Goal: Task Accomplishment & Management: Use online tool/utility

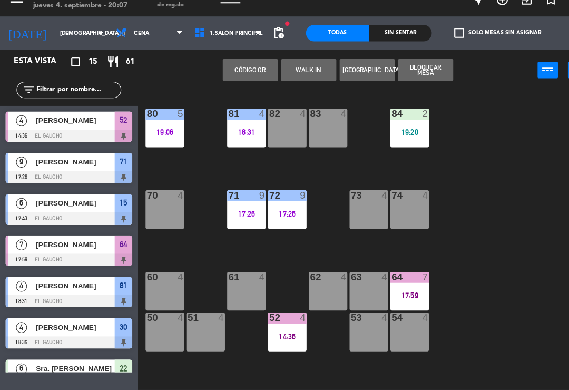
scroll to position [198, 0]
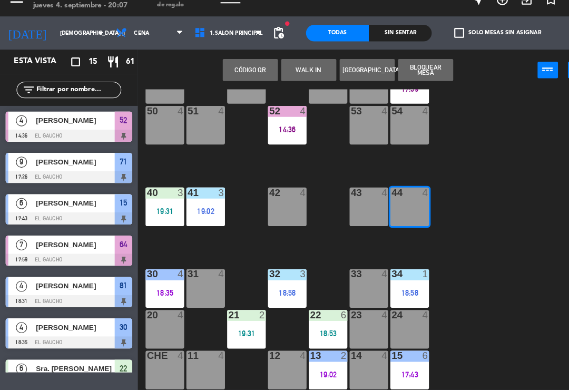
click at [300, 72] on button "WALK IN" at bounding box center [295, 82] width 53 height 21
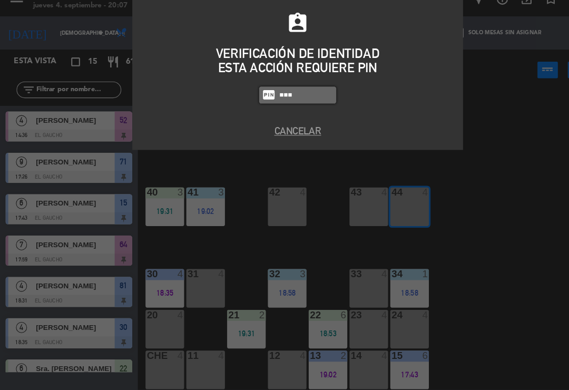
type input "3124"
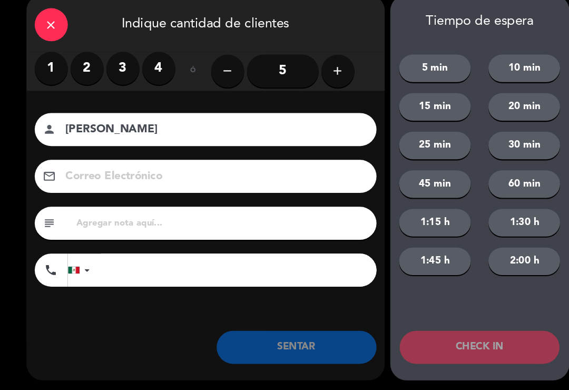
type input "[PERSON_NAME]"
click at [125, 68] on label "3" at bounding box center [118, 81] width 32 height 32
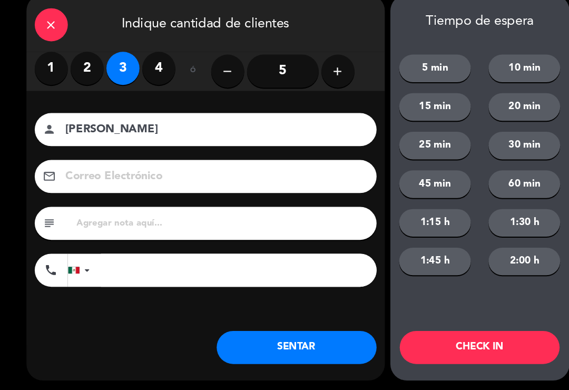
click at [265, 340] on button "SENTAR" at bounding box center [283, 348] width 153 height 32
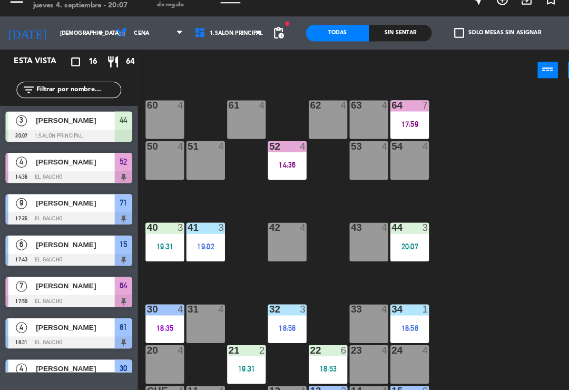
scroll to position [168, 0]
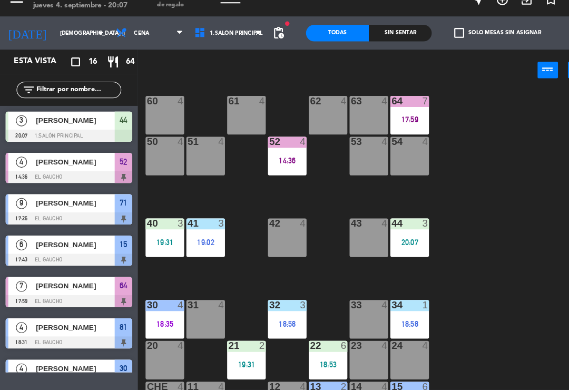
click at [153, 114] on div "60 4" at bounding box center [157, 125] width 37 height 37
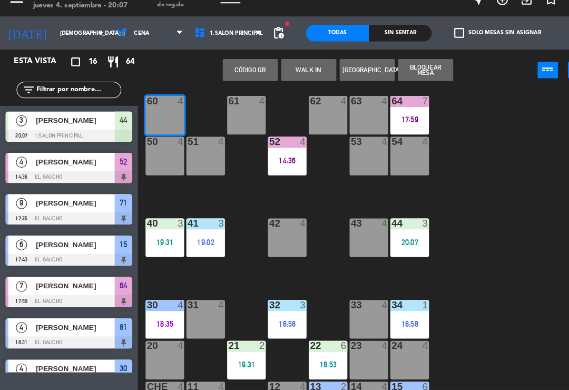
click at [298, 72] on button "WALK IN" at bounding box center [295, 82] width 53 height 21
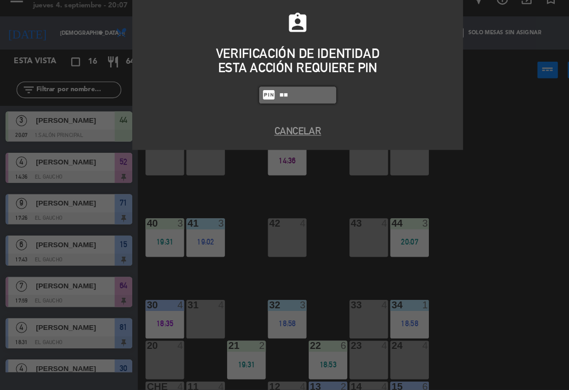
type input "3"
type input "3124"
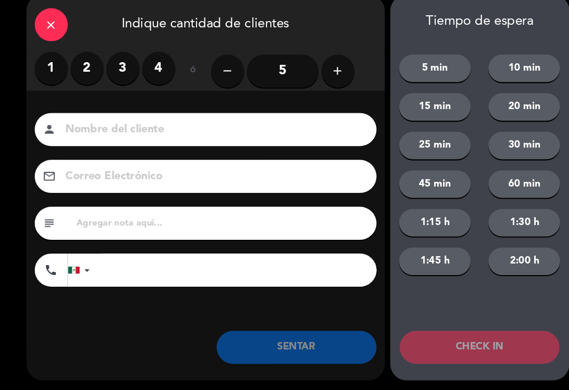
click at [333, 70] on button "add" at bounding box center [323, 84] width 32 height 32
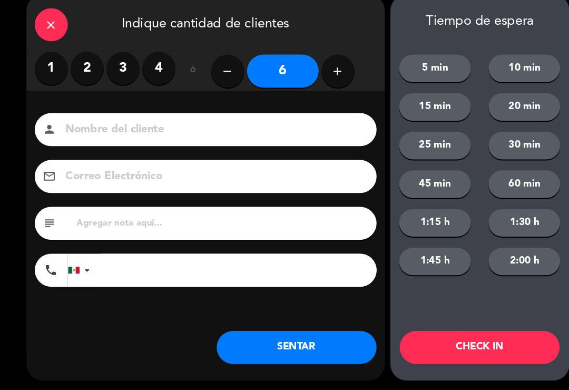
click at [311, 131] on input at bounding box center [204, 140] width 285 height 18
type input "[PERSON_NAME]"
click at [120, 175] on input at bounding box center [204, 184] width 285 height 18
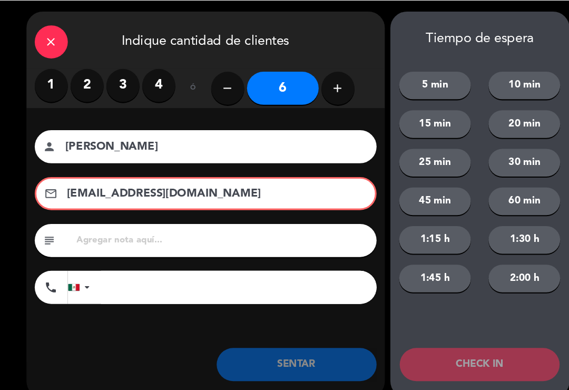
scroll to position [0, 0]
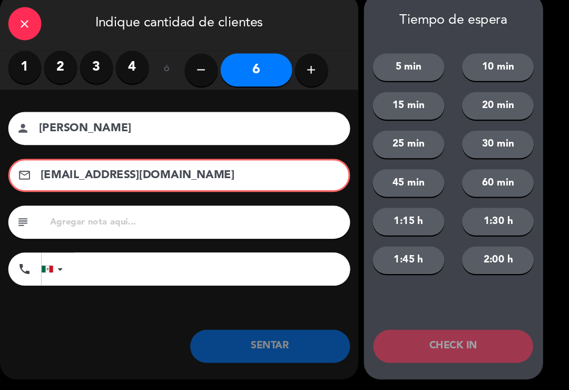
click at [186, 175] on input "[EMAIL_ADDRESS][DOMAIN_NAME]" at bounding box center [203, 184] width 281 height 18
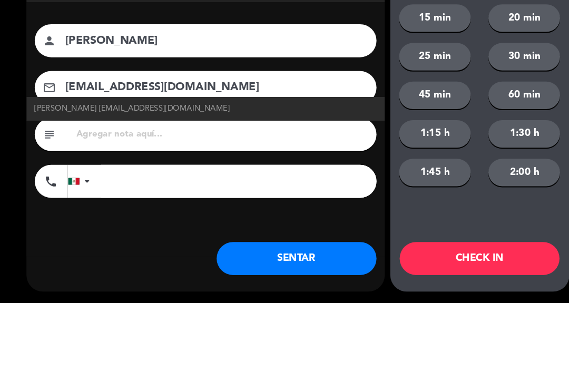
type input "[EMAIL_ADDRESS][DOMAIN_NAME]"
click at [151, 199] on span "[PERSON_NAME] [EMAIL_ADDRESS][DOMAIN_NAME]" at bounding box center [126, 205] width 187 height 12
type input "[PERSON_NAME]"
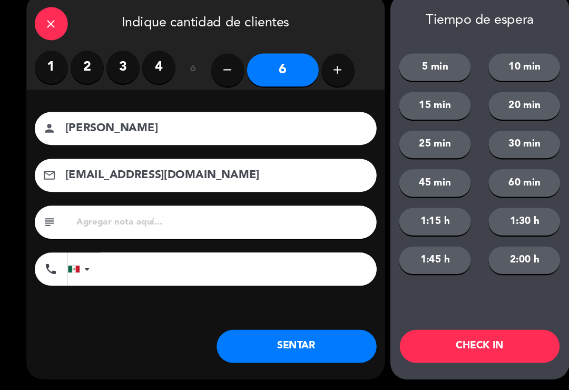
click at [295, 332] on button "SENTAR" at bounding box center [283, 348] width 153 height 32
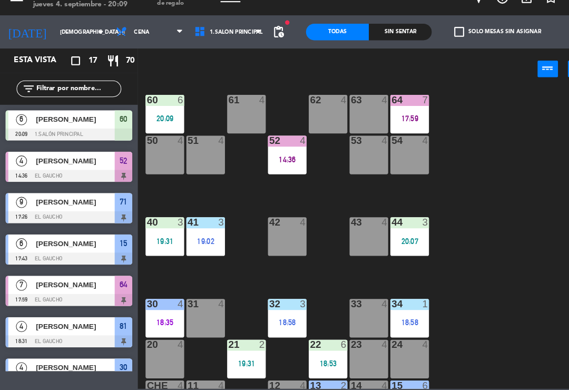
click at [471, 296] on div "84 2 19:20 80 5 19:06 83 4 82 4 81 4 18:31 70 4 71 9 17:26 72 9 17:26 73 4 74 4…" at bounding box center [354, 244] width 432 height 287
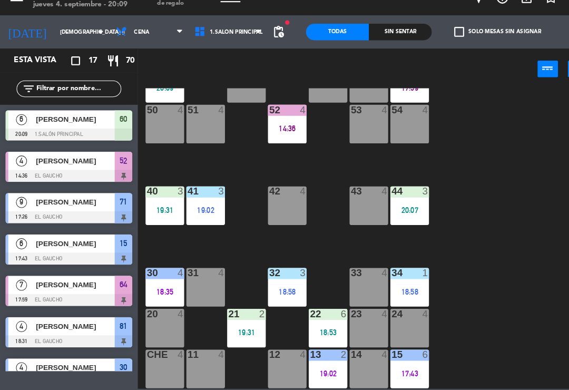
scroll to position [198, 0]
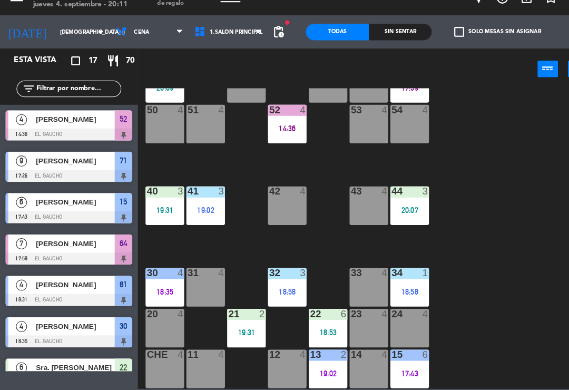
click at [267, 210] on div "42 4" at bounding box center [274, 213] width 37 height 37
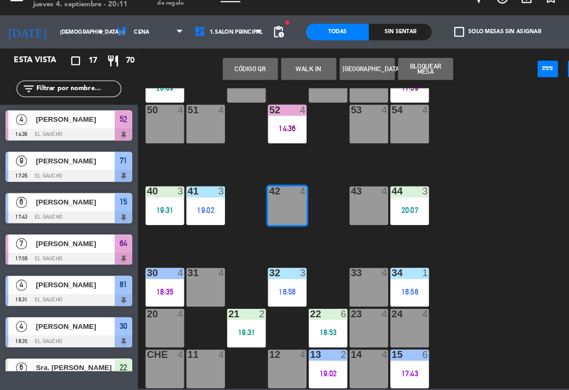
click at [296, 72] on button "WALK IN" at bounding box center [295, 82] width 53 height 21
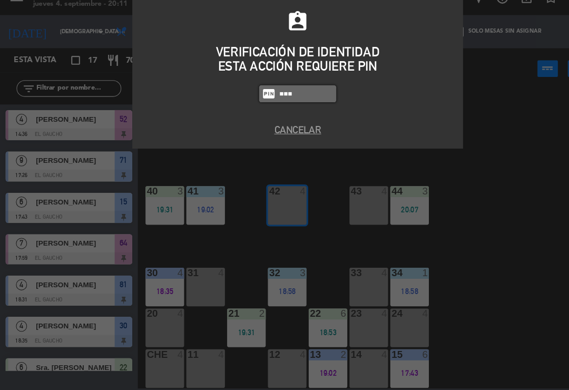
type input "3124"
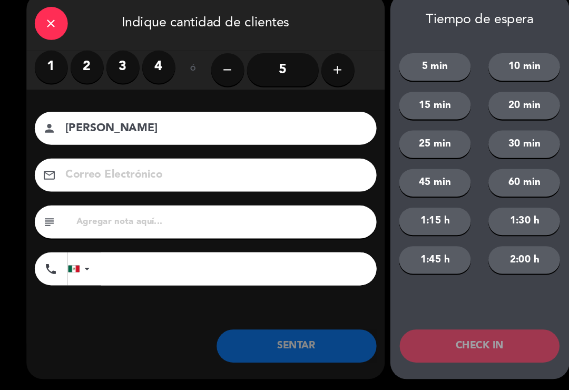
type input "[PERSON_NAME]"
click at [321, 77] on icon "add" at bounding box center [323, 83] width 13 height 13
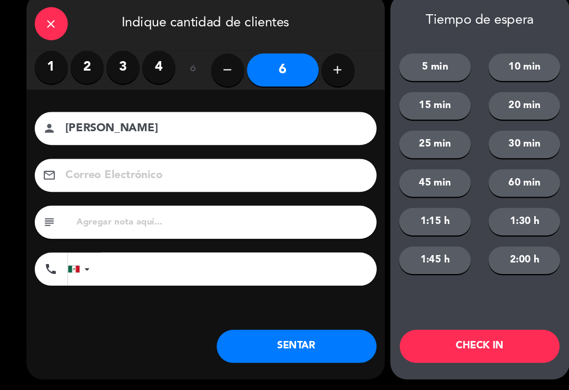
click at [330, 68] on button "add" at bounding box center [323, 84] width 32 height 32
type input "7"
click at [163, 175] on input at bounding box center [204, 184] width 285 height 18
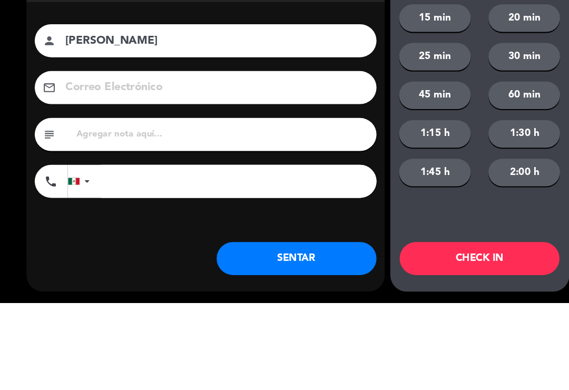
click at [152, 131] on input "[PERSON_NAME]" at bounding box center [204, 140] width 285 height 18
type input "[PERSON_NAME]"
click at [124, 175] on input at bounding box center [204, 184] width 285 height 18
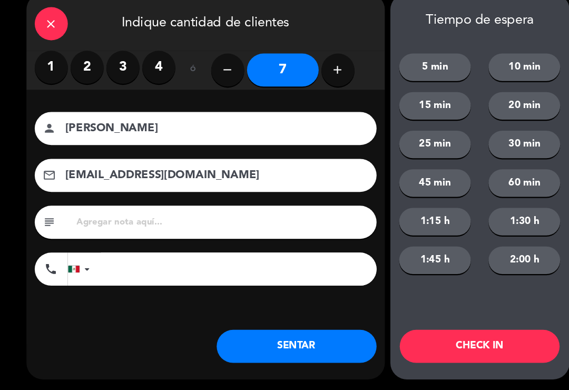
type input "[EMAIL_ADDRESS][DOMAIN_NAME]"
click at [263, 333] on button "SENTAR" at bounding box center [283, 348] width 153 height 32
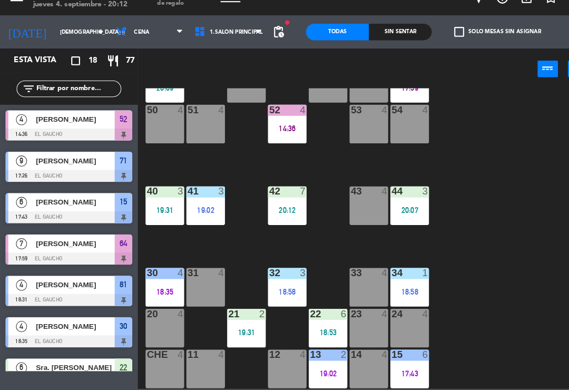
click at [393, 285] on div "34 1 18:58" at bounding box center [391, 291] width 37 height 37
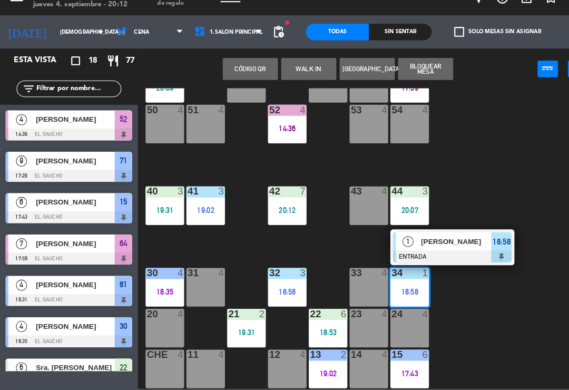
click at [443, 256] on div at bounding box center [432, 262] width 113 height 12
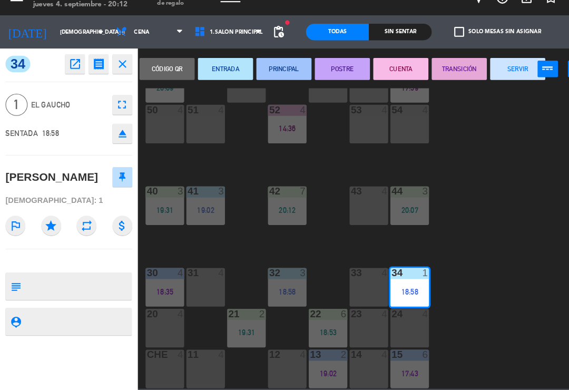
click at [486, 72] on button "SERVIR" at bounding box center [494, 82] width 53 height 21
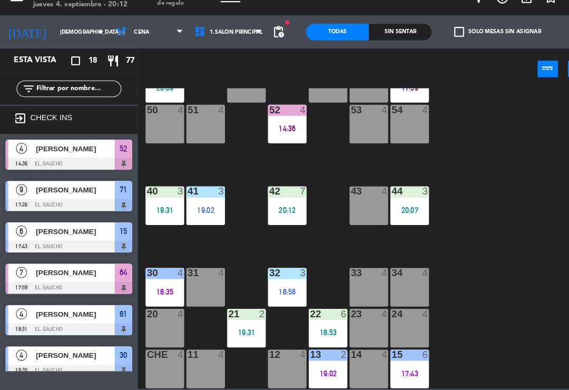
click at [319, 312] on div "22 6 18:53" at bounding box center [313, 330] width 37 height 37
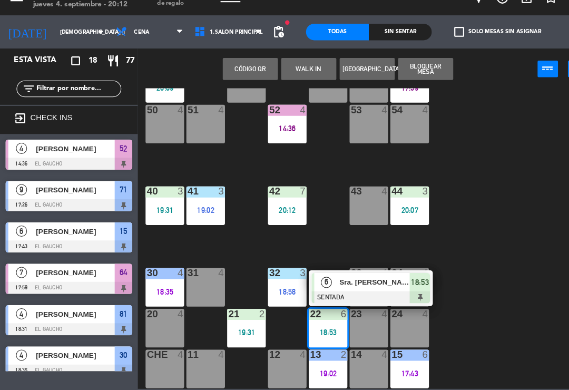
click at [470, 267] on div "84 2 19:20 80 5 19:06 83 4 82 4 81 4 18:31 70 4 71 9 17:26 72 9 17:26 73 4 74 4…" at bounding box center [354, 244] width 432 height 287
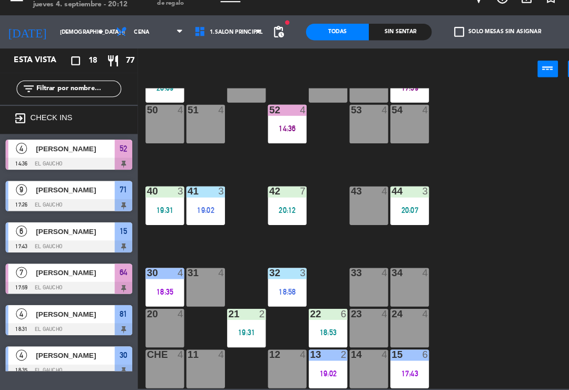
click at [205, 273] on div "31 4" at bounding box center [196, 291] width 37 height 37
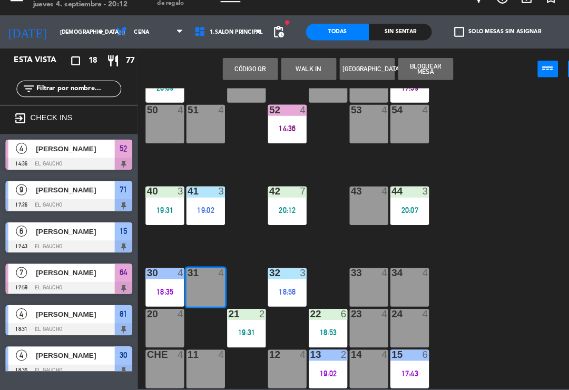
click at [302, 72] on button "WALK IN" at bounding box center [295, 82] width 53 height 21
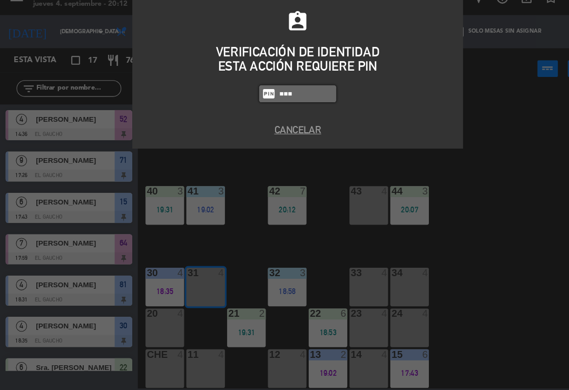
type input "3124"
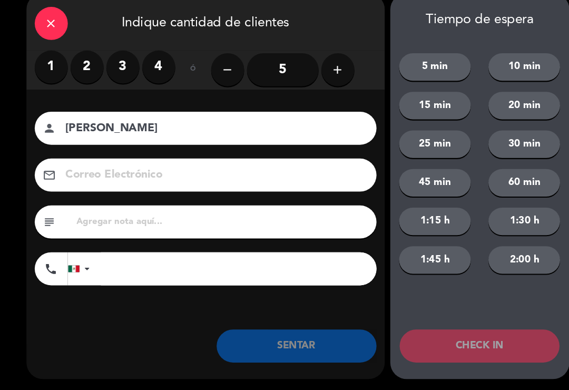
type input "[PERSON_NAME]"
click at [326, 77] on icon "add" at bounding box center [323, 83] width 13 height 13
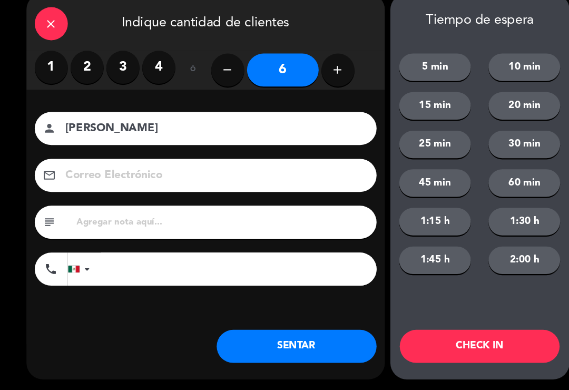
click at [269, 332] on button "SENTAR" at bounding box center [283, 348] width 153 height 32
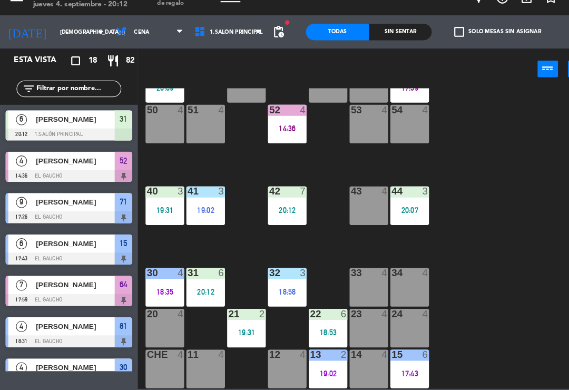
click at [148, 273] on div "30 4 18:35" at bounding box center [157, 291] width 37 height 37
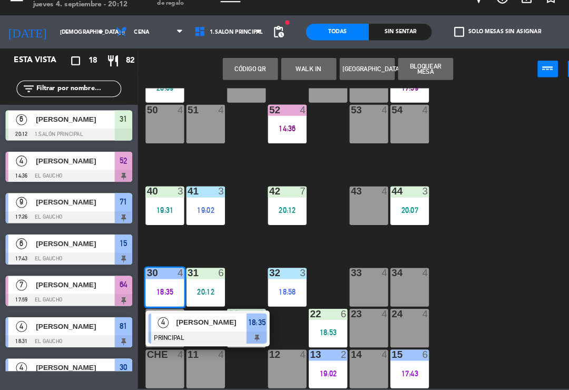
click at [193, 316] on div "[PERSON_NAME]" at bounding box center [202, 324] width 69 height 17
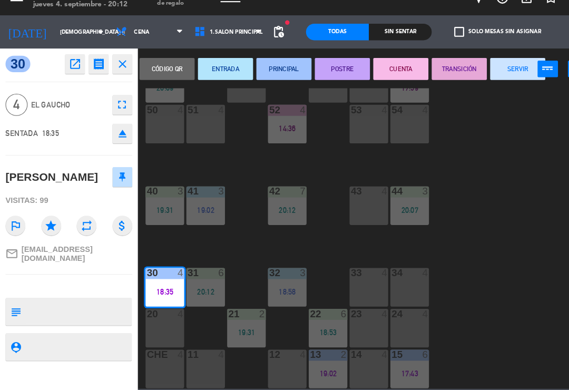
click at [492, 72] on button "SERVIR" at bounding box center [494, 82] width 53 height 21
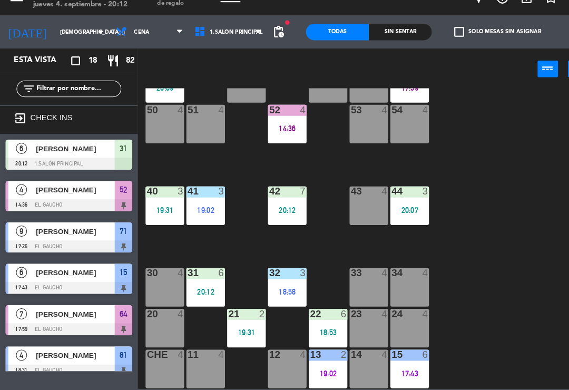
click at [277, 273] on div "32 3 18:58" at bounding box center [274, 291] width 37 height 37
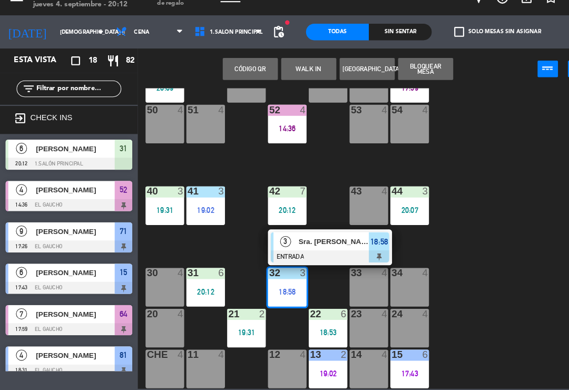
click at [320, 239] on div "Sra. [PERSON_NAME]" at bounding box center [319, 247] width 69 height 17
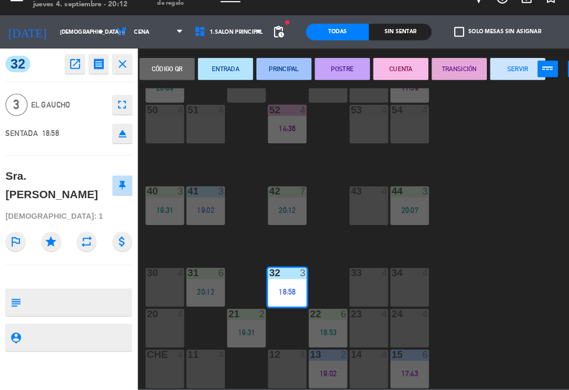
click at [439, 72] on button "TRANSICIÓN" at bounding box center [439, 82] width 53 height 21
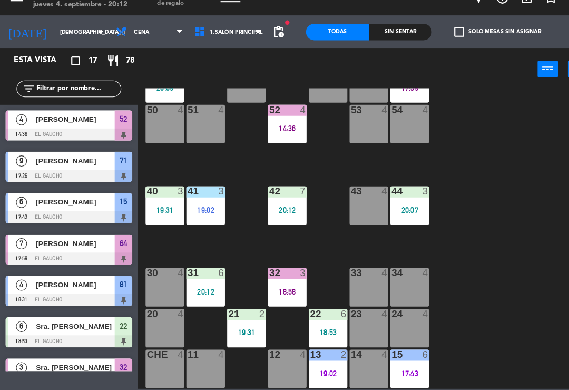
click at [277, 351] on div "12 4" at bounding box center [274, 369] width 37 height 37
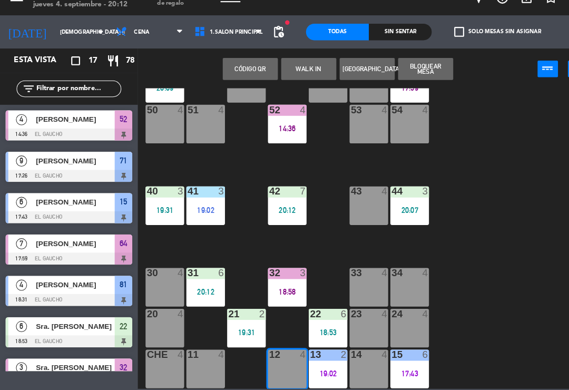
click at [297, 72] on button "WALK IN" at bounding box center [295, 82] width 53 height 21
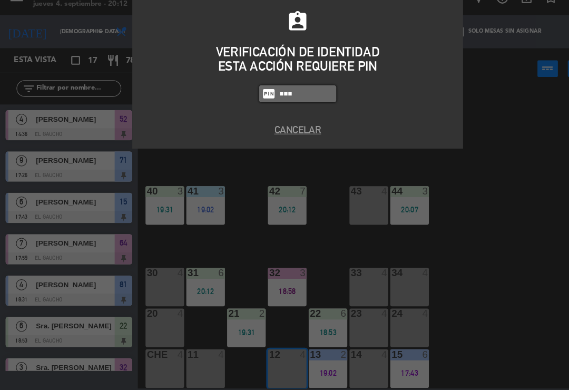
type input "3124"
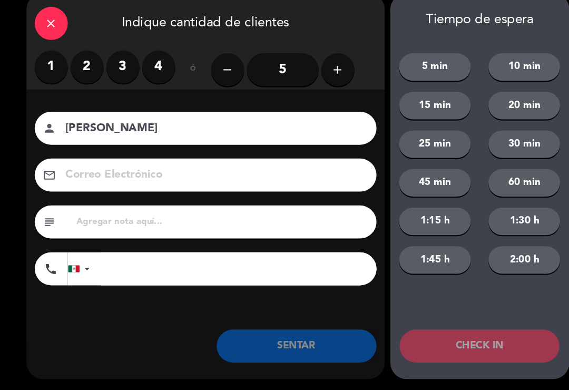
type input "[PERSON_NAME]"
click at [155, 68] on label "4" at bounding box center [152, 81] width 32 height 32
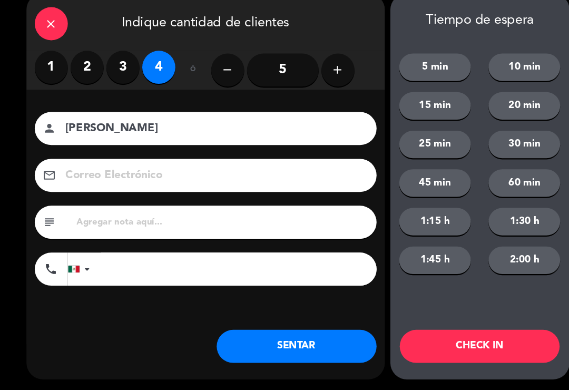
click at [275, 68] on input "5" at bounding box center [270, 84] width 69 height 32
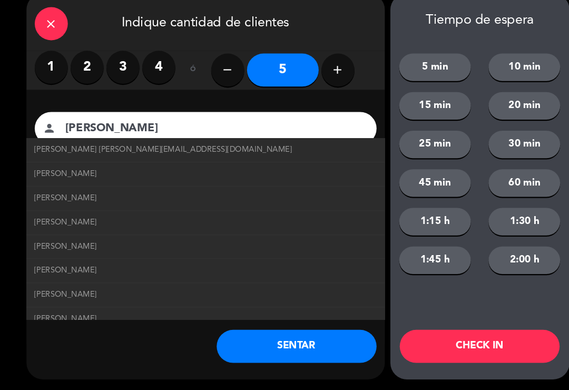
click at [132, 154] on span "[PERSON_NAME] [PERSON_NAME][EMAIL_ADDRESS][DOMAIN_NAME]" at bounding box center [156, 160] width 246 height 12
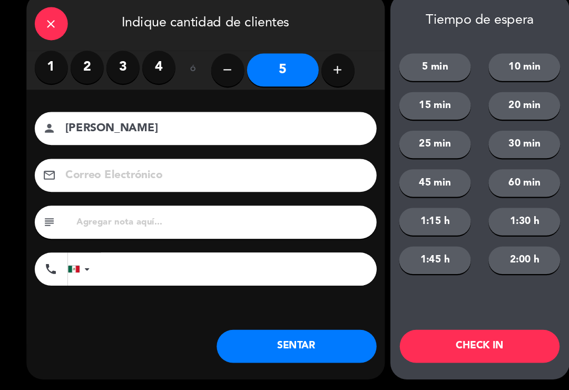
type input "[PERSON_NAME][EMAIL_ADDRESS][DOMAIN_NAME]"
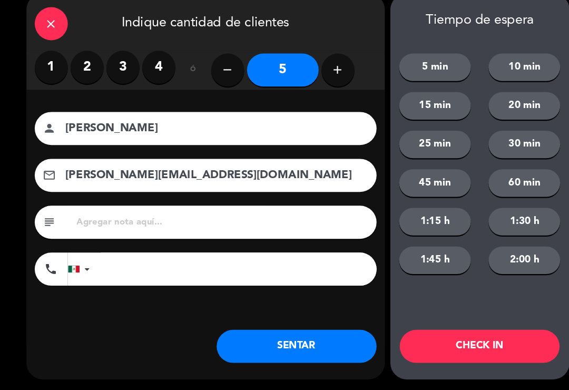
click at [302, 332] on button "SENTAR" at bounding box center [283, 348] width 153 height 32
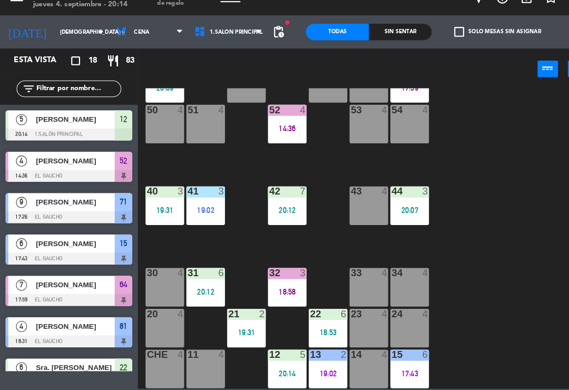
click at [319, 370] on div "19:02" at bounding box center [313, 373] width 37 height 7
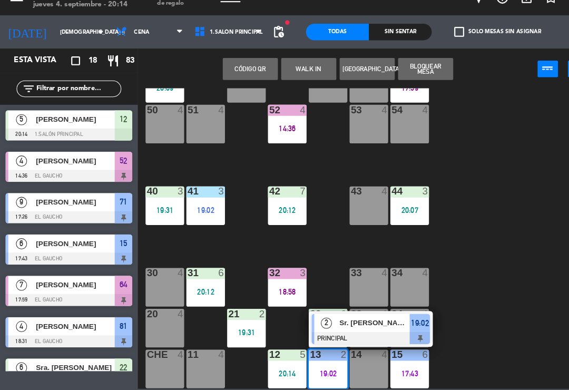
click at [358, 317] on div "Sr. [PERSON_NAME]" at bounding box center [358, 325] width 69 height 17
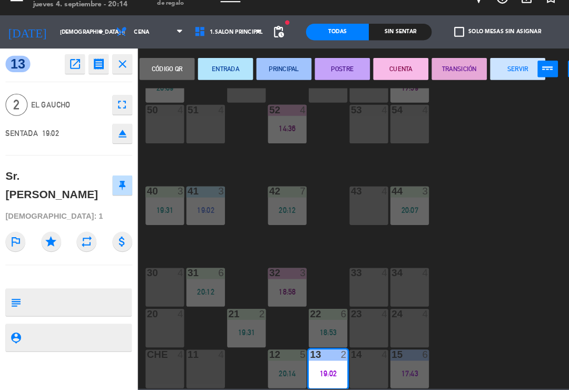
click at [487, 72] on button "SERVIR" at bounding box center [494, 82] width 53 height 21
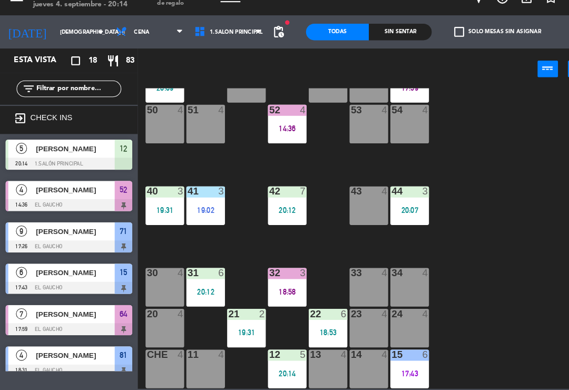
click at [308, 354] on div "13 4" at bounding box center [313, 369] width 37 height 37
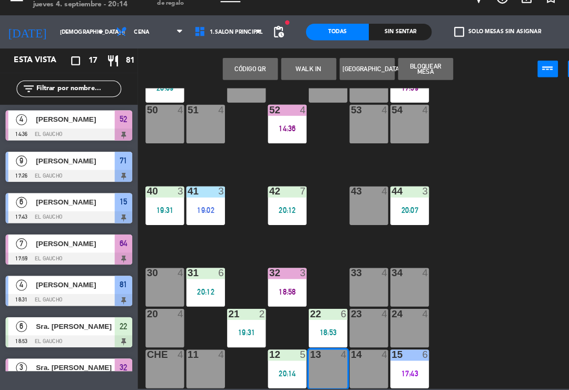
click at [296, 72] on button "WALK IN" at bounding box center [295, 82] width 53 height 21
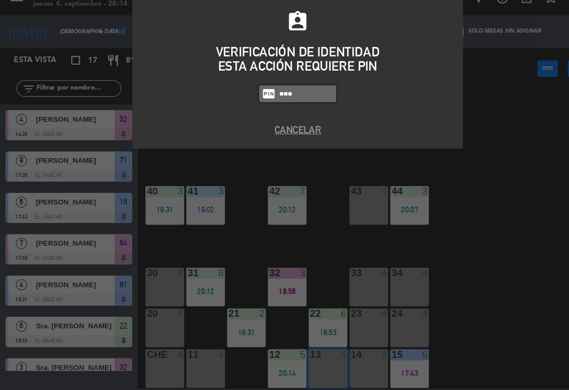
type input "3124"
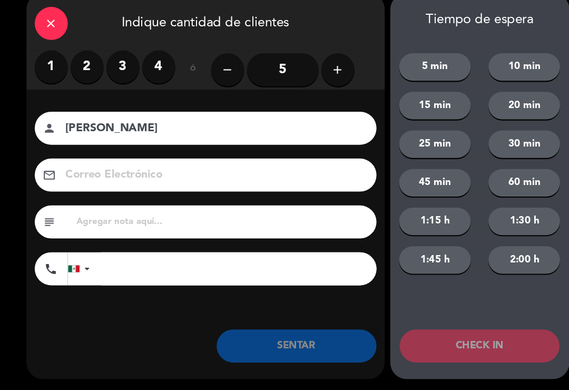
click at [90, 65] on label "2" at bounding box center [83, 81] width 32 height 32
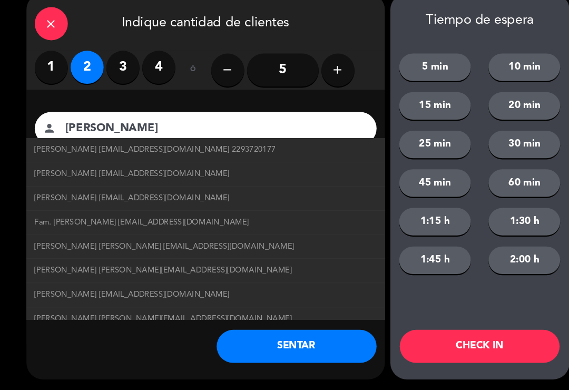
click at [177, 177] on span "[PERSON_NAME] [EMAIL_ADDRESS][DOMAIN_NAME]" at bounding box center [126, 183] width 187 height 12
type input "[PERSON_NAME]"
type input "[EMAIL_ADDRESS][DOMAIN_NAME]"
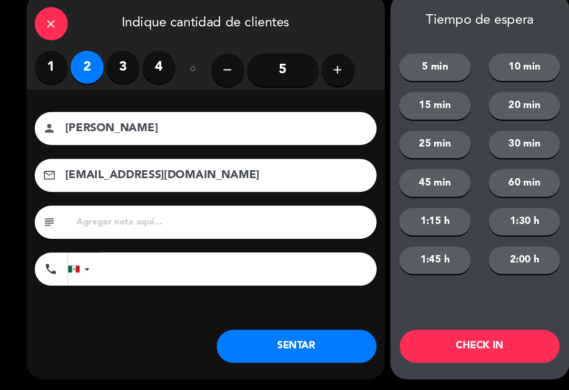
click at [288, 332] on button "SENTAR" at bounding box center [283, 348] width 153 height 32
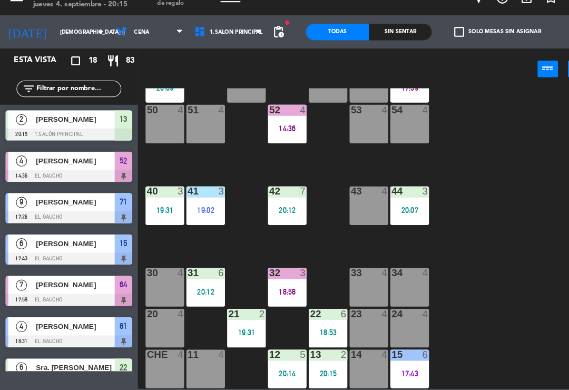
click at [393, 370] on div "17:43" at bounding box center [391, 373] width 37 height 7
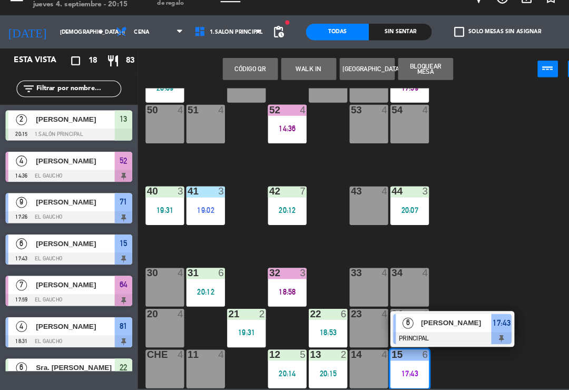
click at [430, 317] on div "[PERSON_NAME]" at bounding box center [436, 325] width 69 height 17
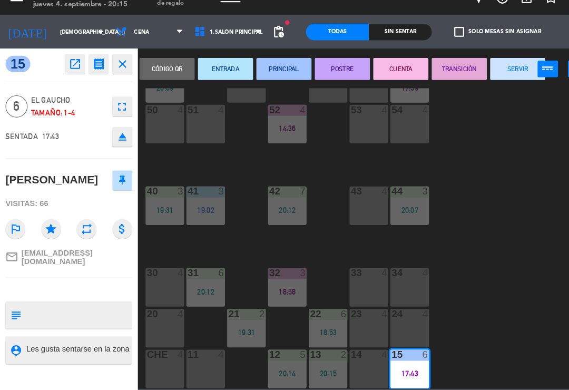
click at [487, 72] on button "SERVIR" at bounding box center [494, 82] width 53 height 21
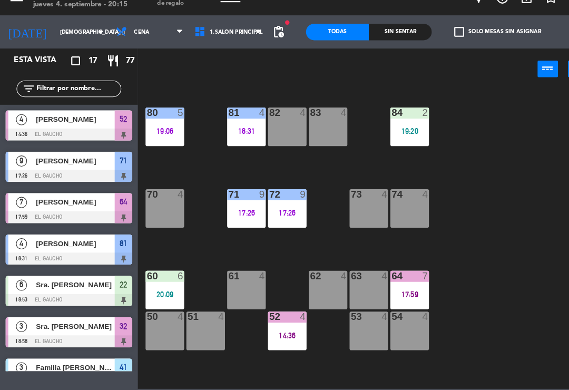
click at [398, 120] on div at bounding box center [391, 124] width 17 height 9
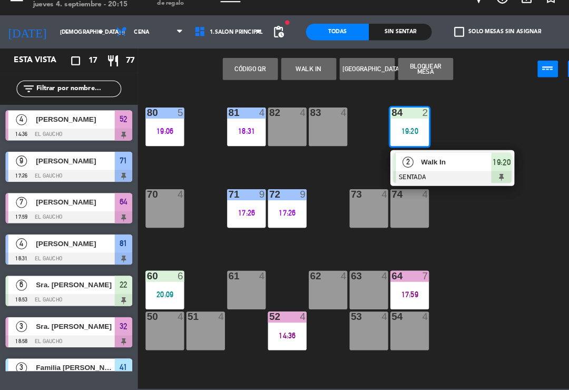
click at [427, 180] on div at bounding box center [432, 186] width 113 height 12
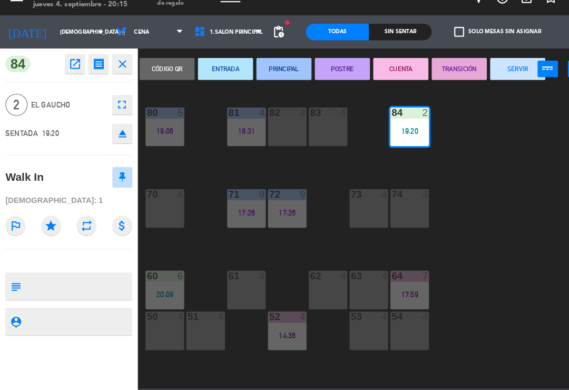
click at [276, 72] on button "PRINCIPAL" at bounding box center [271, 82] width 53 height 21
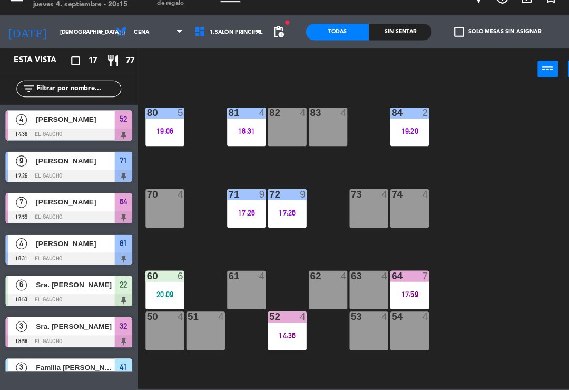
click at [231, 139] on div "18:31" at bounding box center [235, 142] width 37 height 7
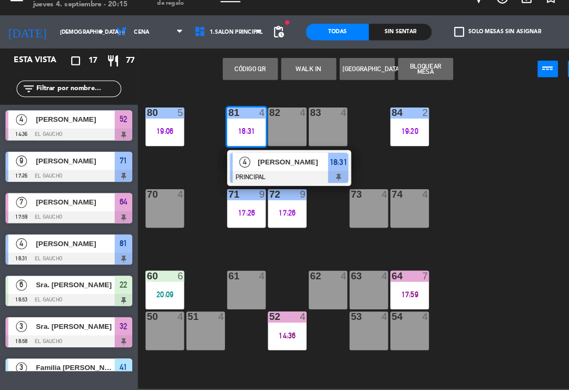
click at [309, 180] on div at bounding box center [276, 186] width 113 height 12
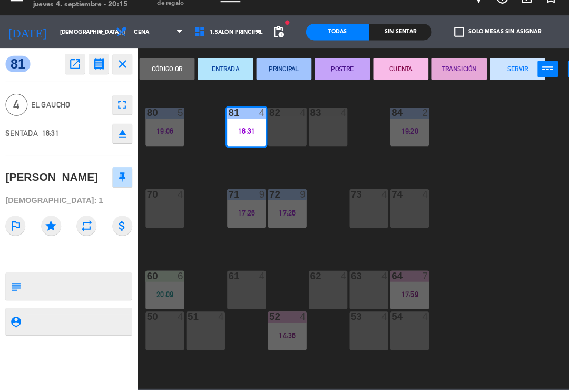
click at [488, 72] on button "SERVIR" at bounding box center [494, 82] width 53 height 21
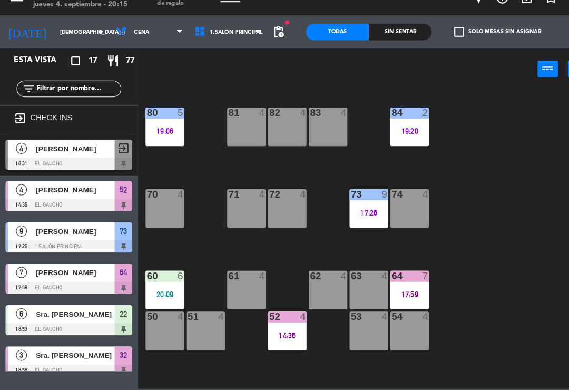
click at [232, 207] on div "71 4" at bounding box center [235, 216] width 37 height 37
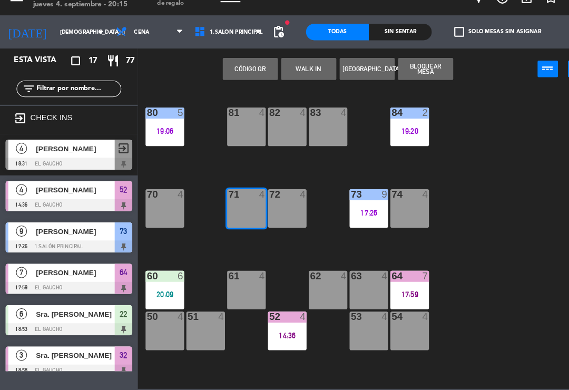
click at [293, 72] on button "WALK IN" at bounding box center [295, 82] width 53 height 21
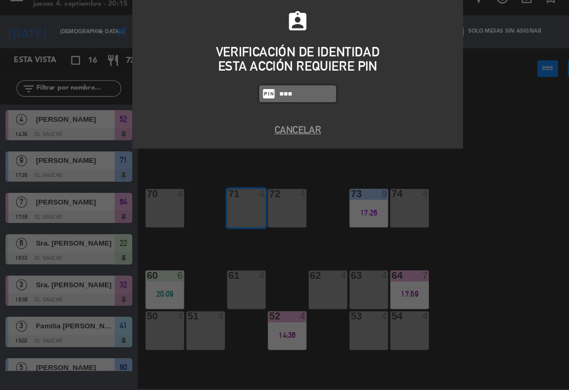
type input "3124"
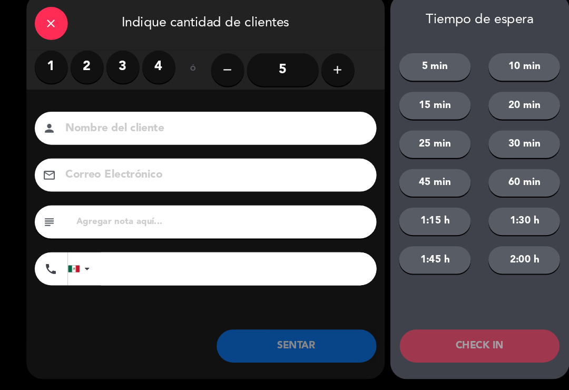
click at [84, 65] on label "2" at bounding box center [83, 81] width 32 height 32
click at [121, 131] on input at bounding box center [204, 140] width 285 height 18
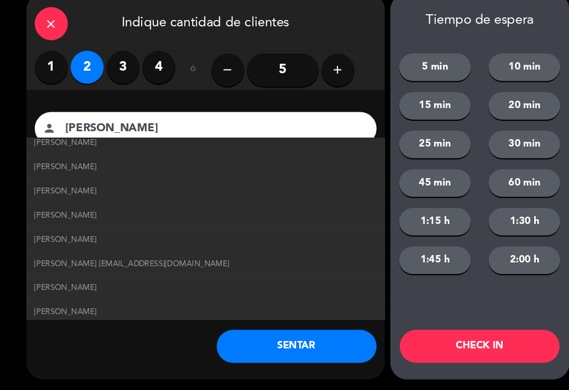
scroll to position [559, 0]
click at [220, 265] on span "[PERSON_NAME] [EMAIL_ADDRESS][DOMAIN_NAME]" at bounding box center [126, 271] width 187 height 12
type input "[PERSON_NAME]"
type input "[EMAIL_ADDRESS][DOMAIN_NAME]"
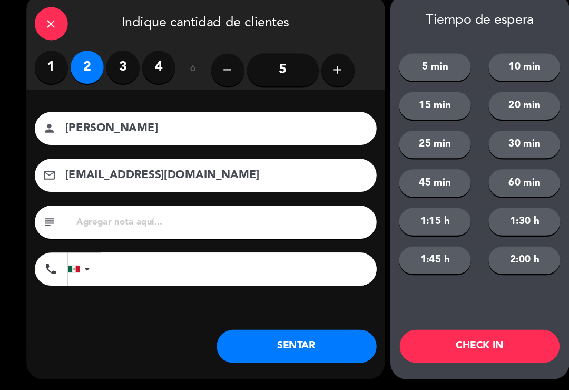
click at [289, 333] on button "SENTAR" at bounding box center [283, 348] width 153 height 32
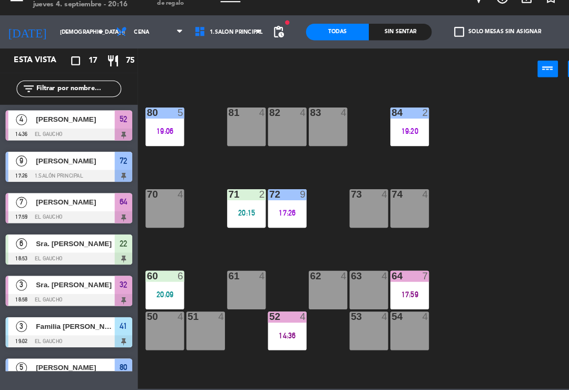
click at [280, 208] on div "72 9 17:26" at bounding box center [274, 216] width 37 height 37
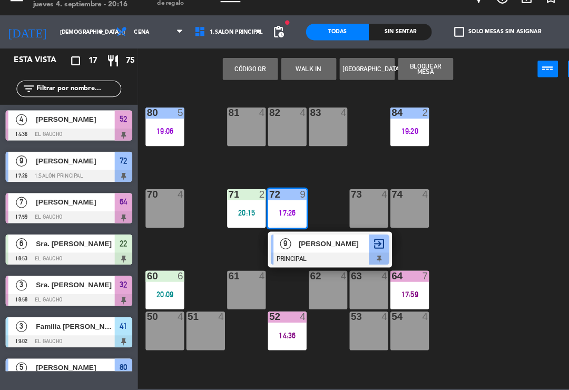
click at [311, 244] on span "[PERSON_NAME]" at bounding box center [319, 249] width 67 height 11
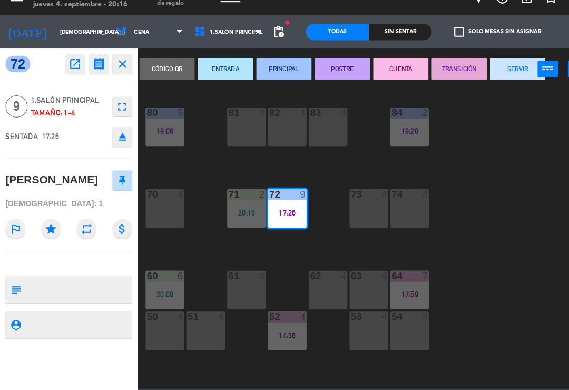
click at [444, 72] on button "TRANSICIÓN" at bounding box center [439, 82] width 53 height 21
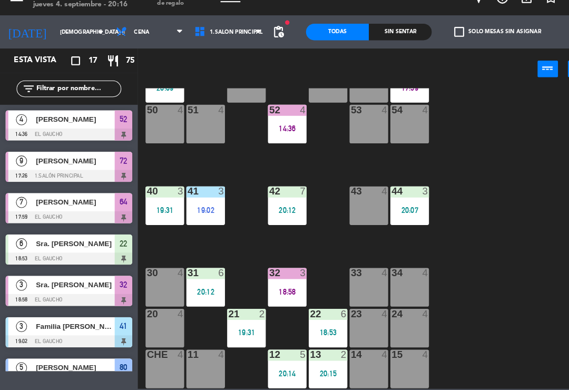
scroll to position [198, 0]
click at [145, 205] on div "40 3 19:31" at bounding box center [157, 213] width 37 height 37
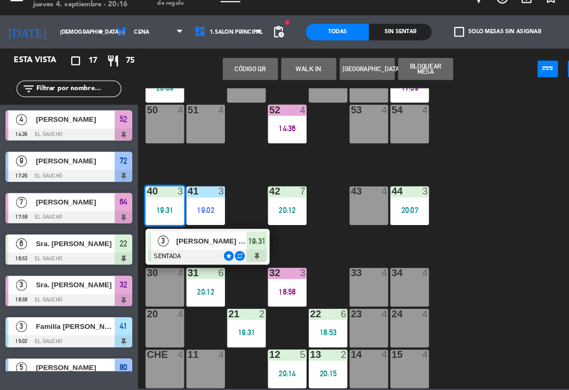
click at [189, 238] on div "[PERSON_NAME] [PERSON_NAME]" at bounding box center [202, 246] width 69 height 17
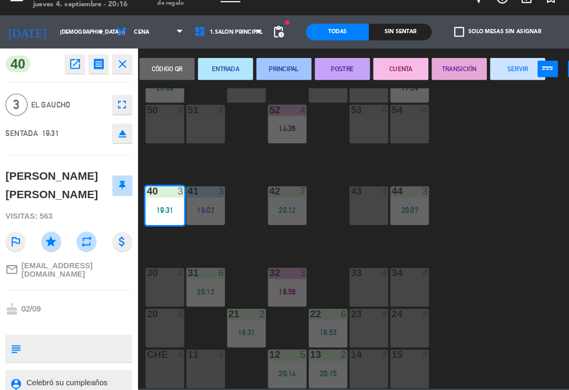
click at [269, 72] on button "PRINCIPAL" at bounding box center [271, 82] width 53 height 21
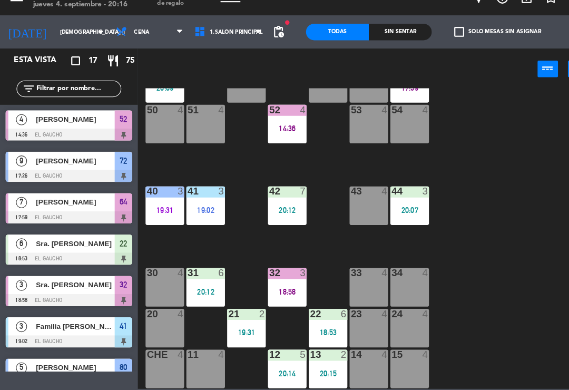
scroll to position [0, 0]
click at [201, 214] on div "19:02" at bounding box center [196, 217] width 37 height 7
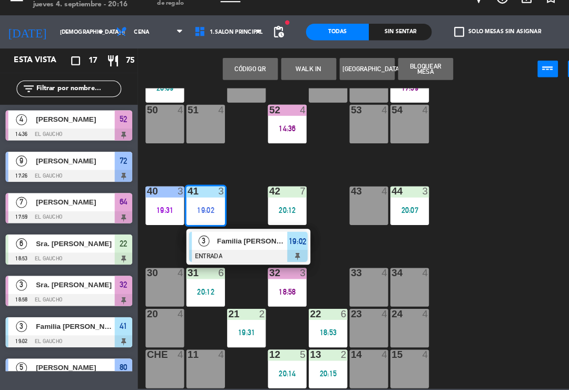
click at [226, 238] on div "Familia [PERSON_NAME]" at bounding box center [241, 246] width 69 height 17
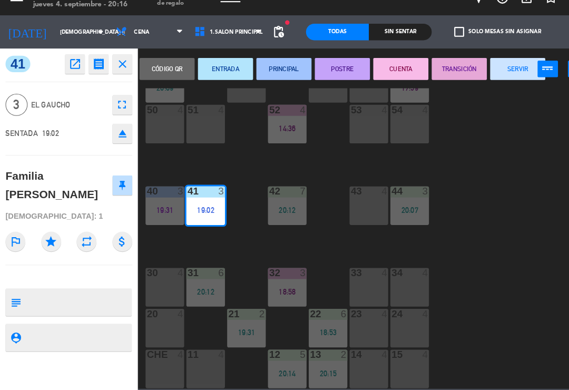
click at [268, 72] on button "PRINCIPAL" at bounding box center [271, 82] width 53 height 21
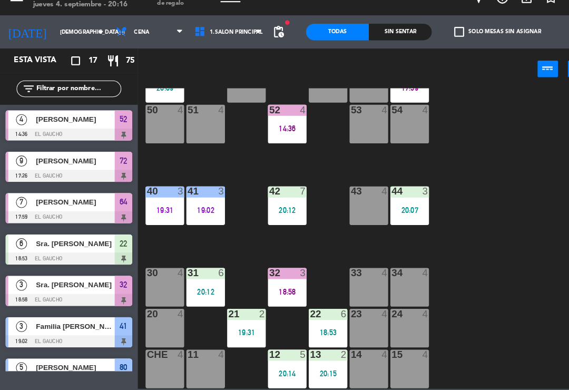
click at [256, 292] on div "18:58" at bounding box center [274, 295] width 37 height 7
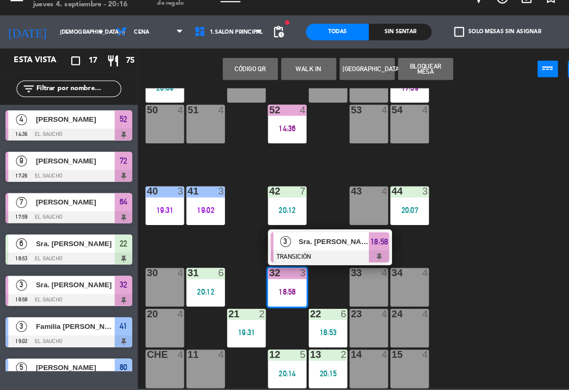
click at [250, 236] on div "3 Sra. [PERSON_NAME] TRANSICIÓN 18:58" at bounding box center [315, 253] width 134 height 34
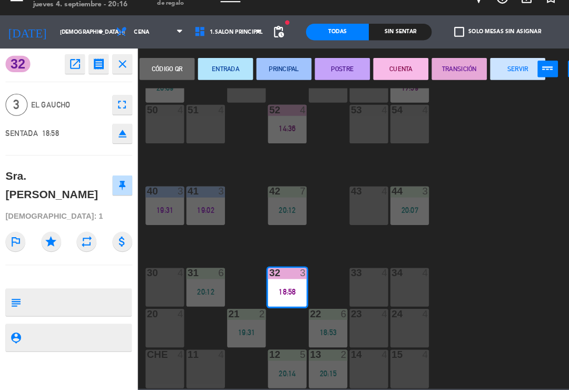
click at [233, 325] on div "21 2 19:31" at bounding box center [235, 330] width 37 height 37
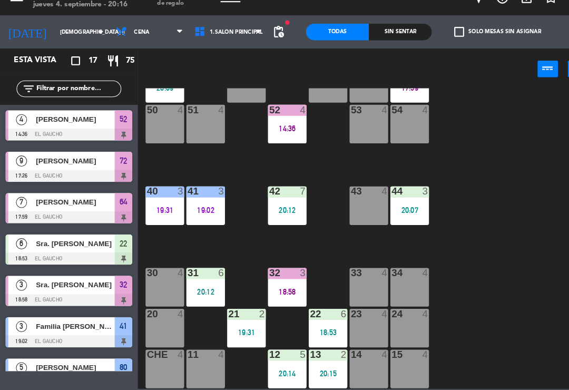
click at [235, 331] on div "19:31" at bounding box center [235, 334] width 37 height 7
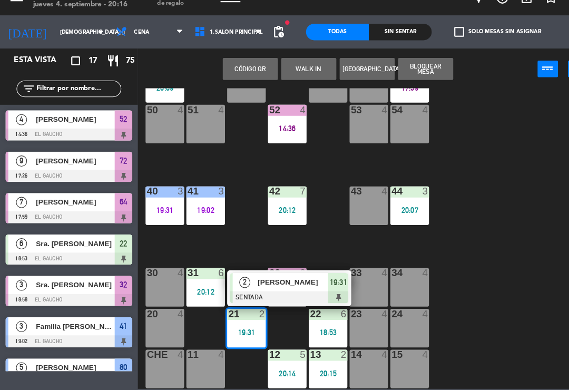
click at [243, 278] on div "2" at bounding box center [233, 286] width 23 height 17
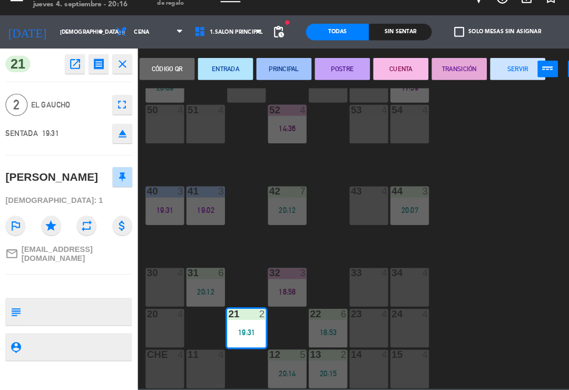
click at [281, 72] on button "PRINCIPAL" at bounding box center [271, 82] width 53 height 21
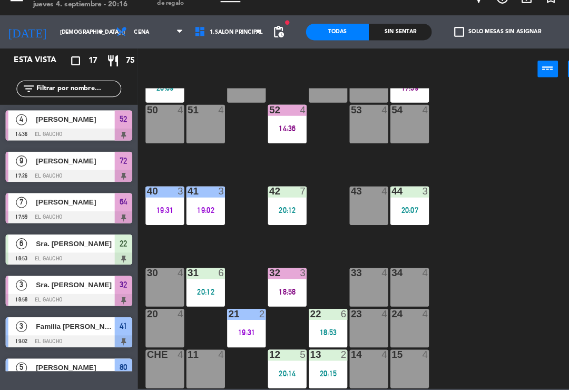
click at [317, 312] on div "22 6" at bounding box center [313, 317] width 37 height 11
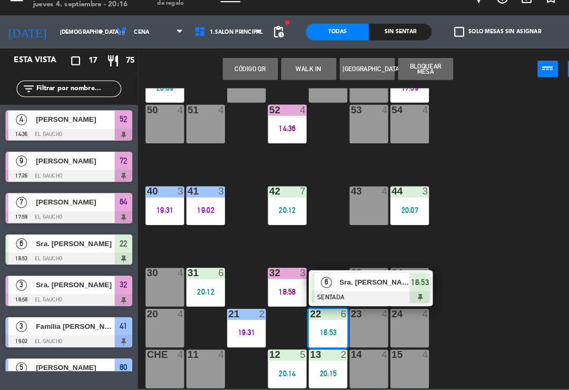
click at [331, 281] on span "Sra. [PERSON_NAME]" at bounding box center [358, 286] width 67 height 11
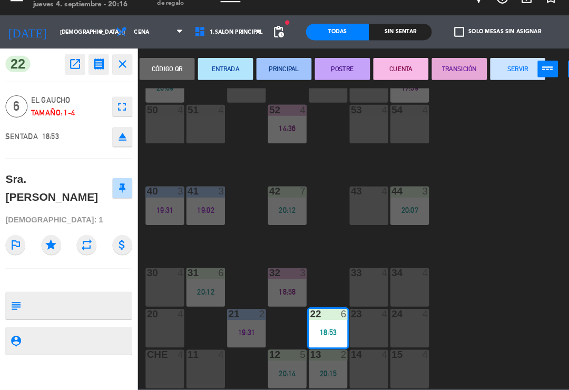
click at [279, 72] on button "PRINCIPAL" at bounding box center [271, 82] width 53 height 21
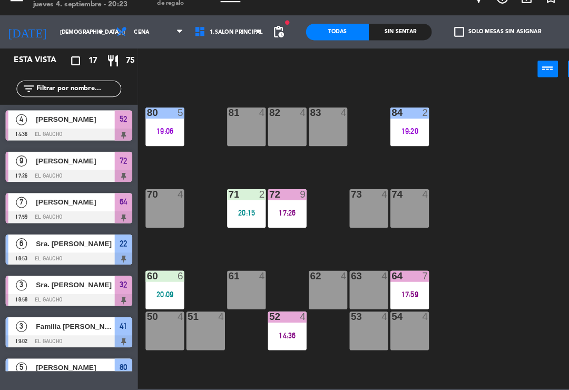
click at [157, 120] on div "80 5 19:06" at bounding box center [157, 138] width 37 height 37
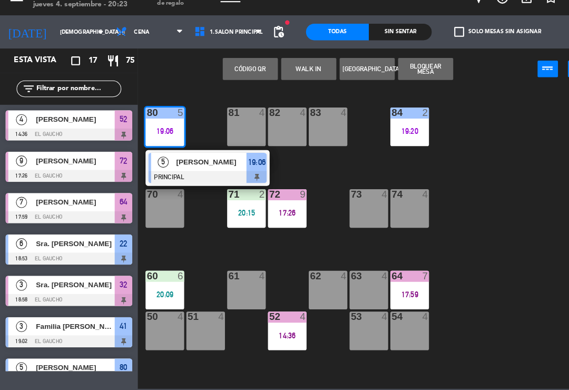
click at [183, 166] on span "[PERSON_NAME]" at bounding box center [202, 171] width 67 height 11
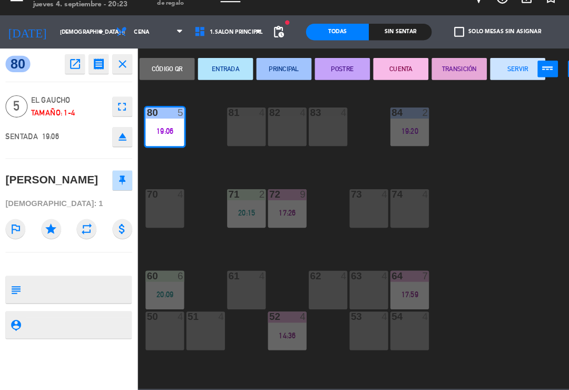
click at [478, 73] on button "SERVIR" at bounding box center [494, 82] width 53 height 21
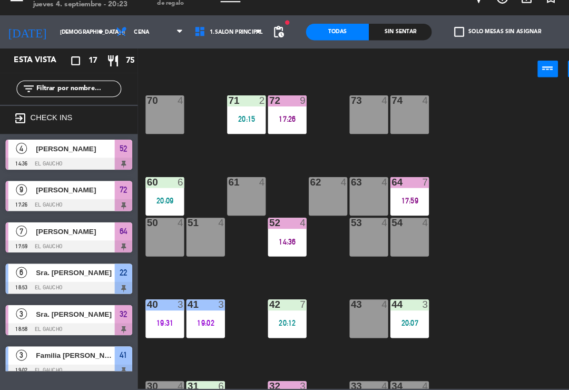
scroll to position [90, 0]
click at [155, 205] on div "20:09" at bounding box center [157, 208] width 37 height 7
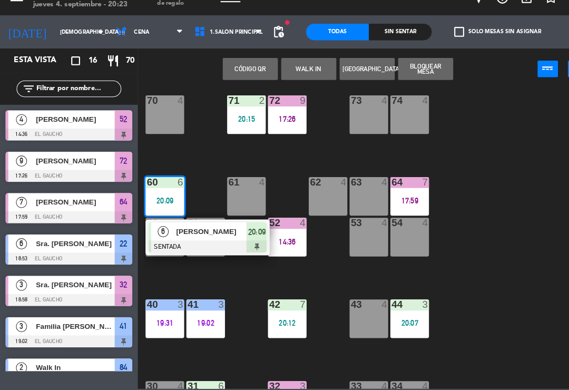
click at [173, 247] on div at bounding box center [198, 253] width 113 height 12
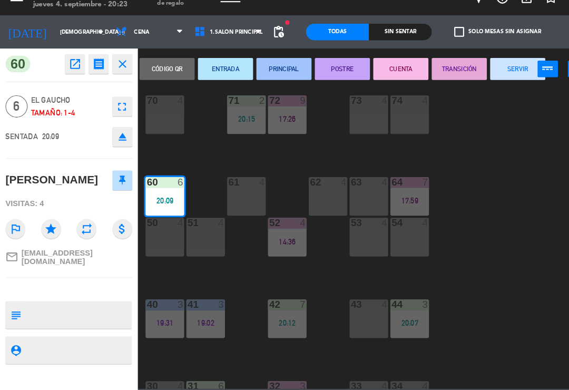
click at [272, 72] on button "PRINCIPAL" at bounding box center [271, 82] width 53 height 21
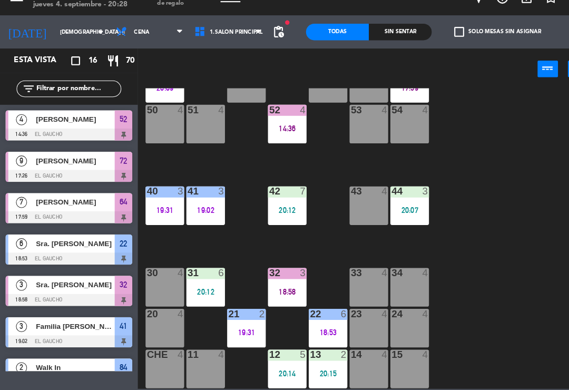
scroll to position [198, 0]
click at [352, 274] on div "33 4" at bounding box center [352, 291] width 37 height 37
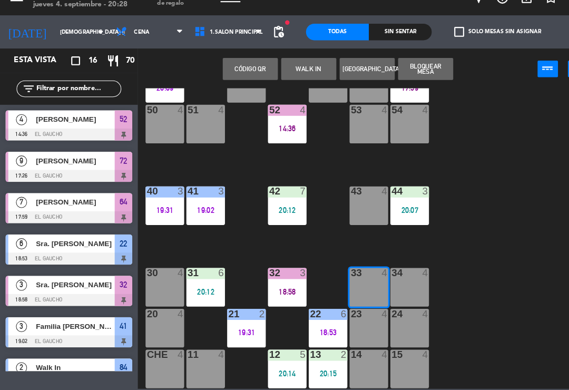
click at [289, 72] on button "WALK IN" at bounding box center [295, 82] width 53 height 21
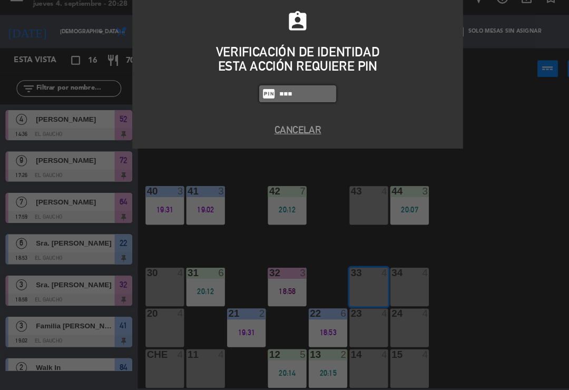
type input "3124"
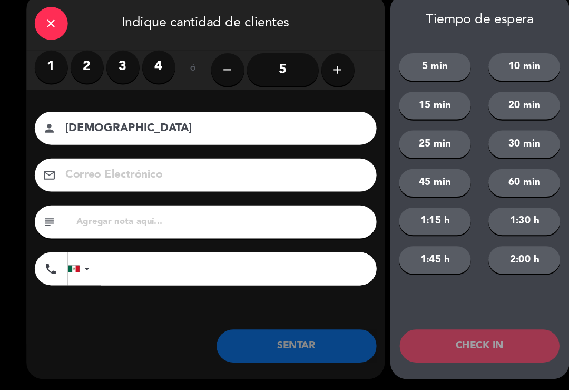
click at [122, 68] on label "3" at bounding box center [118, 81] width 32 height 32
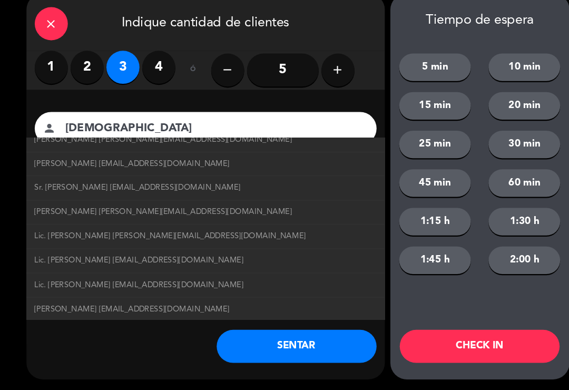
scroll to position [83, 0]
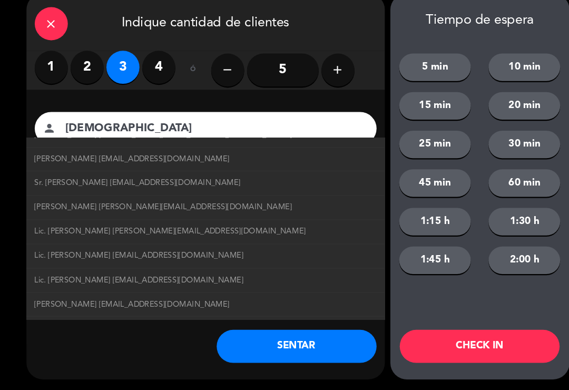
click at [76, 279] on span "Lic. [PERSON_NAME] [EMAIL_ADDRESS][DOMAIN_NAME]" at bounding box center [133, 285] width 200 height 12
type input "Lic. [PERSON_NAME]"
type input "[EMAIL_ADDRESS][DOMAIN_NAME]"
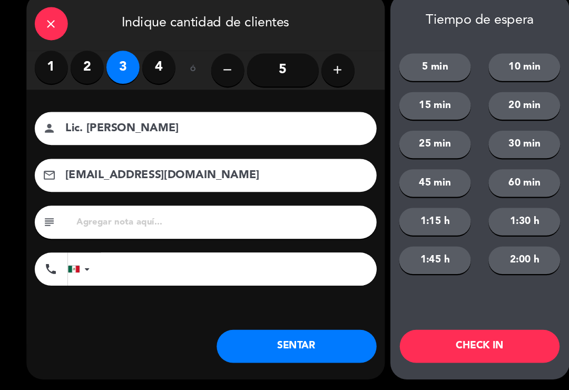
click at [258, 332] on button "SENTAR" at bounding box center [283, 348] width 153 height 32
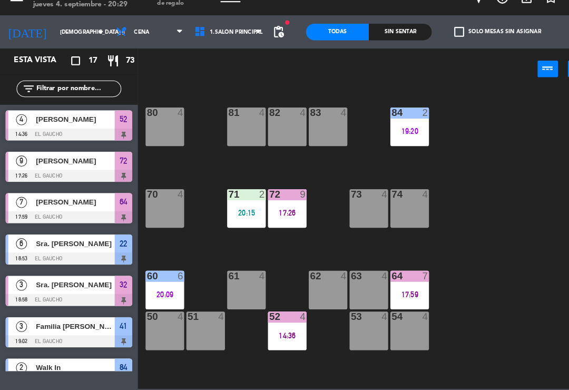
scroll to position [0, 0]
click at [390, 139] on div "19:20" at bounding box center [391, 142] width 37 height 7
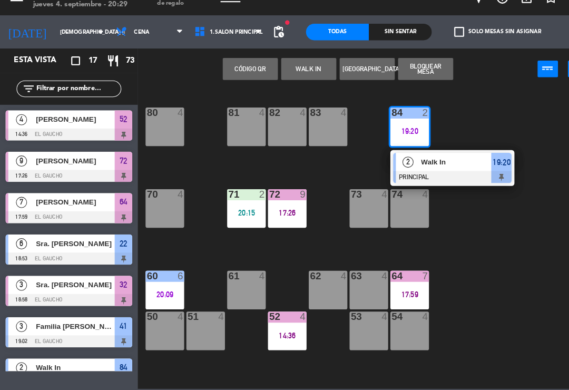
click at [411, 166] on span "Walk In" at bounding box center [436, 171] width 67 height 11
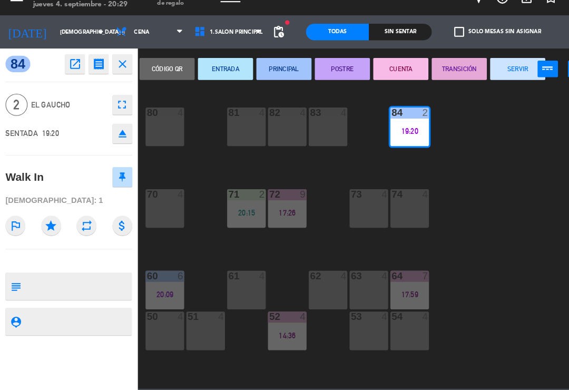
click at [485, 72] on button "SERVIR" at bounding box center [494, 82] width 53 height 21
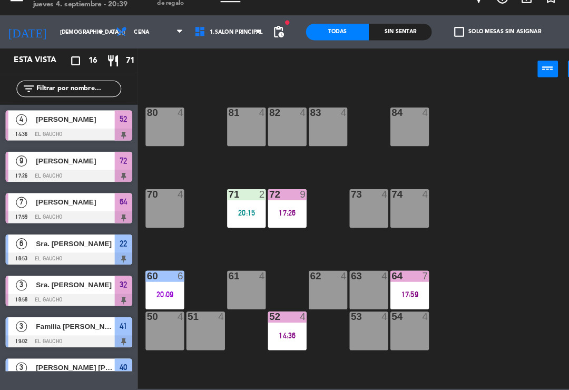
click at [195, 317] on div "51 4" at bounding box center [196, 333] width 37 height 37
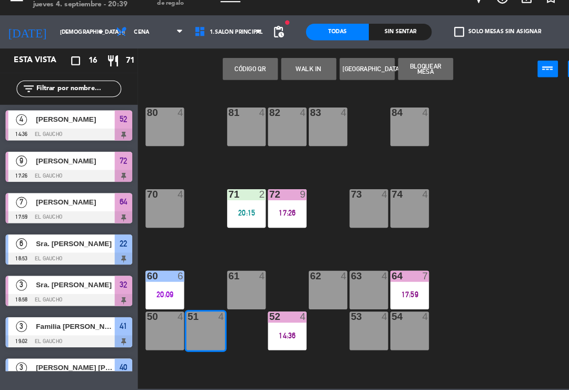
click at [299, 72] on button "WALK IN" at bounding box center [295, 82] width 53 height 21
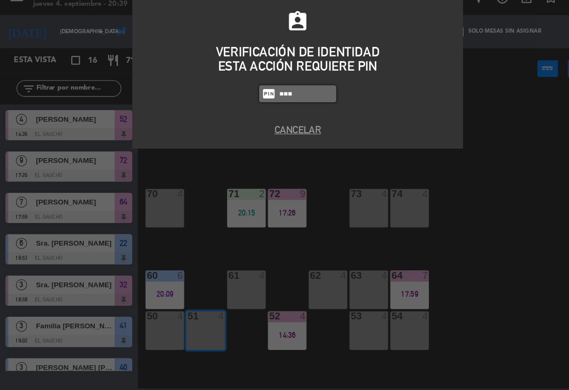
type input "3124"
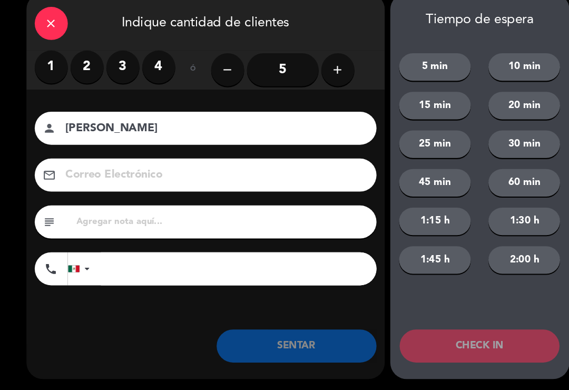
type input "[PERSON_NAME]"
click at [63, 65] on label "1" at bounding box center [49, 81] width 32 height 32
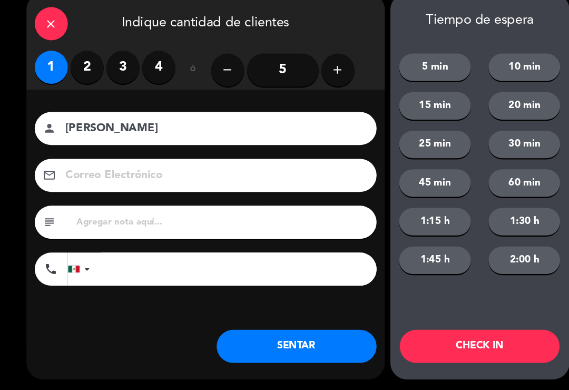
click at [273, 338] on button "SENTAR" at bounding box center [283, 348] width 153 height 32
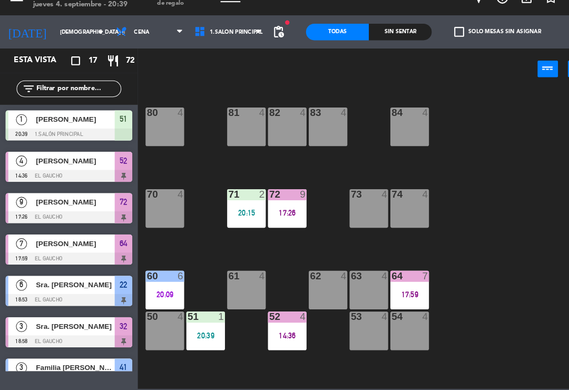
click at [309, 283] on div "62 4" at bounding box center [313, 294] width 37 height 37
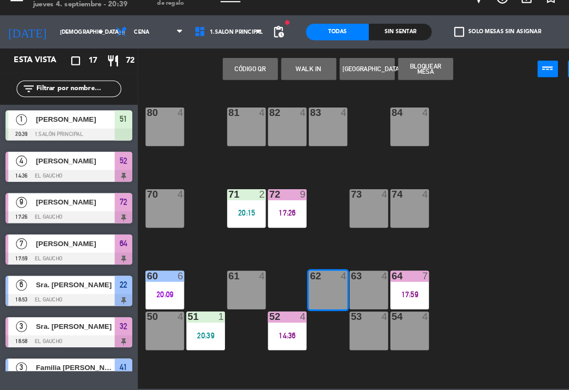
click at [290, 72] on button "WALK IN" at bounding box center [295, 82] width 53 height 21
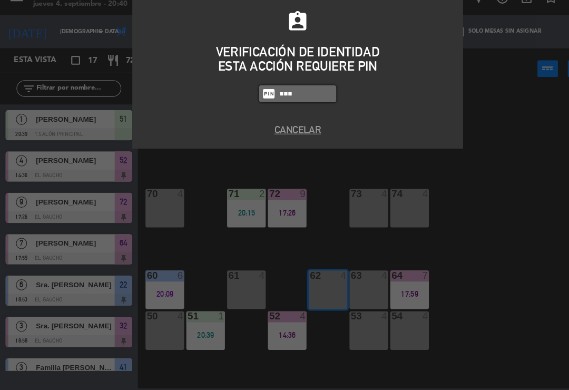
type input "3124"
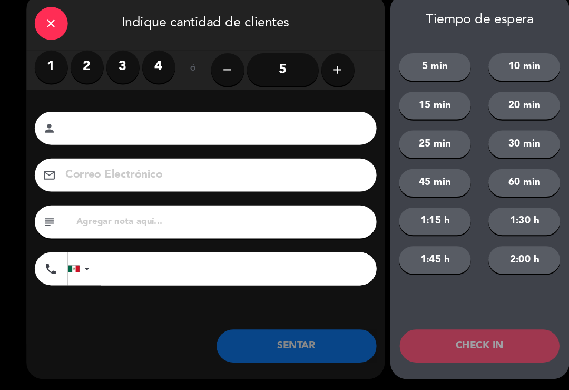
click at [112, 131] on input at bounding box center [204, 140] width 285 height 18
click at [121, 68] on label "3" at bounding box center [118, 81] width 32 height 32
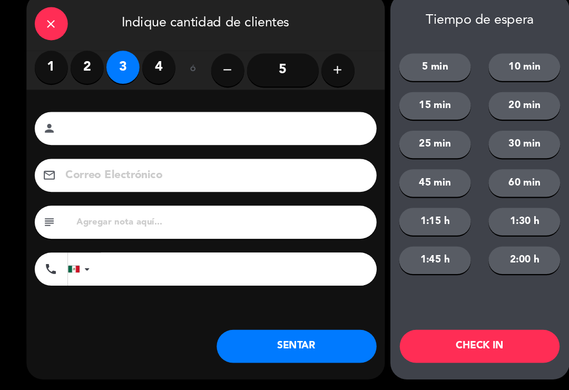
click at [164, 131] on input at bounding box center [204, 140] width 285 height 18
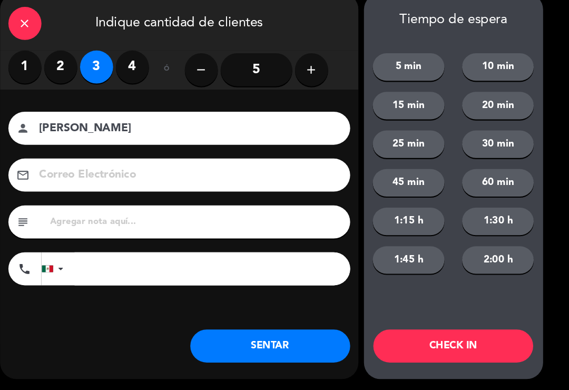
click at [152, 131] on input "[PERSON_NAME]" at bounding box center [204, 140] width 285 height 18
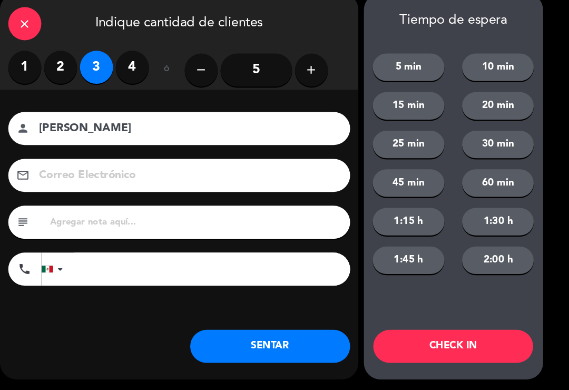
type input "[PERSON_NAME]"
click at [94, 175] on input at bounding box center [204, 184] width 285 height 18
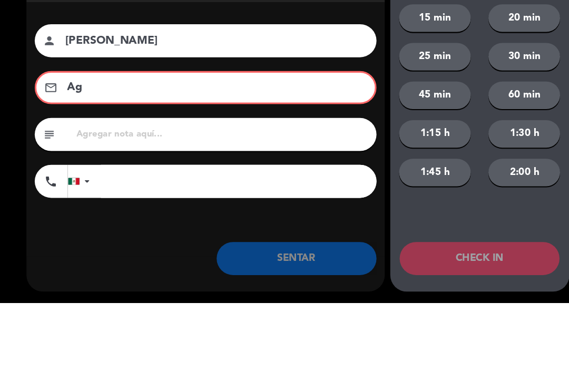
type input "A"
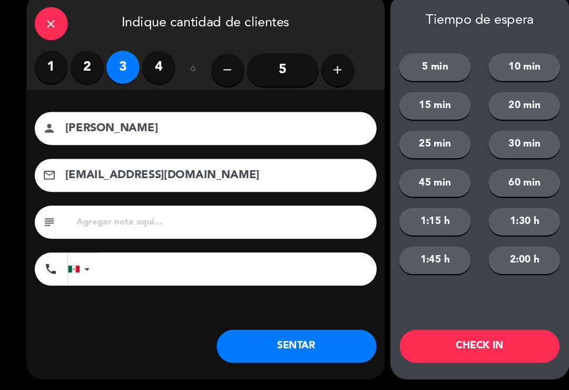
type input "[EMAIL_ADDRESS][DOMAIN_NAME]"
click at [271, 332] on button "SENTAR" at bounding box center [283, 348] width 153 height 32
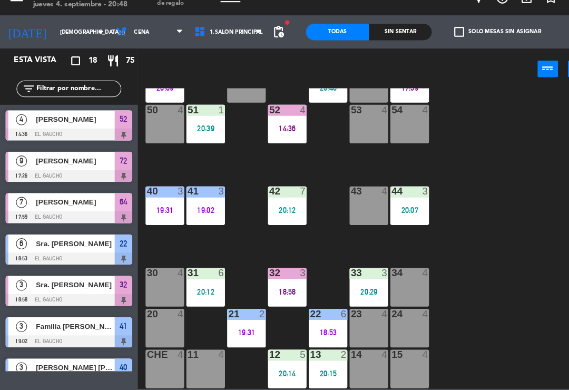
scroll to position [198, 0]
click at [265, 292] on div "18:58" at bounding box center [274, 295] width 37 height 7
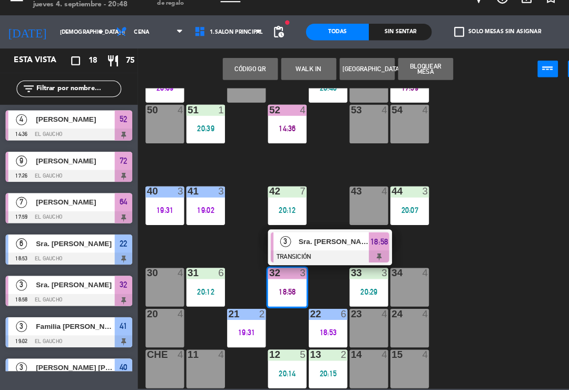
click at [306, 239] on div "Sra. [PERSON_NAME]" at bounding box center [319, 247] width 69 height 17
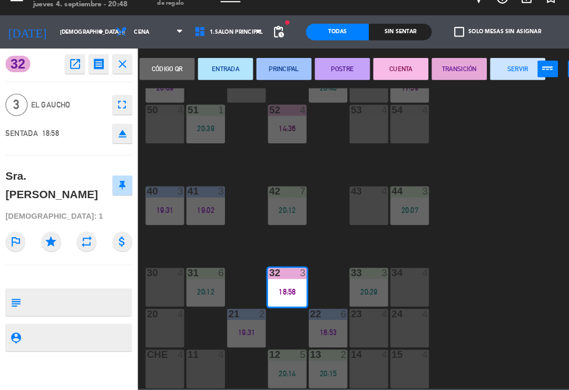
click at [493, 72] on button "SERVIR" at bounding box center [494, 82] width 53 height 21
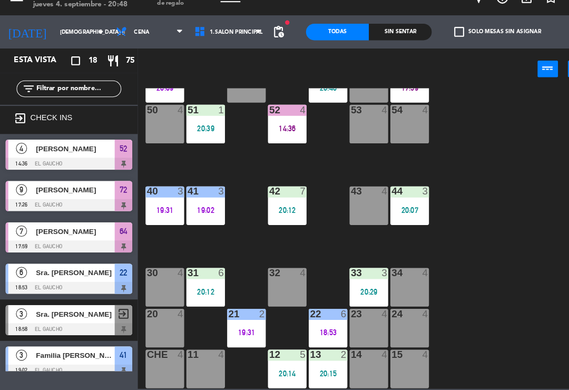
click at [282, 274] on div "32 4" at bounding box center [274, 291] width 37 height 37
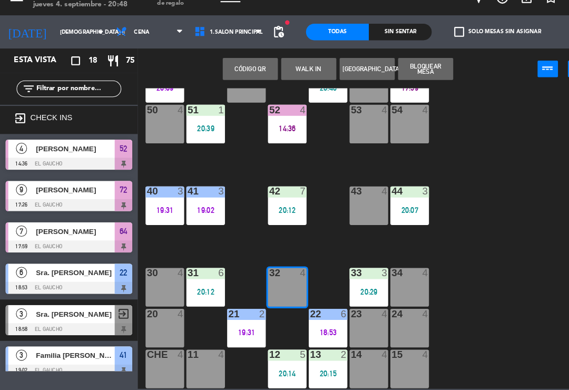
click at [297, 72] on button "WALK IN" at bounding box center [295, 82] width 53 height 21
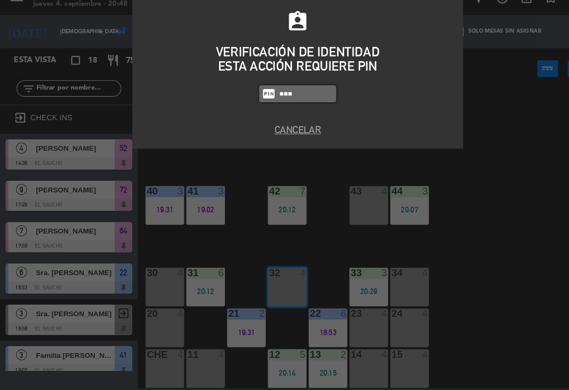
type input "3124"
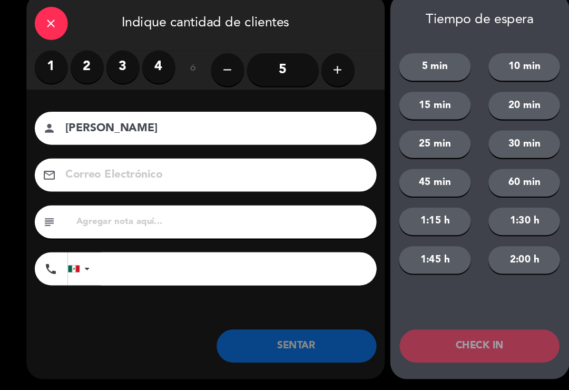
type input "[PERSON_NAME]"
click at [94, 66] on label "2" at bounding box center [83, 81] width 32 height 32
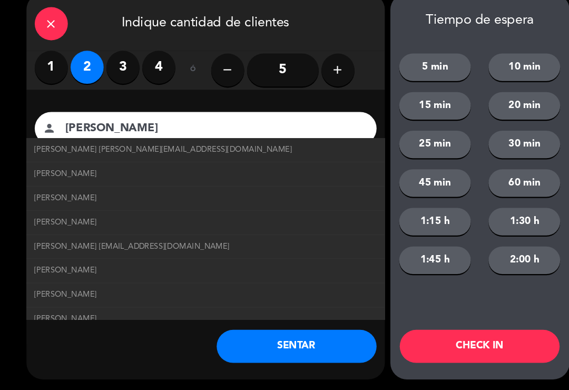
click at [134, 154] on span "[PERSON_NAME] [PERSON_NAME][EMAIL_ADDRESS][DOMAIN_NAME]" at bounding box center [156, 160] width 246 height 12
type input "[EMAIL_ADDRESS][DOMAIN_NAME]"
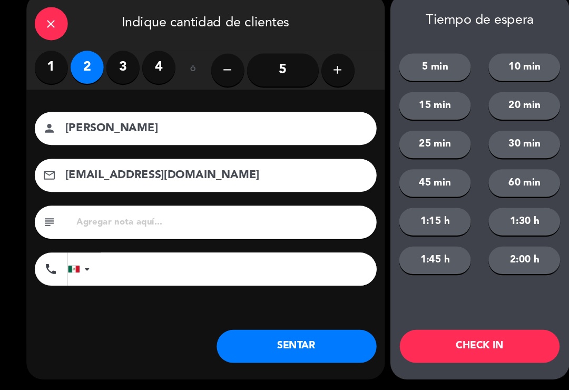
click at [289, 332] on button "SENTAR" at bounding box center [283, 348] width 153 height 32
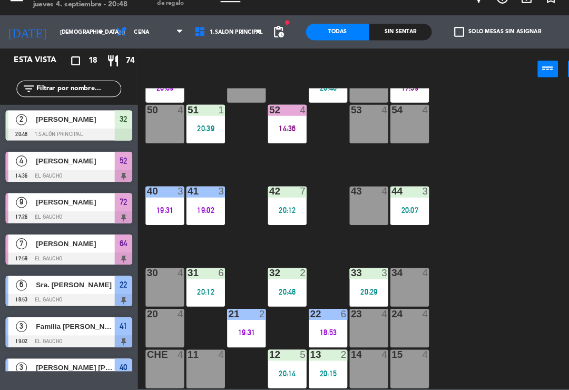
click at [400, 317] on div "24 4" at bounding box center [391, 330] width 37 height 37
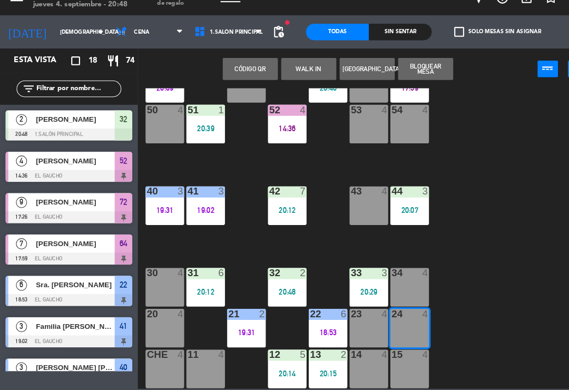
click at [299, 74] on button "WALK IN" at bounding box center [295, 82] width 53 height 21
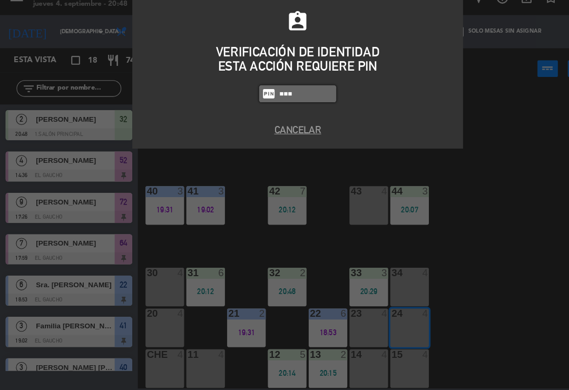
type input "3124"
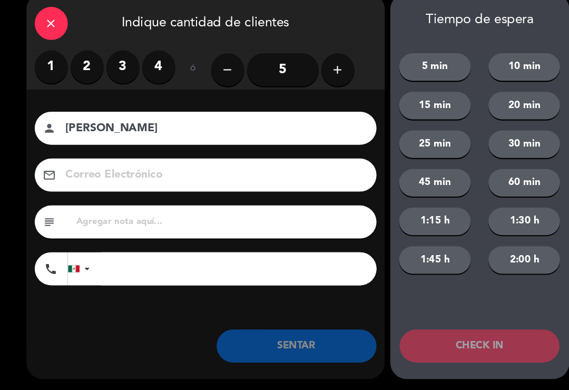
type input "[PERSON_NAME]"
click at [90, 65] on label "2" at bounding box center [83, 81] width 32 height 32
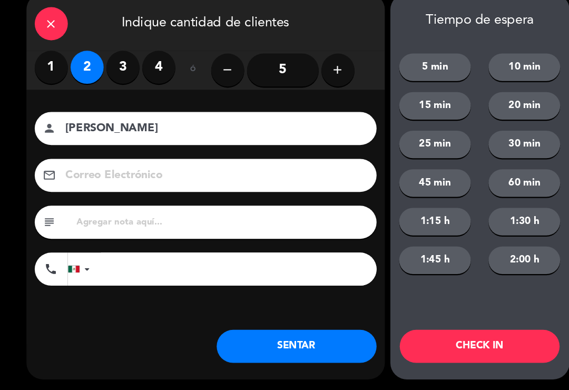
click at [158, 65] on label "4" at bounding box center [152, 81] width 32 height 32
click at [289, 332] on button "SENTAR" at bounding box center [283, 348] width 153 height 32
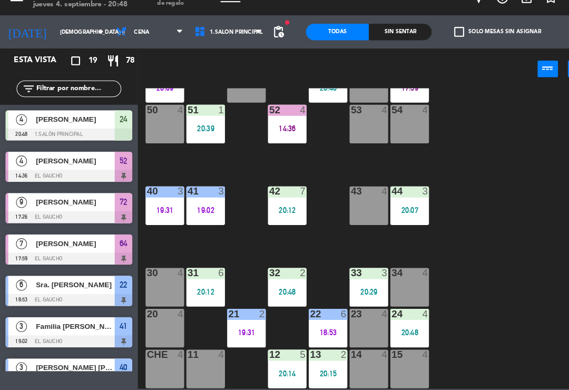
click at [356, 292] on div "20:29" at bounding box center [352, 295] width 37 height 7
click at [455, 313] on div "84 4 80 4 83 4 82 4 81 4 70 4 71 2 20:15 72 9 17:26 73 4 74 4 63 4 62 3 20:40 6…" at bounding box center [354, 244] width 432 height 287
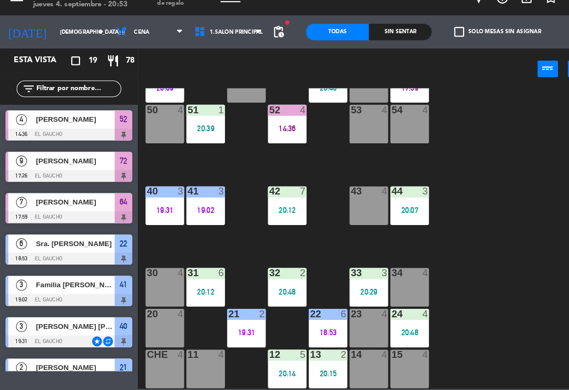
click at [287, 273] on div "32 2 20:48" at bounding box center [274, 291] width 37 height 37
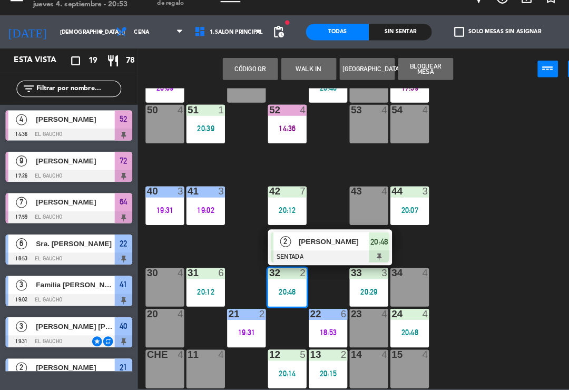
click at [307, 242] on span "[PERSON_NAME]" at bounding box center [319, 247] width 67 height 11
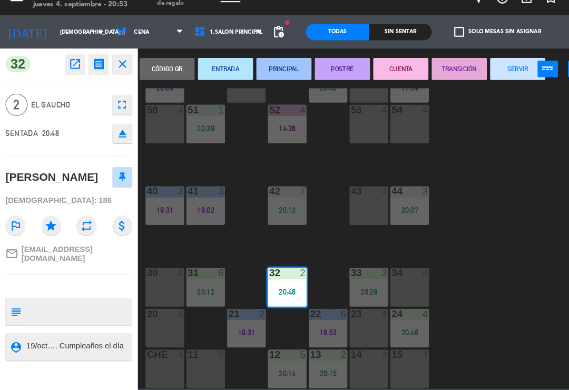
click at [497, 72] on button "SERVIR" at bounding box center [494, 82] width 53 height 21
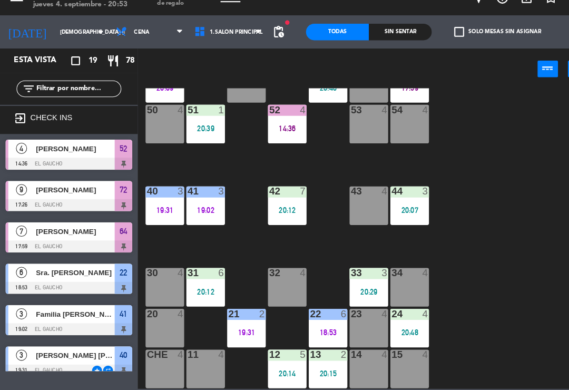
scroll to position [198, 0]
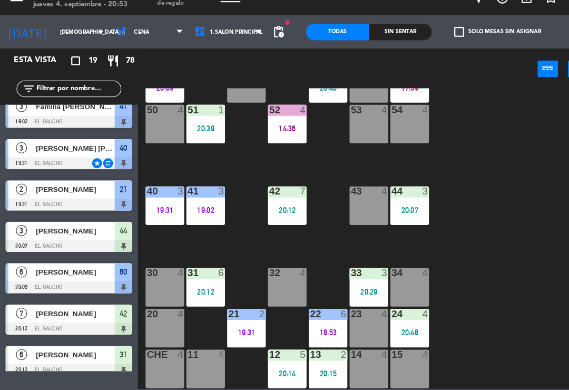
click at [277, 275] on div "32 4" at bounding box center [274, 291] width 37 height 37
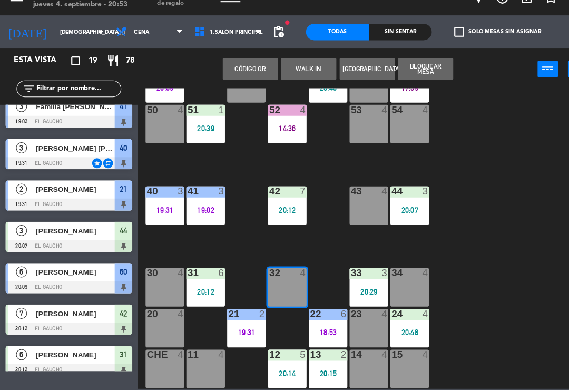
click at [289, 72] on button "WALK IN" at bounding box center [295, 82] width 53 height 21
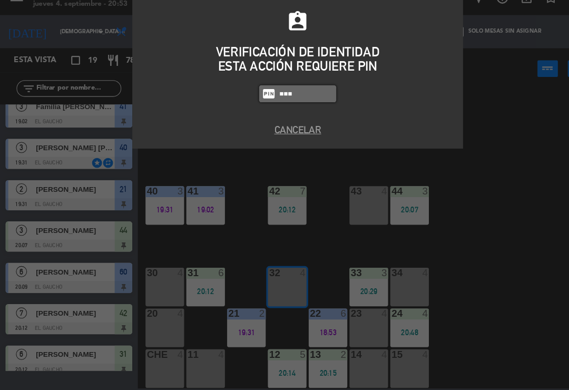
type input "3124"
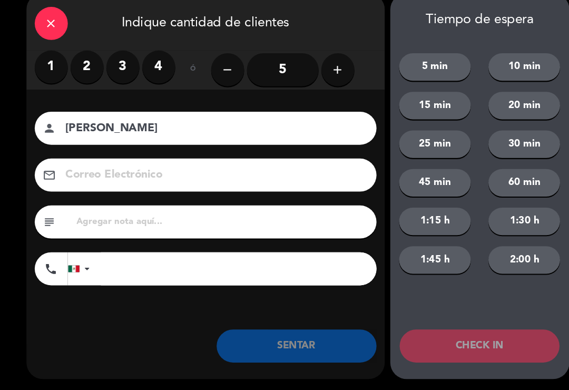
type input "[PERSON_NAME]"
click at [86, 65] on label "2" at bounding box center [83, 81] width 32 height 32
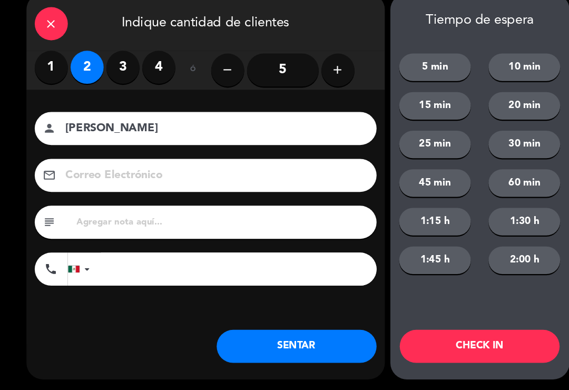
click at [141, 175] on input at bounding box center [204, 184] width 285 height 18
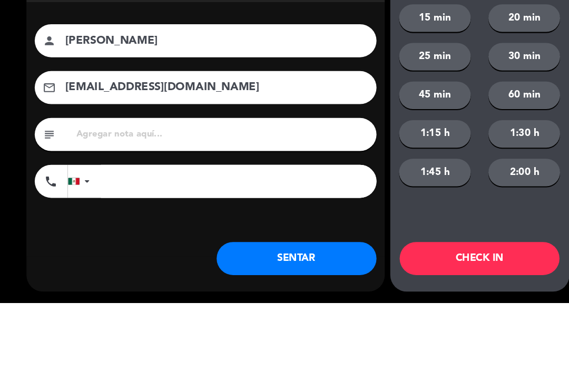
type input "[EMAIL_ADDRESS][DOMAIN_NAME]"
click at [135, 131] on input "[PERSON_NAME]" at bounding box center [204, 140] width 285 height 18
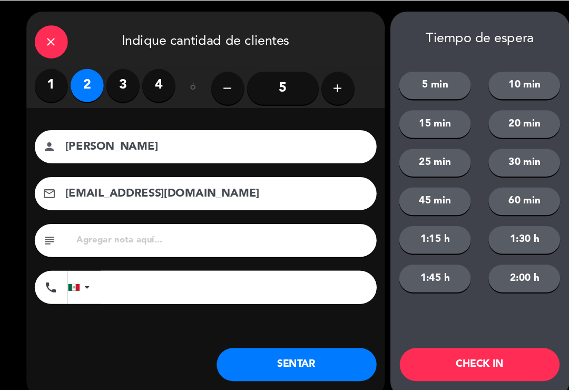
scroll to position [17, 0]
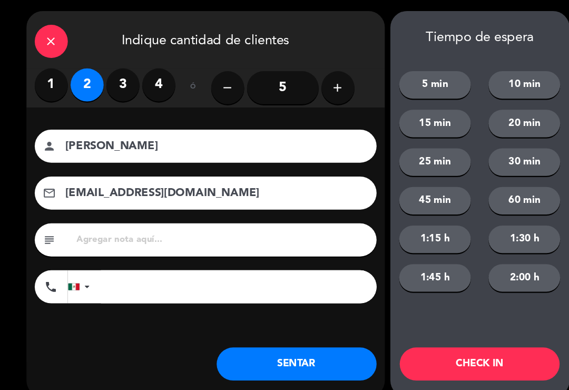
type input "[PERSON_NAME]"
click at [291, 328] on div "Nombre del cliente person [PERSON_NAME] Correo Electrónico email [EMAIL_ADDRESS…" at bounding box center [196, 224] width 343 height 243
click at [285, 332] on button "SENTAR" at bounding box center [283, 348] width 153 height 32
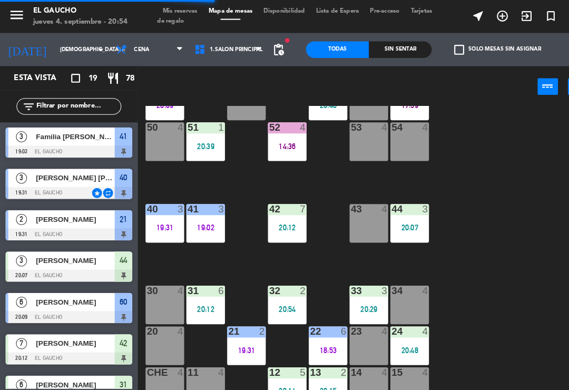
scroll to position [0, 0]
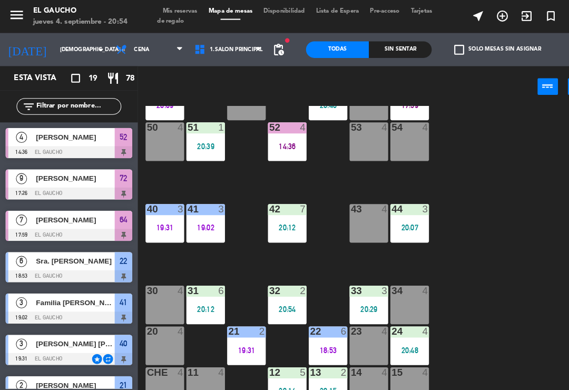
click at [433, 314] on div "84 4 80 4 83 4 82 4 81 4 70 4 71 2 20:15 72 9 17:26 73 4 74 4 63 4 62 3 20:40 6…" at bounding box center [354, 244] width 432 height 287
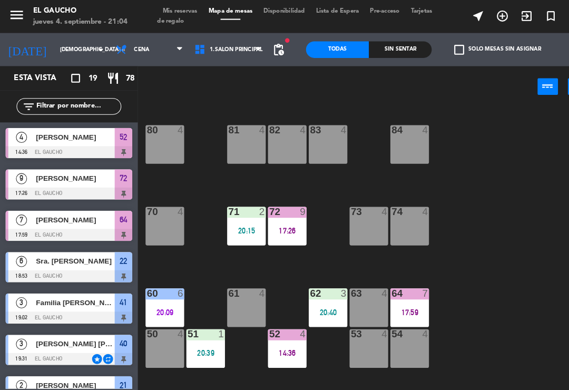
click at [240, 120] on div at bounding box center [235, 124] width 17 height 9
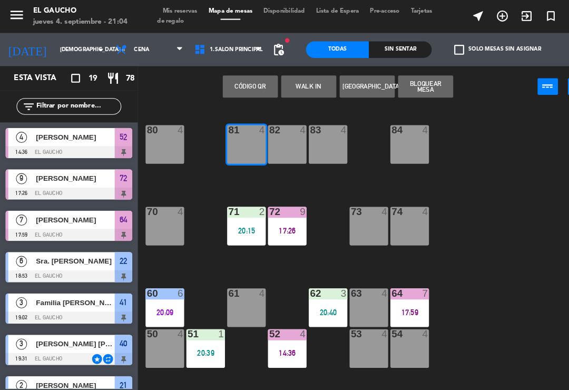
click at [296, 67] on div "Código qr WALK IN Crear Reserva Bloquear Mesa power_input close" at bounding box center [323, 83] width 382 height 40
click at [293, 68] on div "Código qr WALK IN Crear Reserva Bloquear Mesa power_input close" at bounding box center [323, 83] width 382 height 40
click at [295, 63] on div "Código qr WALK IN Crear Reserva Bloquear Mesa power_input close" at bounding box center [323, 83] width 382 height 40
click at [294, 64] on div "Código qr WALK IN Crear Reserva Bloquear Mesa power_input close" at bounding box center [323, 83] width 382 height 40
click at [292, 64] on div "Código qr WALK IN Crear Reserva Bloquear Mesa power_input close" at bounding box center [323, 83] width 382 height 40
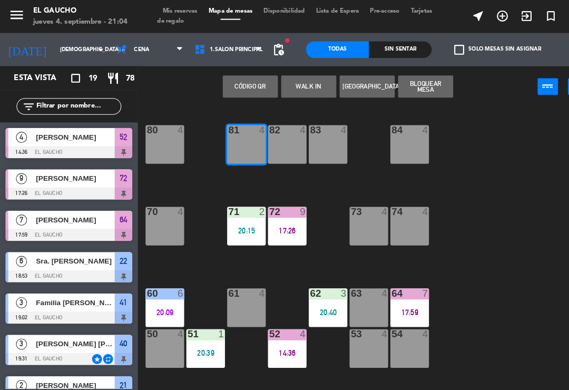
click at [294, 72] on button "WALK IN" at bounding box center [295, 82] width 53 height 21
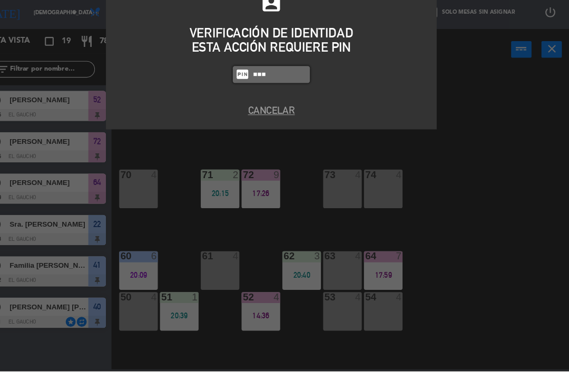
type input "3124"
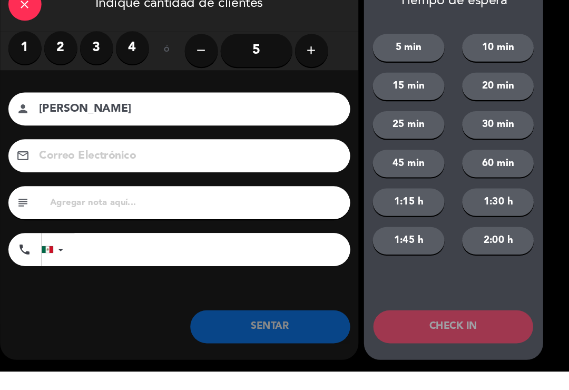
click at [72, 65] on label "2" at bounding box center [83, 81] width 32 height 32
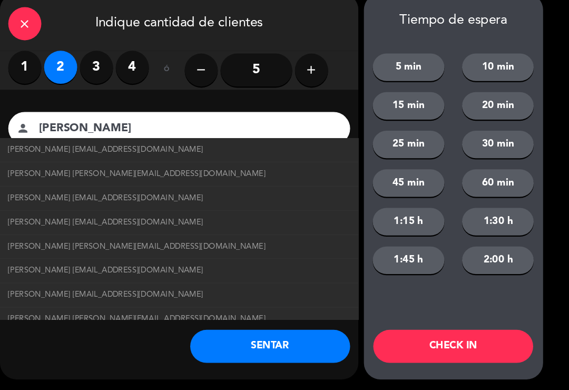
click at [131, 177] on span "[PERSON_NAME] [PERSON_NAME][EMAIL_ADDRESS][DOMAIN_NAME]" at bounding box center [156, 183] width 246 height 12
type input "[PERSON_NAME]"
type input "[EMAIL_ADDRESS][DOMAIN_NAME]"
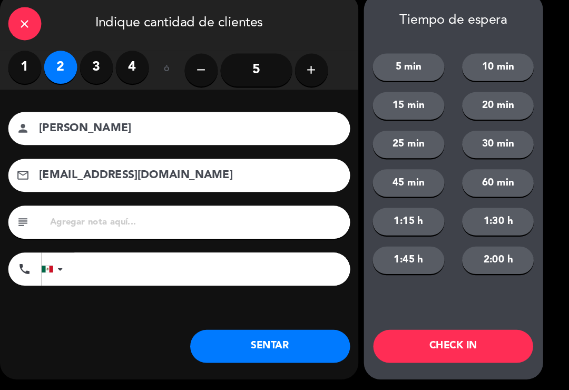
click at [272, 338] on button "SENTAR" at bounding box center [283, 348] width 153 height 32
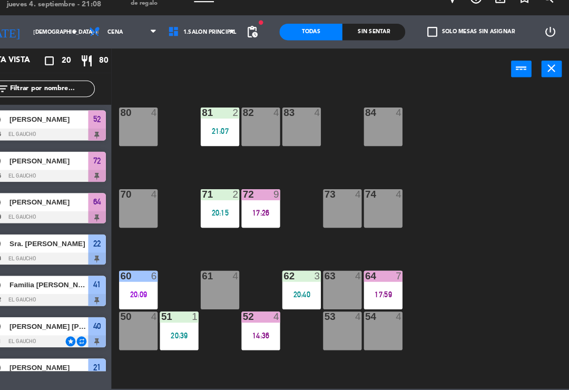
click at [242, 249] on div "84 4 80 4 83 4 82 4 81 2 21:07 70 4 71 2 20:15 72 9 17:26 73 4 74 4 63 4 62 3 2…" at bounding box center [354, 244] width 432 height 287
click at [217, 217] on div "20:15" at bounding box center [235, 220] width 37 height 7
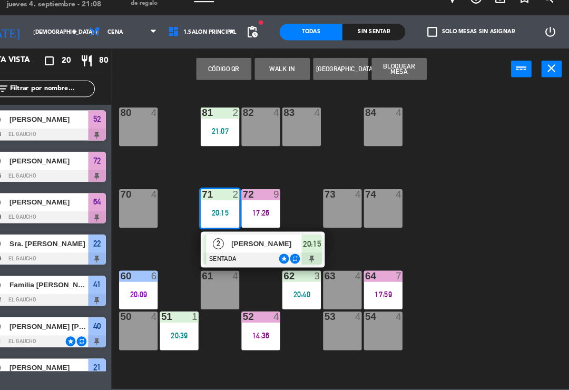
click at [243, 258] on div at bounding box center [276, 264] width 113 height 12
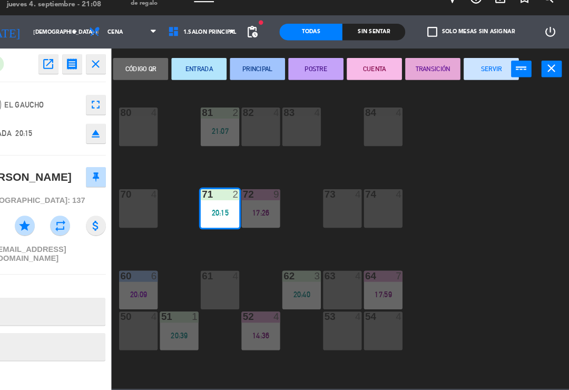
click at [419, 72] on button "TRANSICIÓN" at bounding box center [439, 82] width 53 height 21
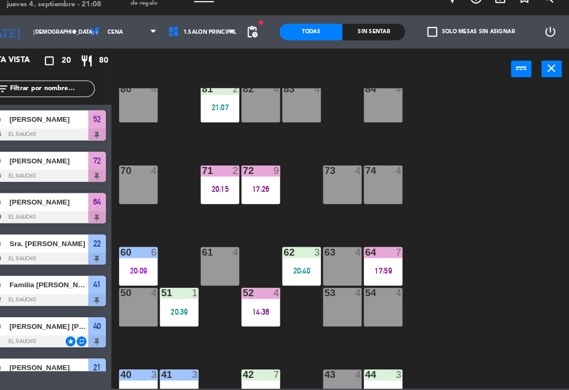
scroll to position [25, 0]
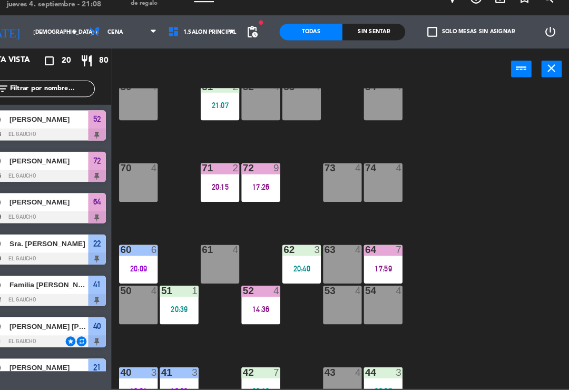
click at [181, 299] on div "51 1 20:39" at bounding box center [196, 308] width 37 height 37
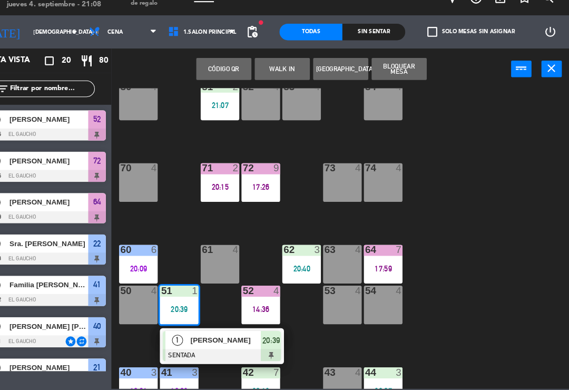
click at [208, 336] on span "[PERSON_NAME]" at bounding box center [241, 341] width 67 height 11
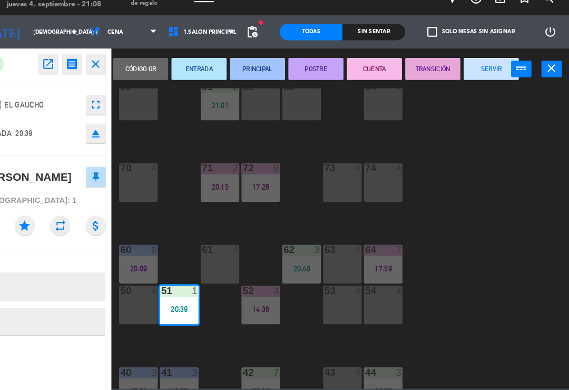
click at [246, 72] on button "PRINCIPAL" at bounding box center [271, 82] width 53 height 21
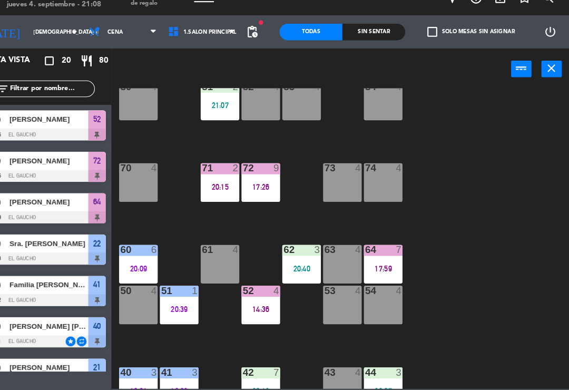
scroll to position [84, 0]
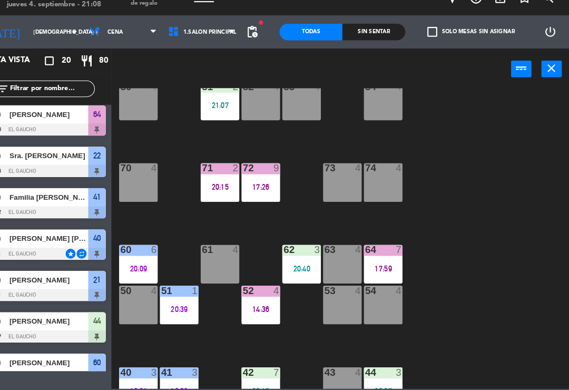
click at [295, 251] on div "62 3 20:40" at bounding box center [313, 269] width 37 height 37
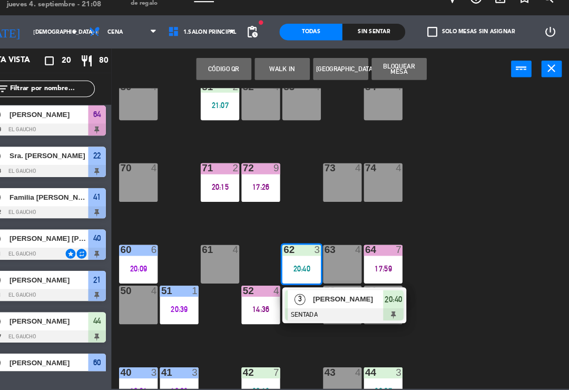
click at [331, 311] on div at bounding box center [354, 317] width 113 height 12
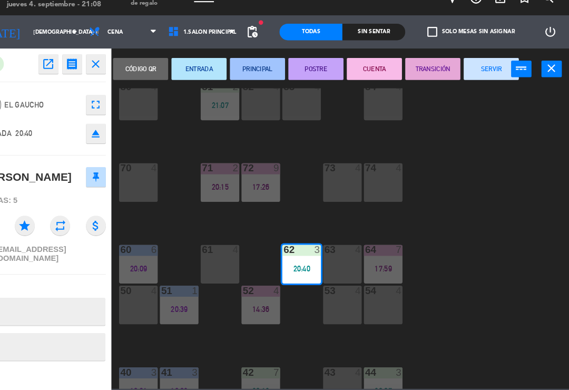
click at [256, 72] on button "PRINCIPAL" at bounding box center [271, 82] width 53 height 21
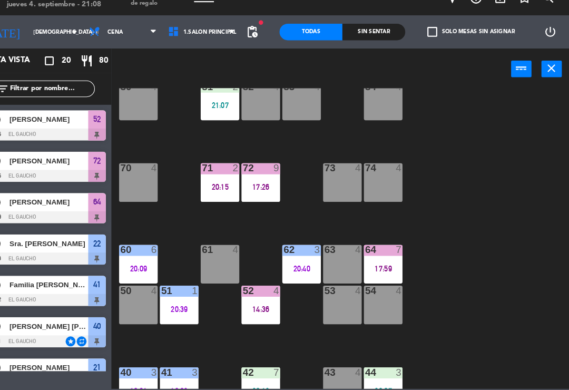
scroll to position [123, 0]
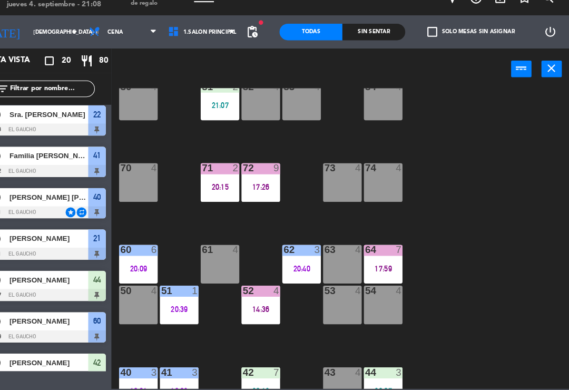
click at [373, 264] on div "64 7 17:59" at bounding box center [391, 269] width 37 height 37
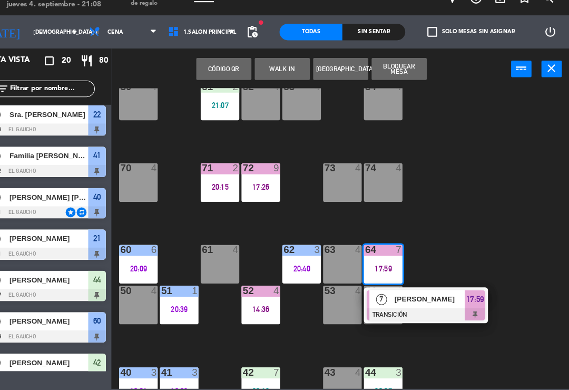
click at [412, 311] on div at bounding box center [432, 317] width 113 height 12
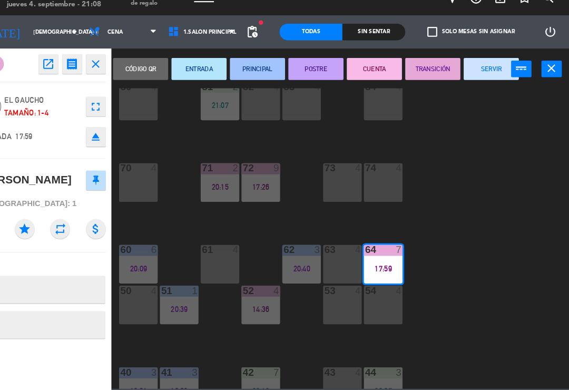
click at [468, 72] on button "SERVIR" at bounding box center [494, 82] width 53 height 21
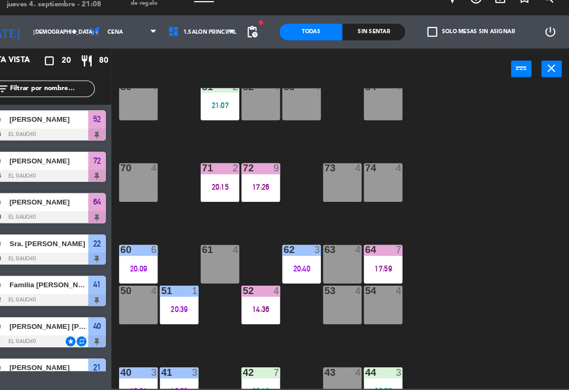
click at [256, 306] on div "52 4 14:36" at bounding box center [274, 308] width 37 height 37
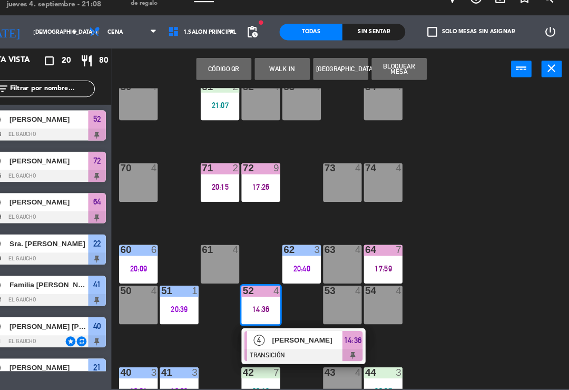
click at [287, 336] on span "[PERSON_NAME]" at bounding box center [319, 341] width 67 height 11
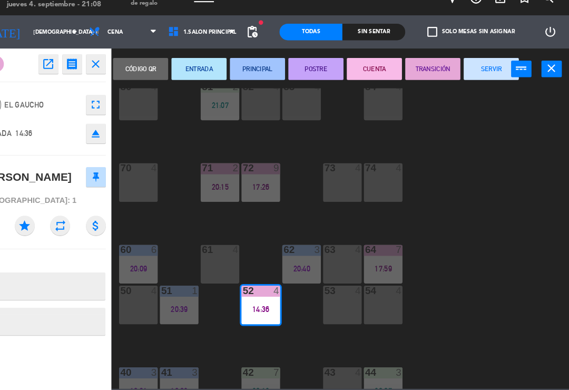
click at [470, 72] on button "SERVIR" at bounding box center [494, 82] width 53 height 21
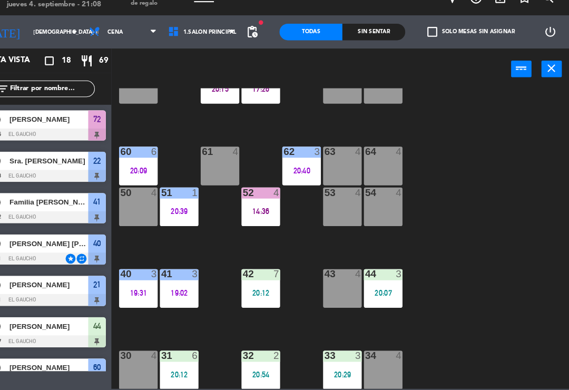
scroll to position [119, 0]
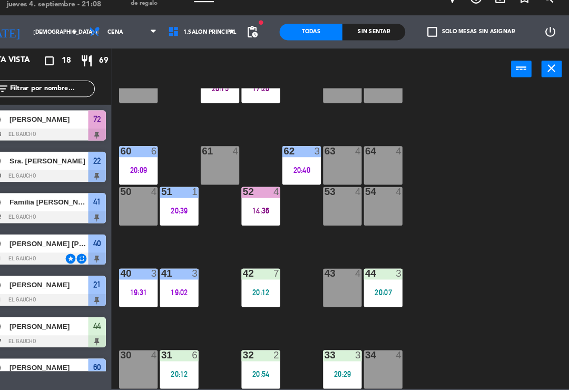
click at [139, 292] on div "19:31" at bounding box center [157, 295] width 37 height 7
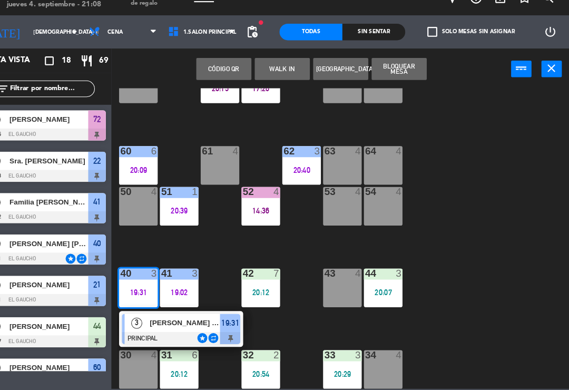
click at [174, 320] on span "[PERSON_NAME] [PERSON_NAME]" at bounding box center [202, 325] width 67 height 11
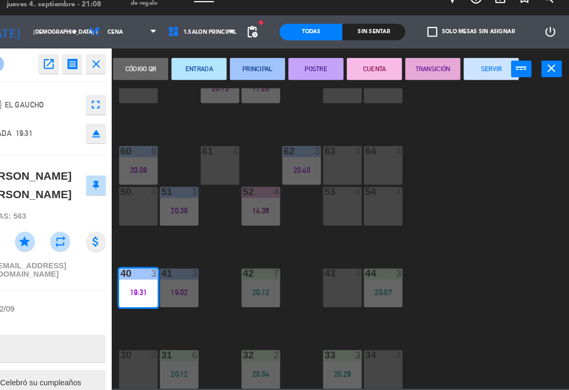
click at [468, 72] on button "SERVIR" at bounding box center [494, 82] width 53 height 21
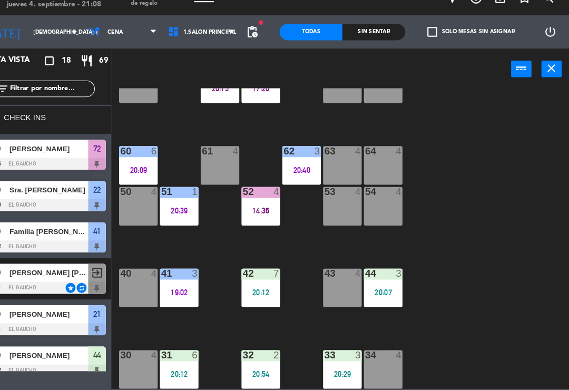
click at [178, 273] on div "41 3 19:02" at bounding box center [196, 291] width 37 height 37
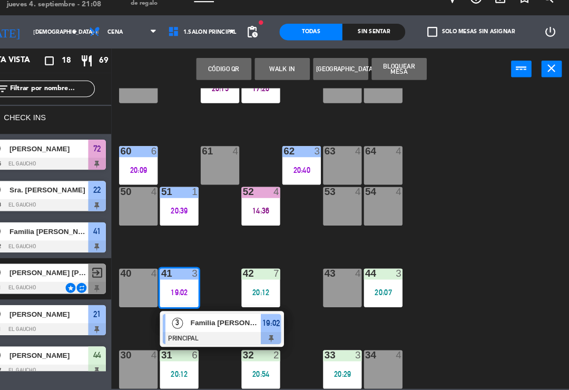
click at [208, 320] on span "Familia [PERSON_NAME]" at bounding box center [241, 325] width 67 height 11
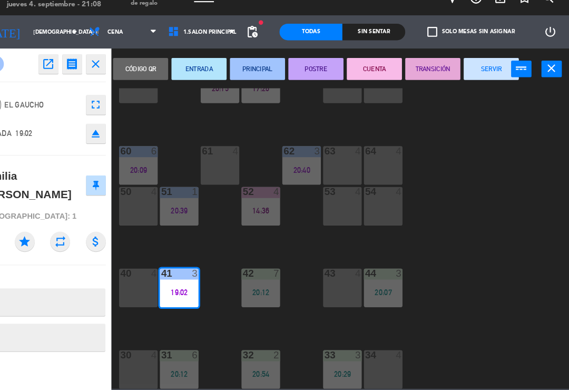
click at [468, 72] on button "SERVIR" at bounding box center [494, 82] width 53 height 21
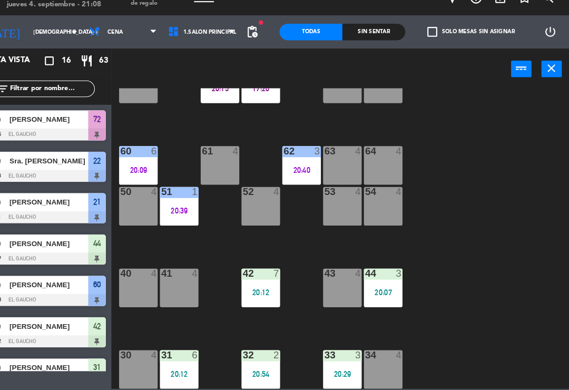
click at [257, 273] on div "42" at bounding box center [257, 277] width 1 height 9
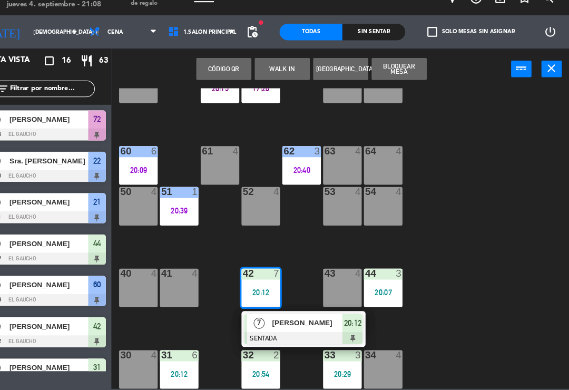
click at [268, 334] on div at bounding box center [315, 340] width 113 height 12
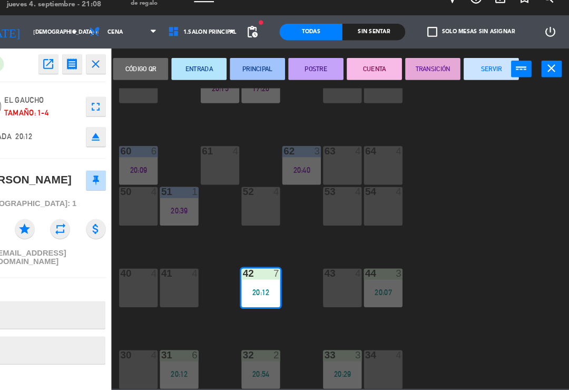
click at [413, 72] on button "TRANSICIÓN" at bounding box center [439, 82] width 53 height 21
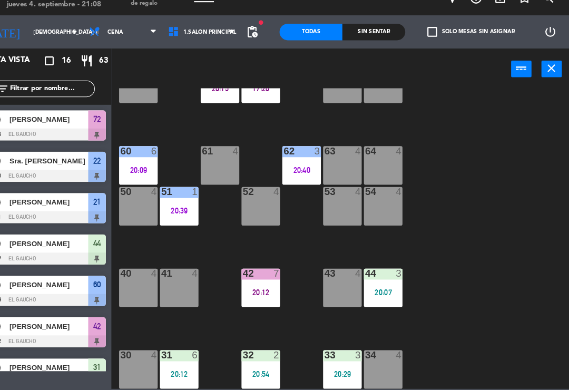
click at [373, 273] on div "44 3 20:07" at bounding box center [391, 291] width 37 height 37
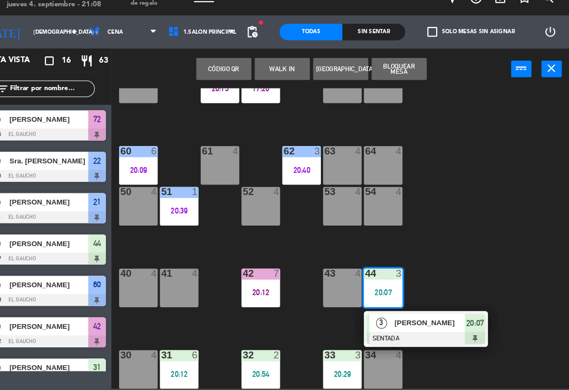
click at [395, 334] on div at bounding box center [432, 340] width 113 height 12
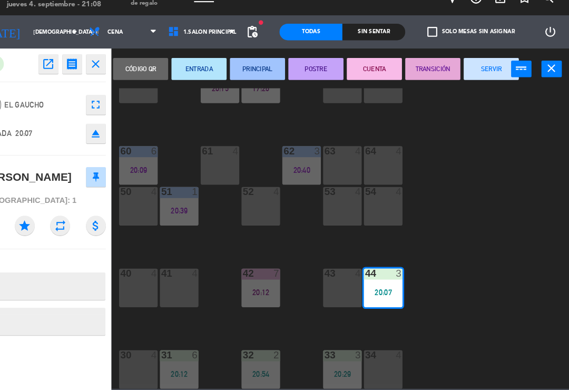
click at [301, 72] on button "POSTRE" at bounding box center [327, 82] width 53 height 21
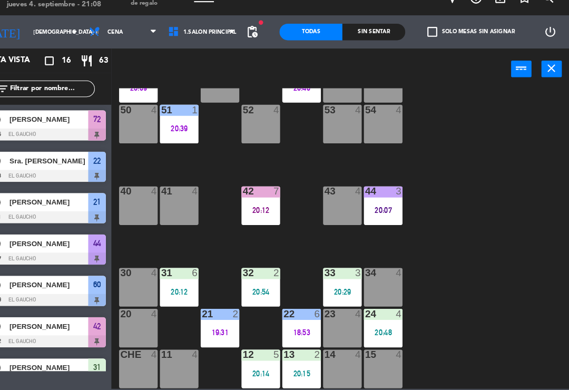
scroll to position [198, 0]
click at [178, 273] on div "31 6 20:12" at bounding box center [196, 291] width 37 height 37
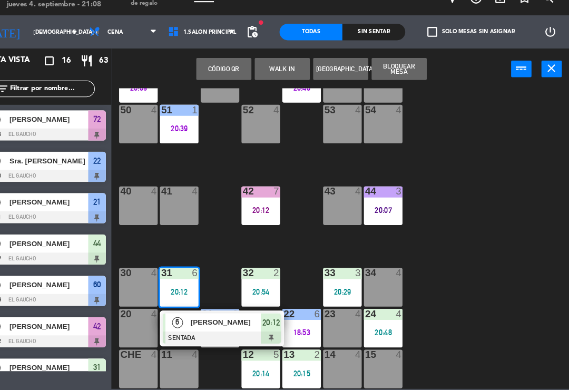
click at [208, 319] on span "[PERSON_NAME]" at bounding box center [241, 324] width 67 height 11
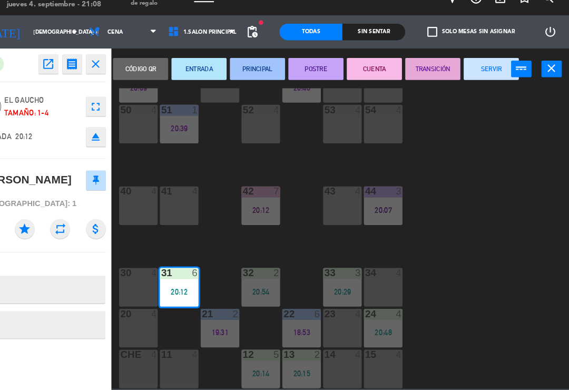
click at [251, 72] on button "PRINCIPAL" at bounding box center [271, 82] width 53 height 21
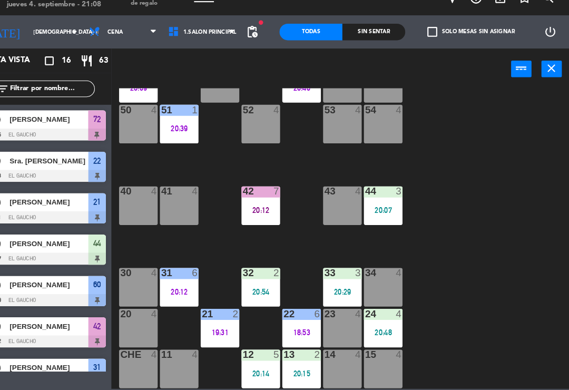
scroll to position [0, 0]
click at [256, 292] on div "20:54" at bounding box center [274, 295] width 37 height 7
click at [212, 231] on div "84 4 80 4 83 4 82 4 81 2 21:07 70 4 71 2 20:15 72 9 17:26 73 4 74 4 63 4 62 3 2…" at bounding box center [354, 244] width 432 height 287
click at [256, 273] on div "32 2 20:54" at bounding box center [274, 291] width 37 height 37
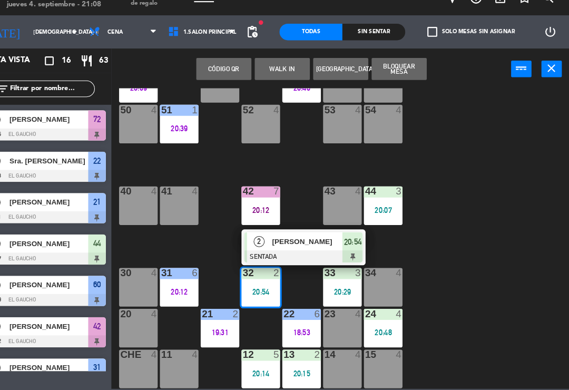
click at [285, 239] on div "[PERSON_NAME]" at bounding box center [319, 247] width 69 height 17
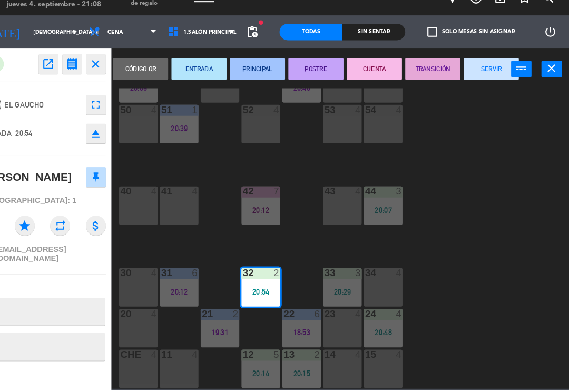
click at [246, 72] on button "PRINCIPAL" at bounding box center [271, 82] width 53 height 21
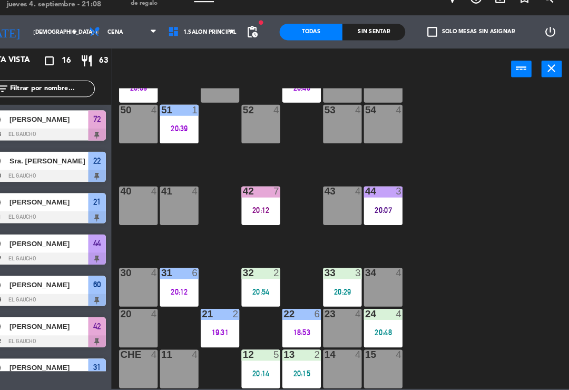
scroll to position [147, 0]
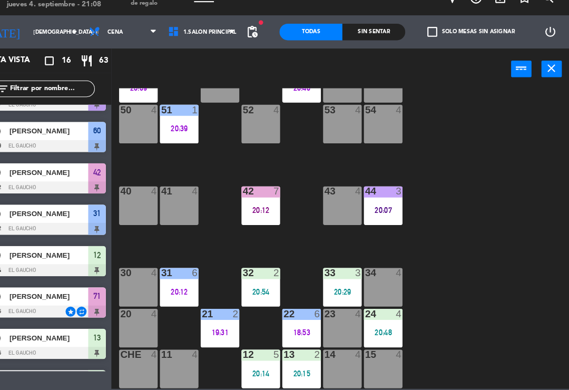
click at [334, 292] on div "20:29" at bounding box center [352, 295] width 37 height 7
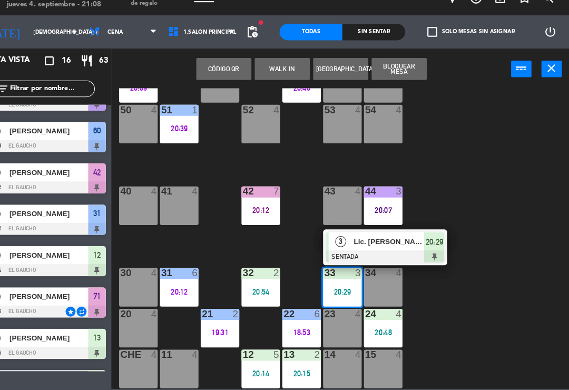
click at [363, 239] on div "Lic. [PERSON_NAME]" at bounding box center [397, 247] width 69 height 17
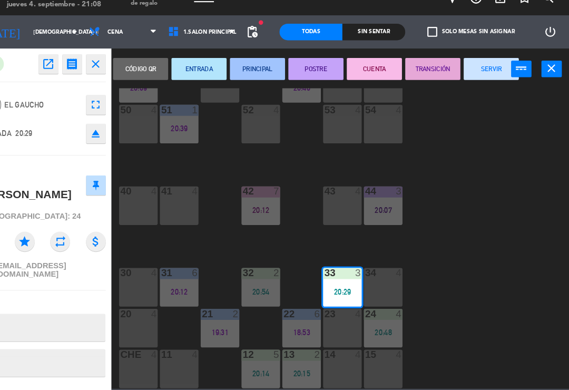
click at [252, 72] on button "PRINCIPAL" at bounding box center [271, 82] width 53 height 21
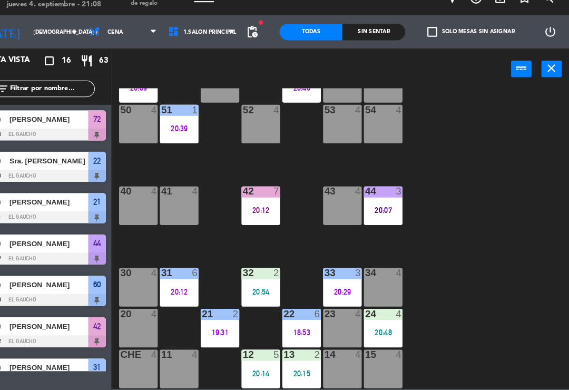
scroll to position [0, 0]
click at [217, 326] on div "21 2 19:31" at bounding box center [235, 330] width 37 height 37
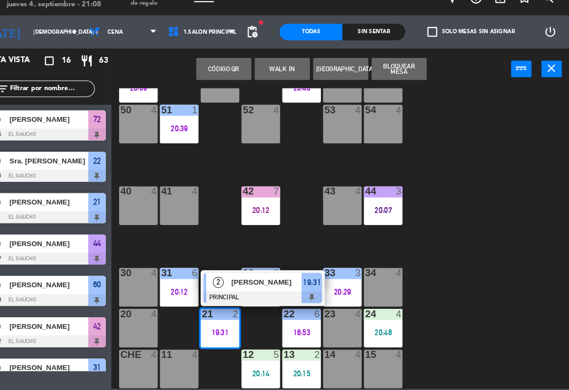
click at [246, 278] on div "[PERSON_NAME]" at bounding box center [280, 286] width 69 height 17
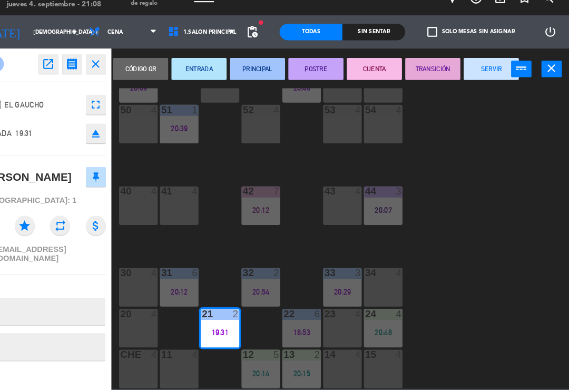
click at [468, 72] on button "SERVIR" at bounding box center [494, 82] width 53 height 21
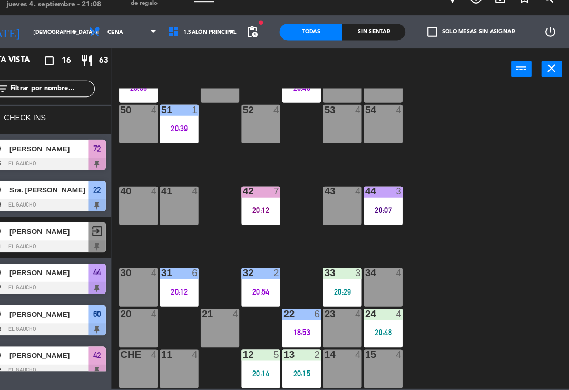
click at [373, 312] on div "24 4 20:48" at bounding box center [391, 330] width 37 height 37
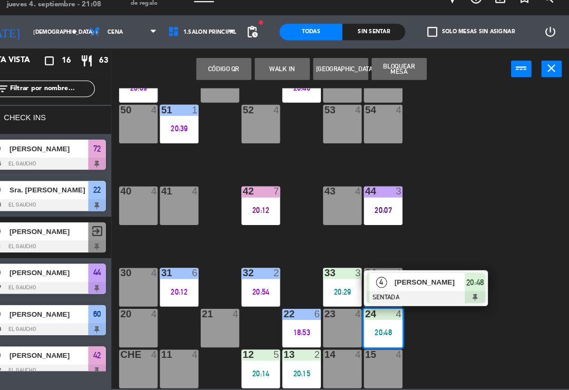
click at [409, 278] on div "[PERSON_NAME]" at bounding box center [436, 286] width 69 height 17
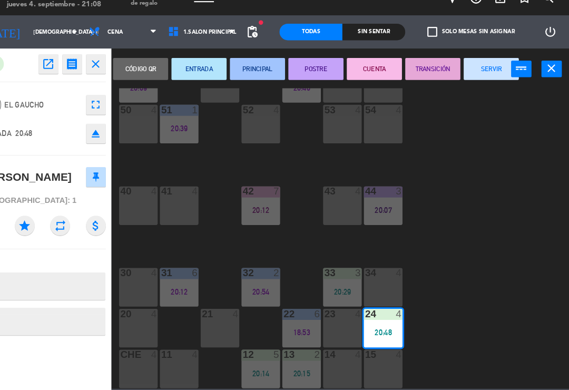
click at [245, 72] on button "PRINCIPAL" at bounding box center [271, 82] width 53 height 21
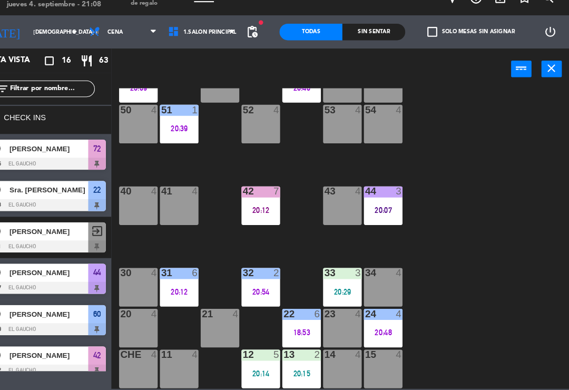
scroll to position [117, 0]
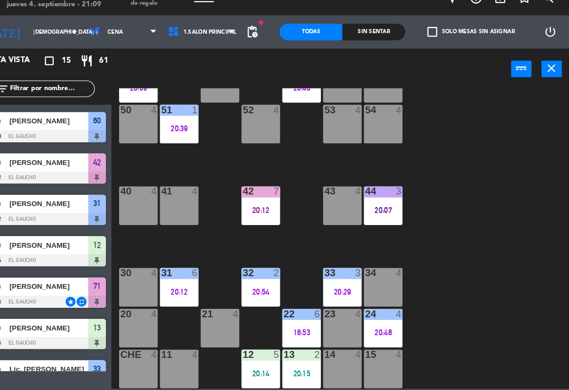
click at [256, 370] on div "20:14" at bounding box center [274, 373] width 37 height 7
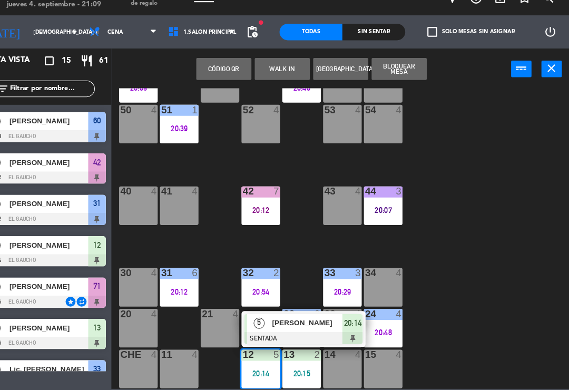
click at [261, 317] on div "5" at bounding box center [272, 325] width 23 height 17
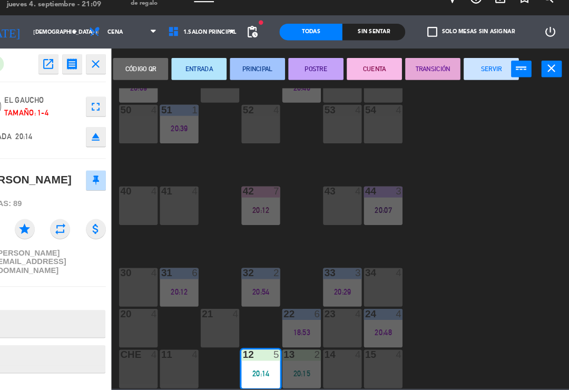
click at [246, 72] on button "PRINCIPAL" at bounding box center [271, 82] width 53 height 21
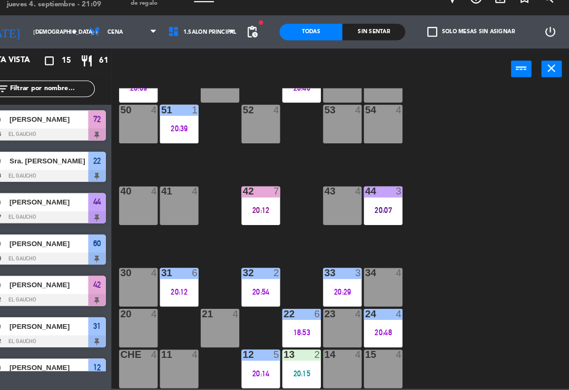
click at [295, 370] on div "20:15" at bounding box center [313, 373] width 37 height 7
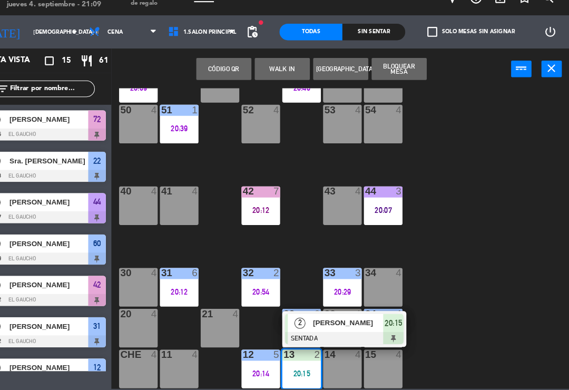
click at [325, 320] on span "[PERSON_NAME]" at bounding box center [358, 325] width 67 height 11
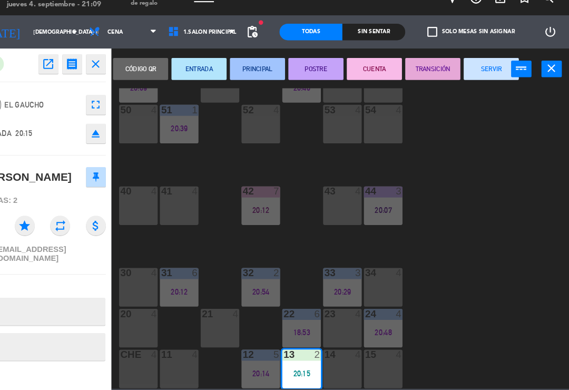
click at [245, 72] on button "PRINCIPAL" at bounding box center [271, 82] width 53 height 21
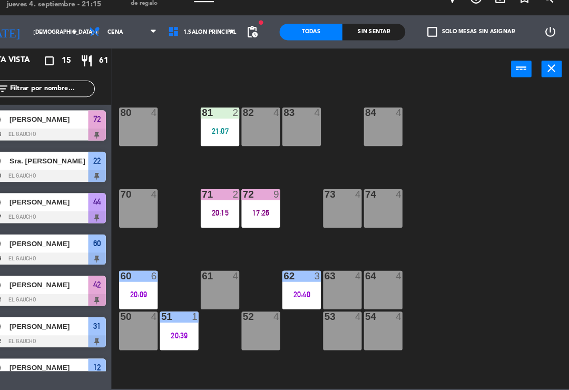
click at [373, 120] on div "84 4" at bounding box center [391, 138] width 37 height 37
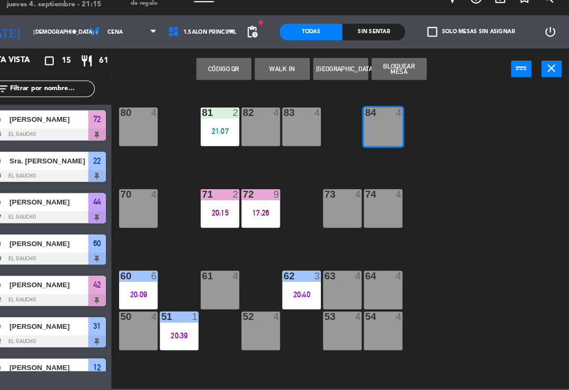
click at [273, 72] on button "WALK IN" at bounding box center [295, 82] width 53 height 21
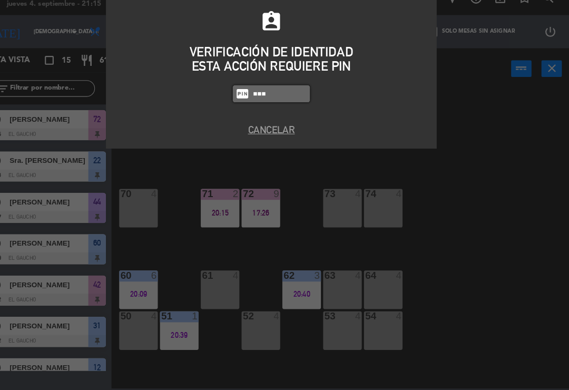
type input "3124"
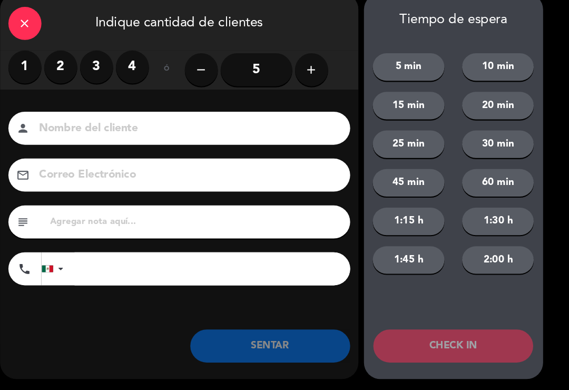
click at [136, 65] on label "4" at bounding box center [152, 81] width 32 height 32
click at [170, 131] on input at bounding box center [204, 140] width 285 height 18
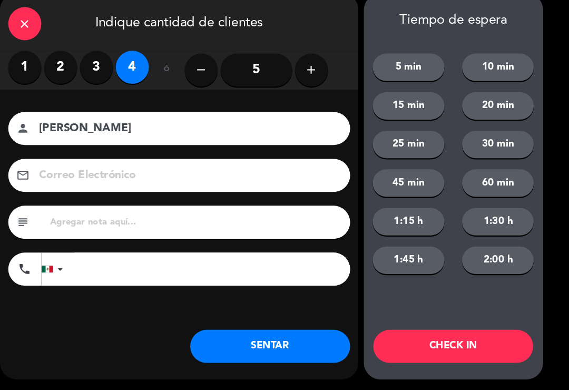
type input "[PERSON_NAME]"
click at [251, 332] on button "SENTAR" at bounding box center [283, 348] width 153 height 32
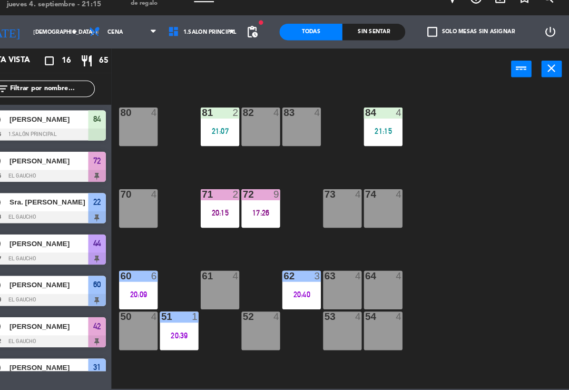
click at [334, 316] on div "53 4" at bounding box center [352, 333] width 37 height 37
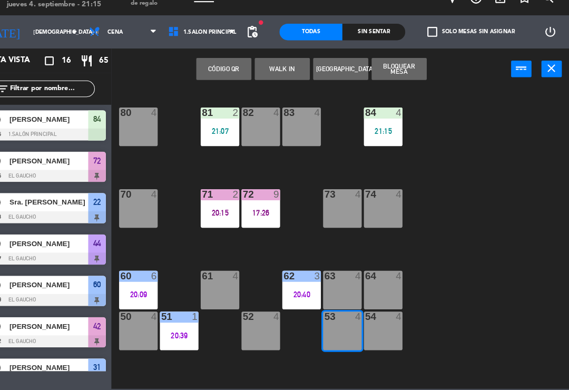
click at [269, 72] on button "WALK IN" at bounding box center [295, 82] width 53 height 21
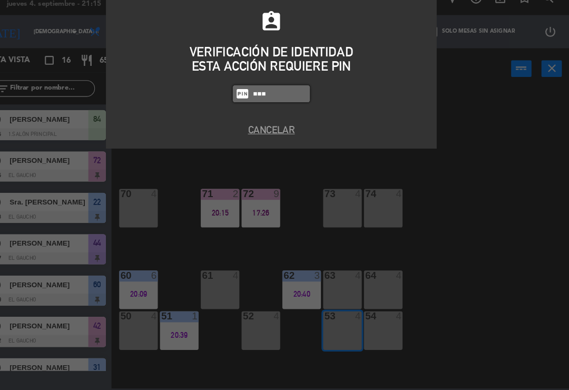
type input "3124"
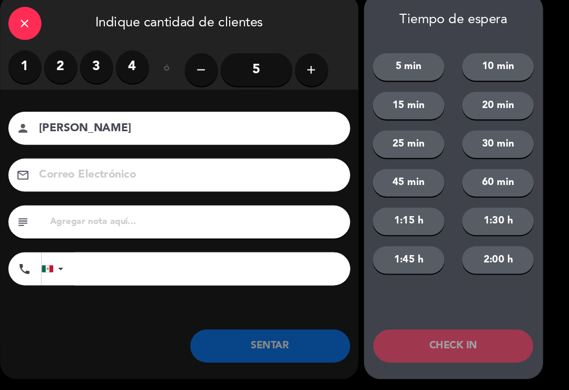
type input "[PERSON_NAME]"
click at [136, 65] on label "4" at bounding box center [152, 81] width 32 height 32
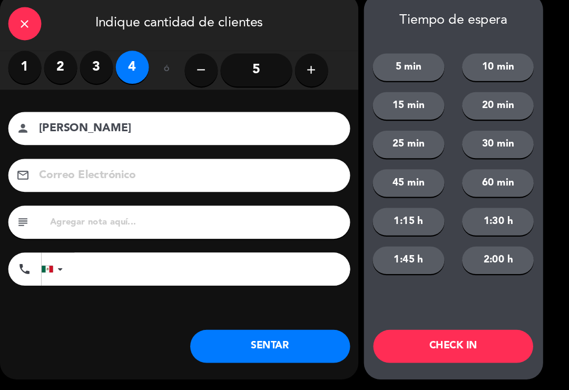
click at [94, 175] on input at bounding box center [204, 184] width 285 height 18
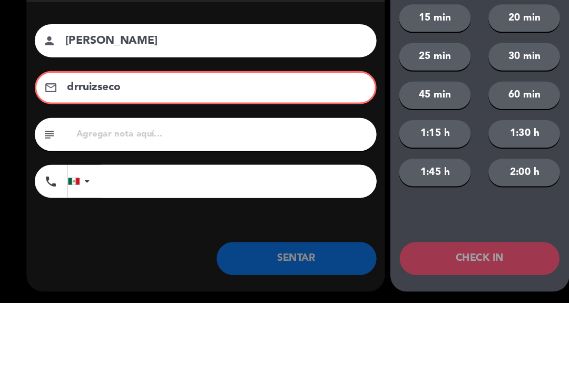
type input "drruizseco"
click at [148, 131] on input "[PERSON_NAME]" at bounding box center [204, 140] width 285 height 18
type input "Dr. Ruizseco"
click at [136, 175] on input "drruizseco" at bounding box center [203, 184] width 281 height 18
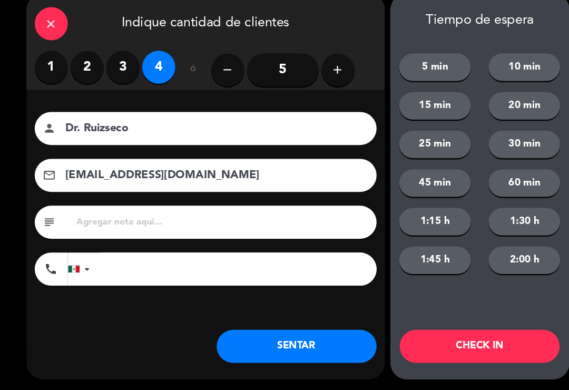
type input "[EMAIL_ADDRESS][DOMAIN_NAME]"
click at [281, 332] on button "SENTAR" at bounding box center [283, 348] width 153 height 32
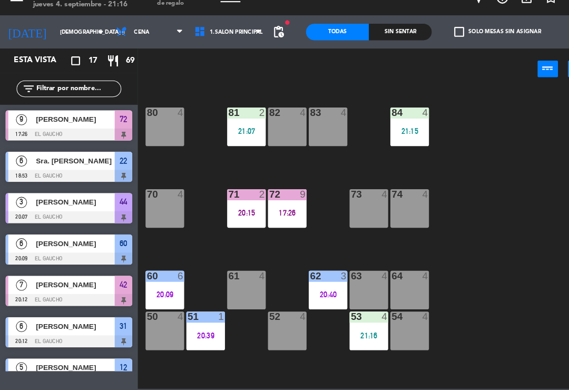
click at [455, 281] on div "84 4 21:15 80 4 83 4 82 4 81 2 21:07 70 4 71 2 20:15 72 9 17:26 73 4 74 4 63 4 …" at bounding box center [354, 244] width 432 height 287
click at [387, 315] on div "54 4" at bounding box center [391, 333] width 37 height 37
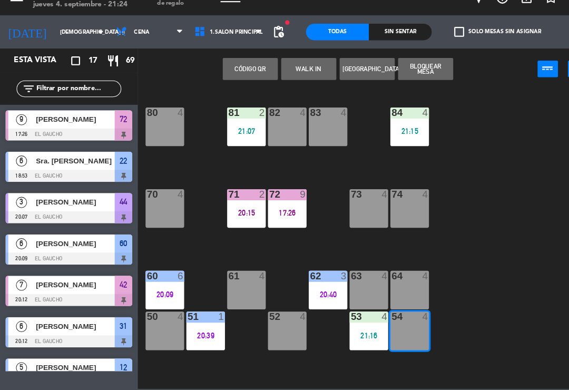
click at [292, 72] on button "WALK IN" at bounding box center [295, 82] width 53 height 21
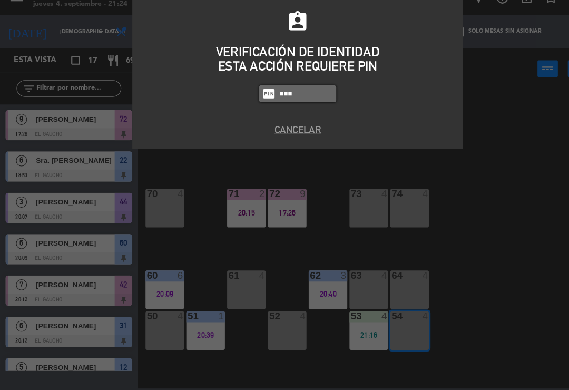
type input "3124"
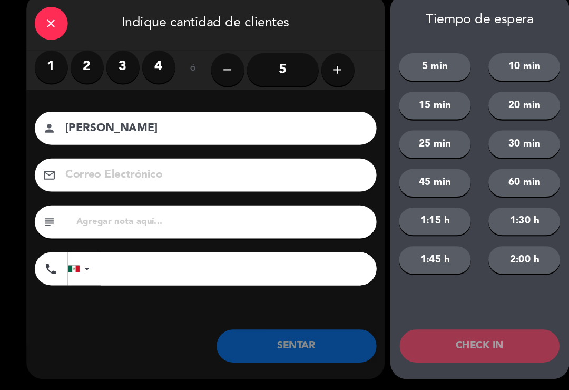
type input "[PERSON_NAME]"
click at [155, 65] on label "4" at bounding box center [152, 81] width 32 height 32
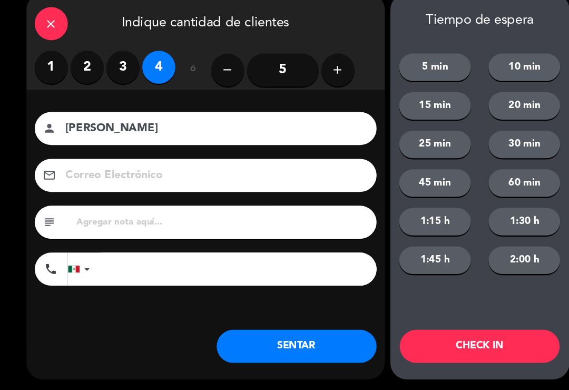
click at [178, 175] on input at bounding box center [204, 184] width 285 height 18
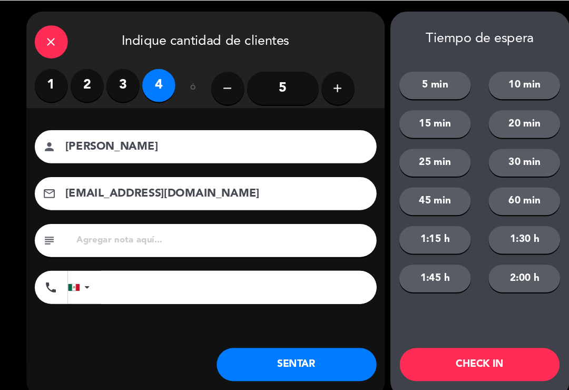
type input "[EMAIL_ADDRESS][DOMAIN_NAME]"
click at [278, 339] on button "SENTAR" at bounding box center [283, 348] width 153 height 32
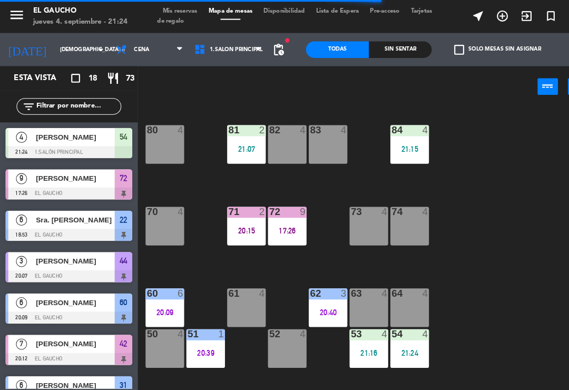
click at [194, 319] on div at bounding box center [196, 319] width 17 height 9
click at [214, 348] on div "51 1 20:39" at bounding box center [196, 333] width 37 height 37
click at [238, 353] on div "84 4 21:15 80 4 83 4 82 4 81 2 21:07 70 4 71 2 20:15 72 9 17:26 73 4 74 4 63 4 …" at bounding box center [354, 244] width 432 height 287
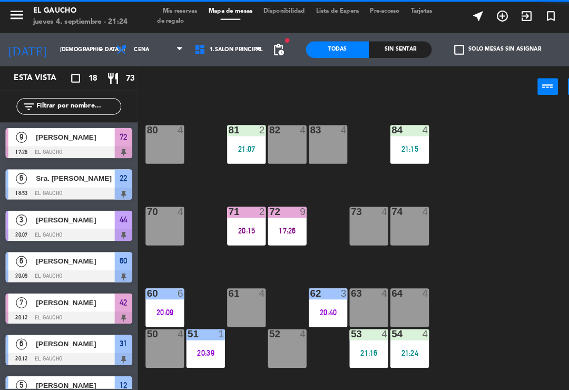
click at [467, 154] on div "84 4 21:15 80 4 83 4 82 4 81 2 21:07 70 4 71 2 20:15 72 9 17:26 73 4 74 4 63 4 …" at bounding box center [354, 244] width 432 height 287
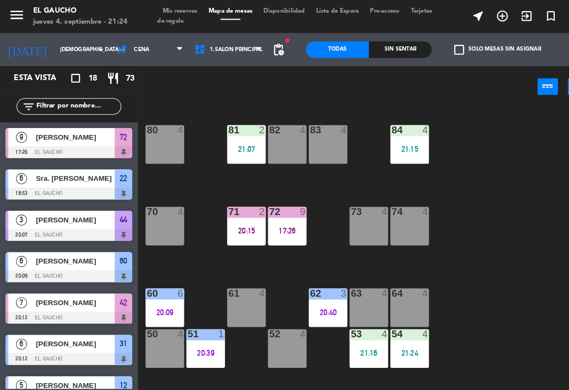
click at [198, 322] on div at bounding box center [196, 319] width 17 height 9
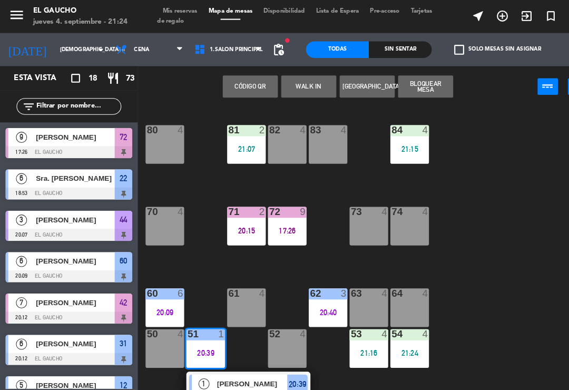
click at [231, 355] on div "84 4 21:15 80 4 83 4 82 4 81 2 21:07 70 4 71 2 20:15 72 9 17:26 73 4 74 4 63 4 …" at bounding box center [354, 244] width 432 height 287
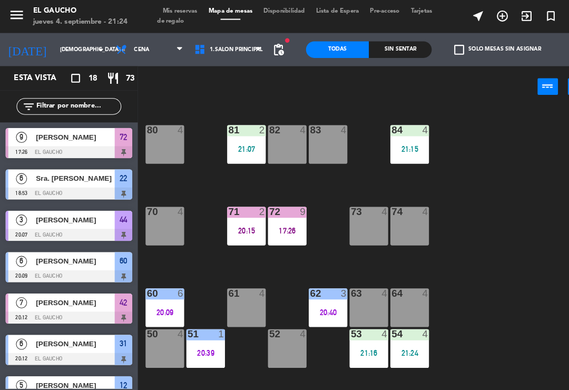
click at [201, 324] on div at bounding box center [196, 319] width 17 height 9
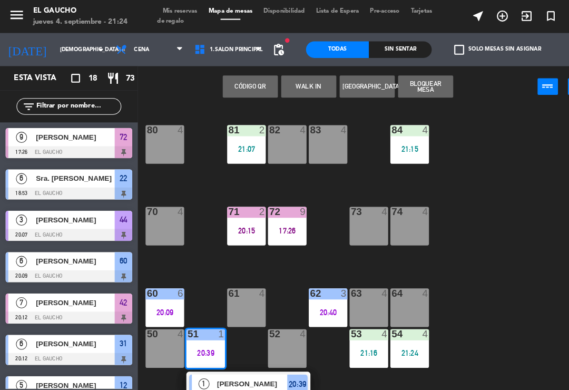
click at [220, 360] on div "[PERSON_NAME]" at bounding box center [241, 366] width 69 height 17
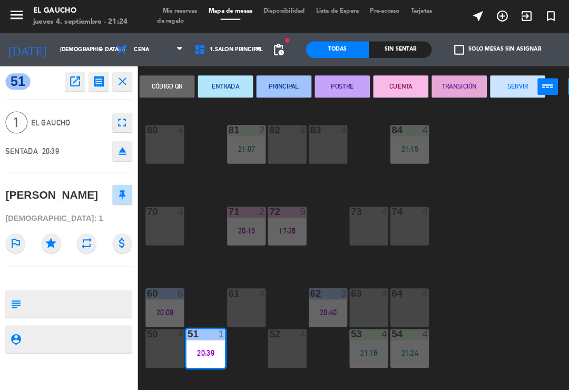
click at [486, 72] on button "SERVIR" at bounding box center [494, 82] width 53 height 21
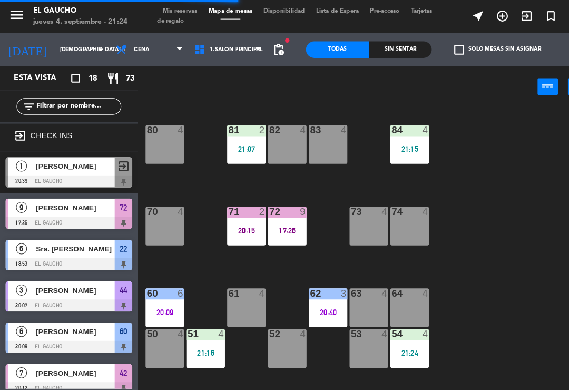
scroll to position [184, 0]
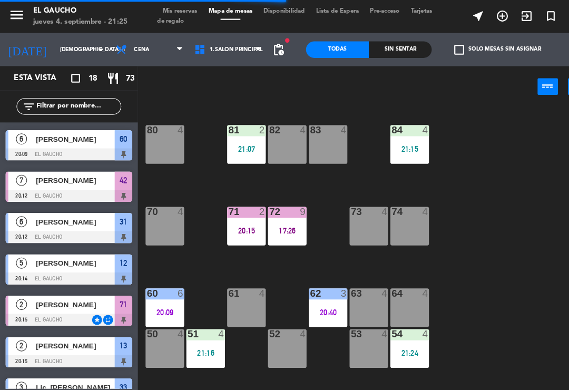
click at [504, 292] on div "84 4 21:15 80 4 83 4 82 4 81 2 21:07 70 4 71 2 20:15 72 9 17:26 73 4 74 4 63 4 …" at bounding box center [354, 244] width 432 height 287
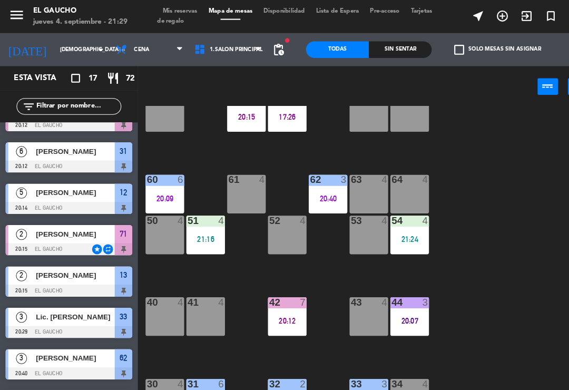
scroll to position [116, 0]
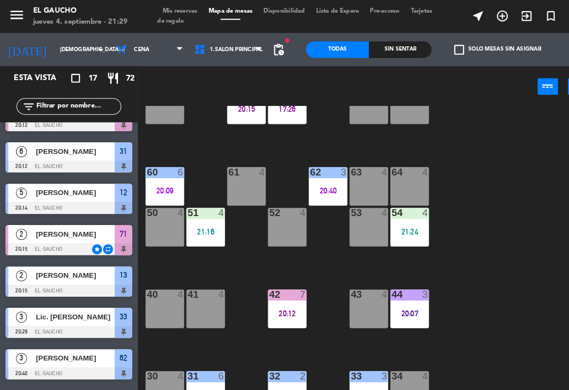
click at [161, 280] on div at bounding box center [157, 281] width 17 height 9
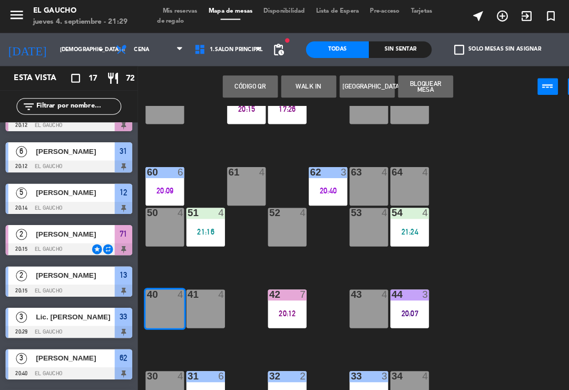
click at [288, 64] on div "Código qr WALK IN Crear Reserva Bloquear Mesa power_input close" at bounding box center [323, 83] width 382 height 40
click at [295, 72] on button "WALK IN" at bounding box center [295, 82] width 53 height 21
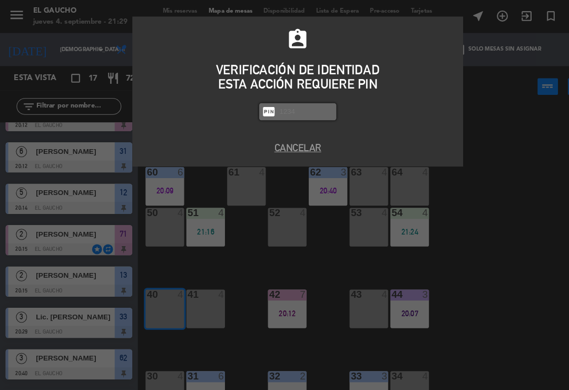
scroll to position [0, 0]
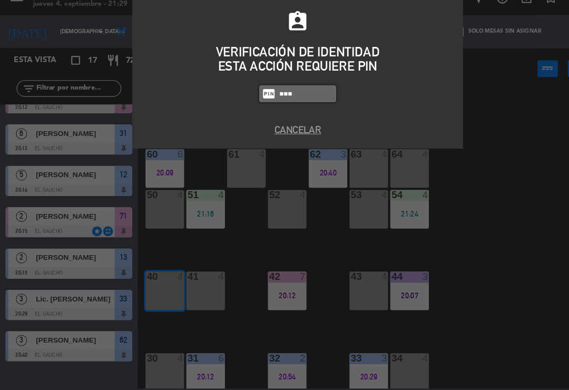
type input "3124"
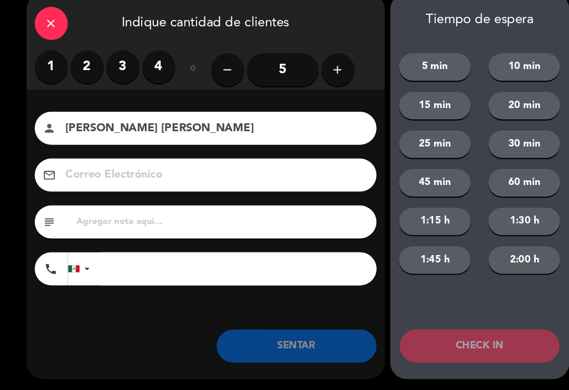
type input "[PERSON_NAME] [PERSON_NAME]"
click at [117, 67] on label "3" at bounding box center [118, 81] width 32 height 32
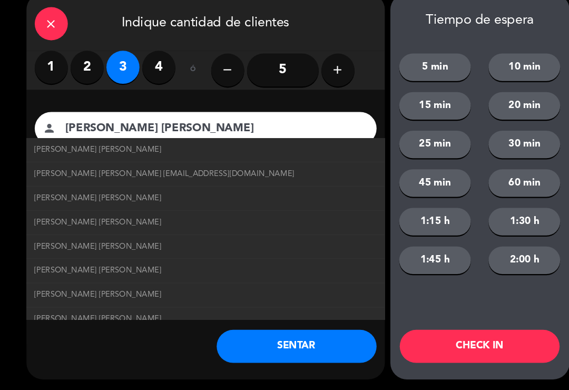
click at [188, 177] on span "[PERSON_NAME] [PERSON_NAME] [EMAIL_ADDRESS][DOMAIN_NAME]" at bounding box center [157, 183] width 248 height 12
type input "[EMAIL_ADDRESS][DOMAIN_NAME]"
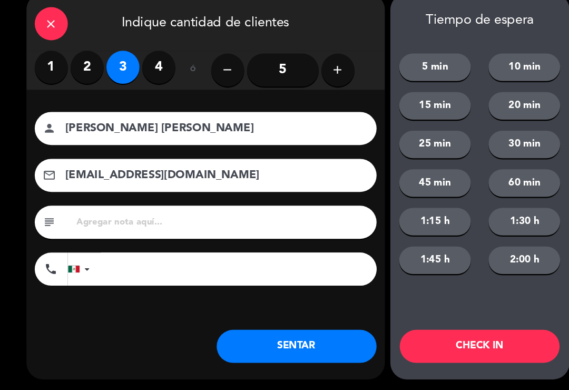
click at [279, 340] on button "SENTAR" at bounding box center [283, 348] width 153 height 32
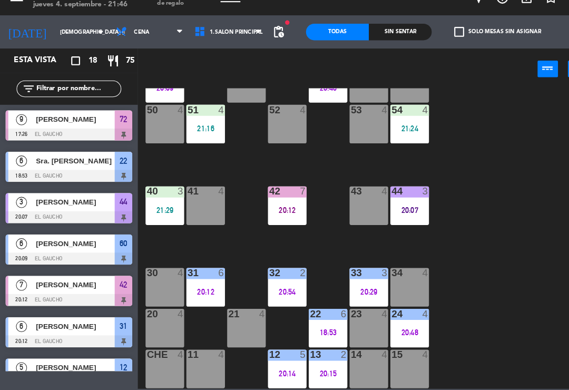
scroll to position [198, 0]
click at [395, 273] on div "34 4" at bounding box center [391, 291] width 37 height 37
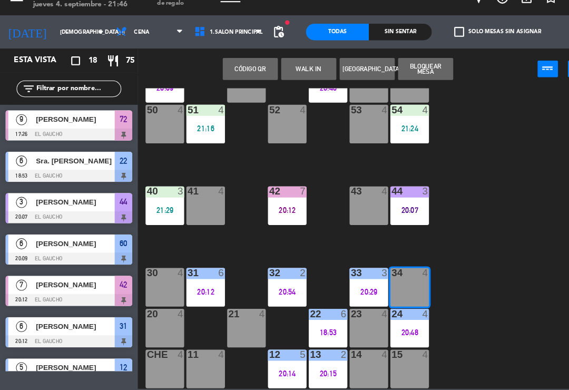
click at [290, 63] on div "Código qr WALK IN Crear Reserva Bloquear Mesa power_input close" at bounding box center [323, 83] width 382 height 40
click at [296, 72] on button "WALK IN" at bounding box center [295, 82] width 53 height 21
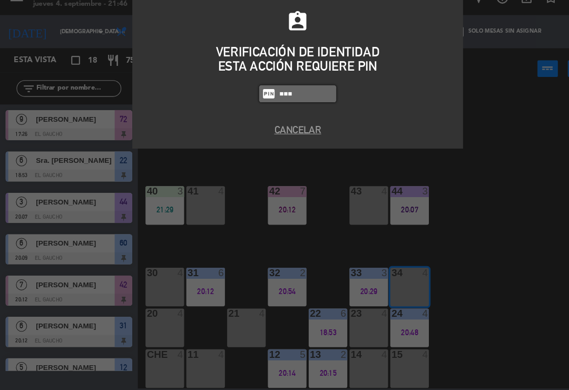
type input "3124"
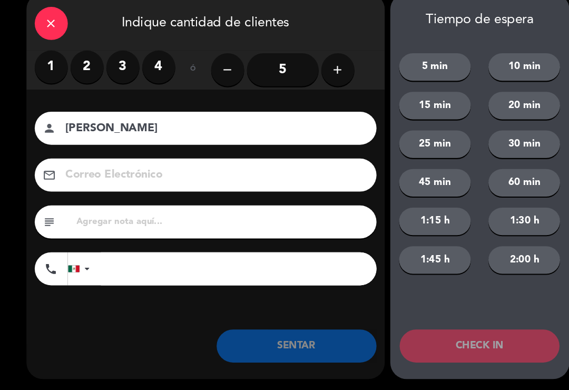
type input "[PERSON_NAME]"
click at [82, 67] on label "2" at bounding box center [83, 81] width 32 height 32
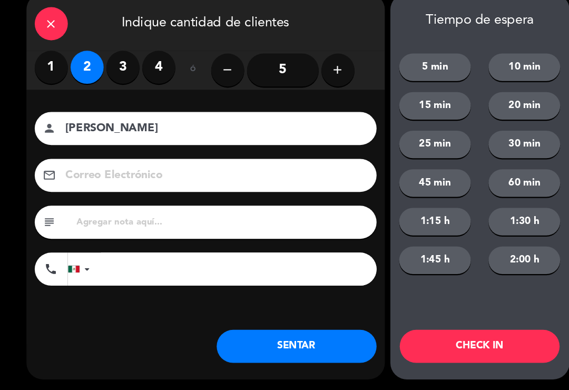
click at [309, 332] on button "SENTAR" at bounding box center [283, 348] width 153 height 32
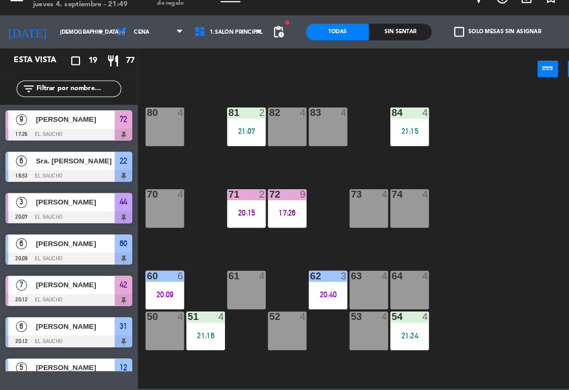
scroll to position [0, 0]
click at [151, 205] on div "70 4" at bounding box center [157, 216] width 37 height 37
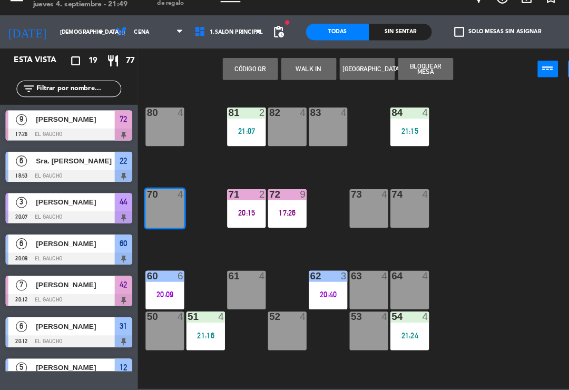
click at [294, 74] on button "WALK IN" at bounding box center [295, 82] width 53 height 21
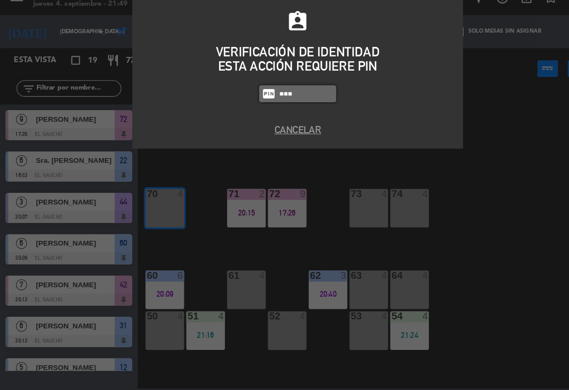
type input "3124"
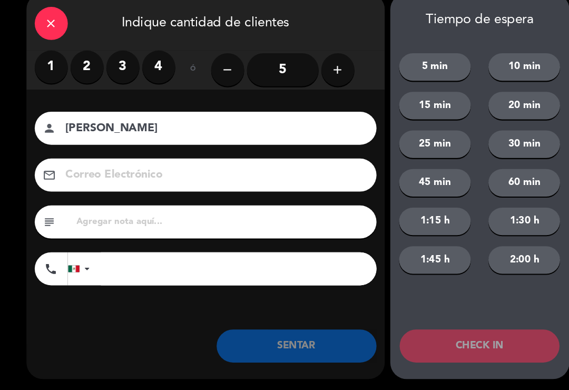
type input "[PERSON_NAME]"
click at [89, 74] on label "2" at bounding box center [83, 81] width 32 height 32
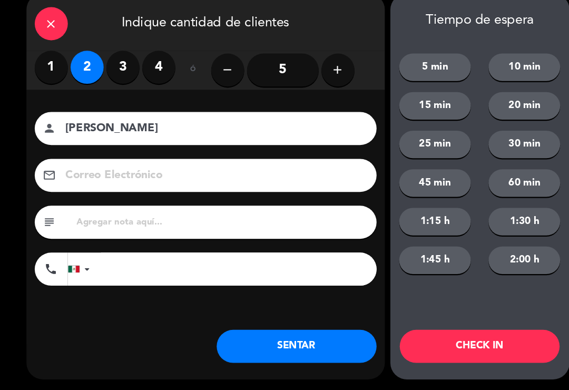
click at [290, 335] on button "SENTAR" at bounding box center [283, 348] width 153 height 32
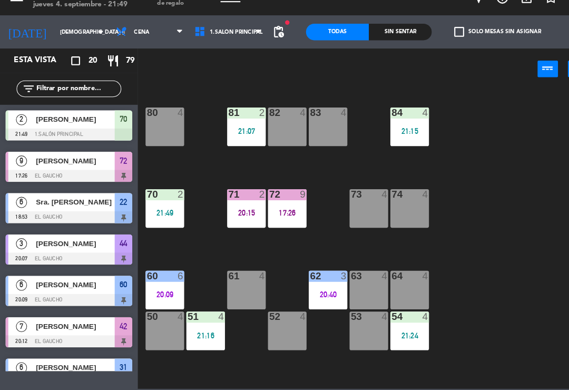
click at [287, 70] on div "power_input close" at bounding box center [323, 83] width 382 height 40
click at [236, 45] on span "1.Salón Principal" at bounding box center [226, 48] width 51 height 6
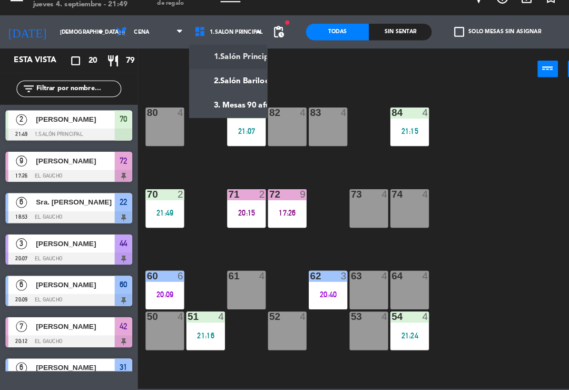
click at [247, 101] on ng-component "menu El Gaucho jueves 4. septiembre - 21:49 Mis reservas Mapa de mesas Disponib…" at bounding box center [284, 194] width 569 height 388
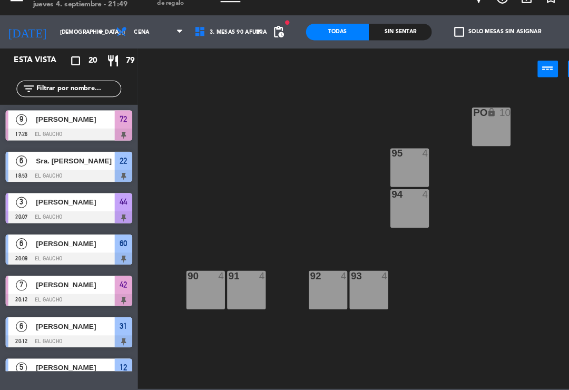
click at [317, 279] on div "92 4" at bounding box center [313, 294] width 37 height 37
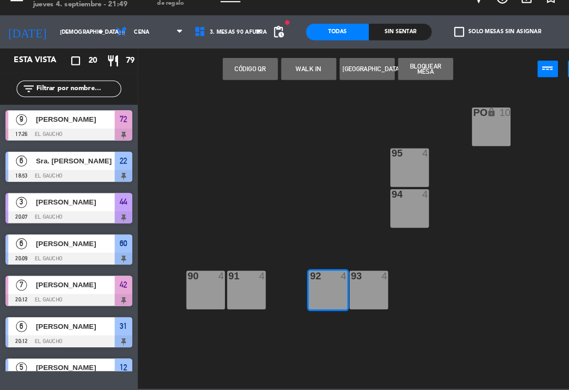
click at [299, 72] on button "WALK IN" at bounding box center [295, 82] width 53 height 21
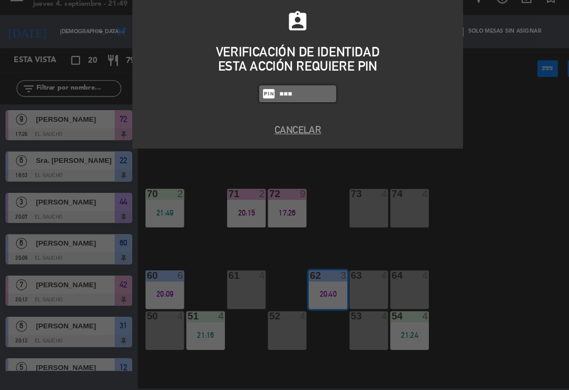
type input "3124"
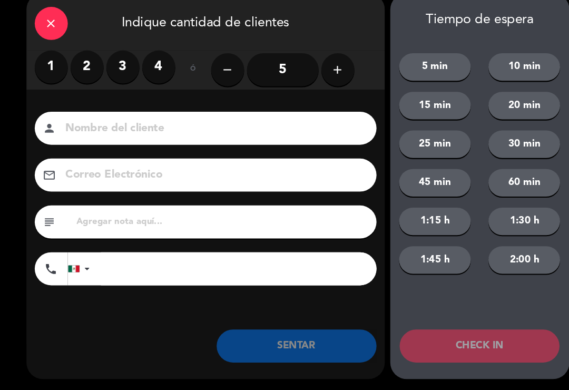
click at [87, 67] on label "2" at bounding box center [83, 81] width 32 height 32
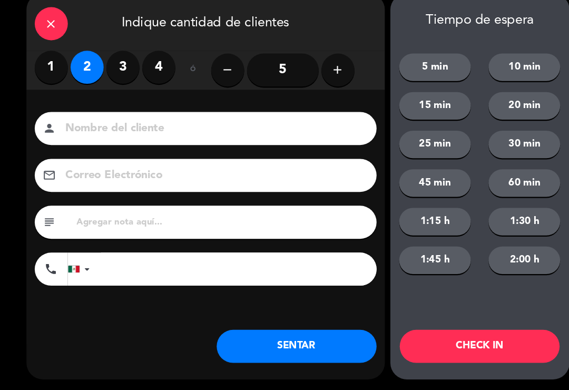
click at [292, 332] on button "SENTAR" at bounding box center [283, 348] width 153 height 32
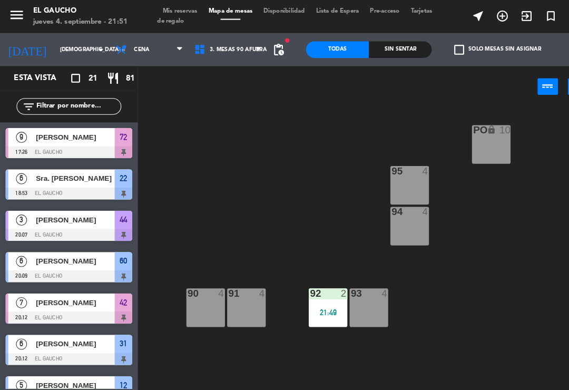
click at [308, 292] on div "92 2 21:49" at bounding box center [313, 294] width 37 height 37
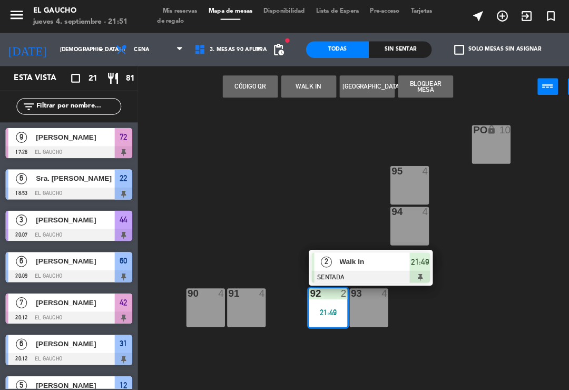
click at [334, 248] on span "Walk In" at bounding box center [358, 250] width 67 height 11
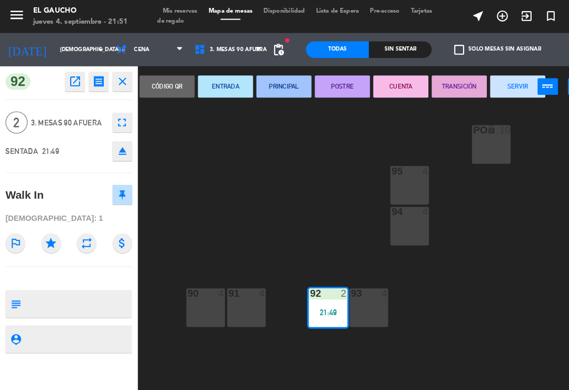
click at [211, 79] on button "ENTRADA" at bounding box center [215, 82] width 53 height 21
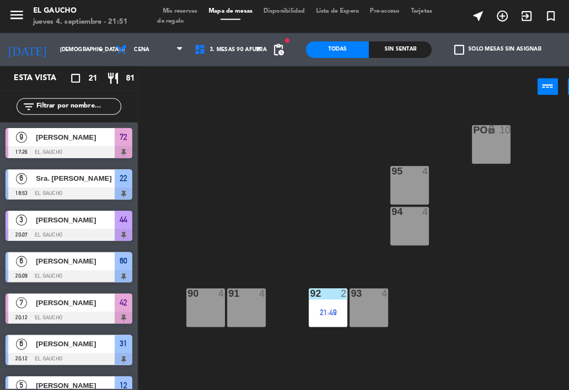
scroll to position [256, 0]
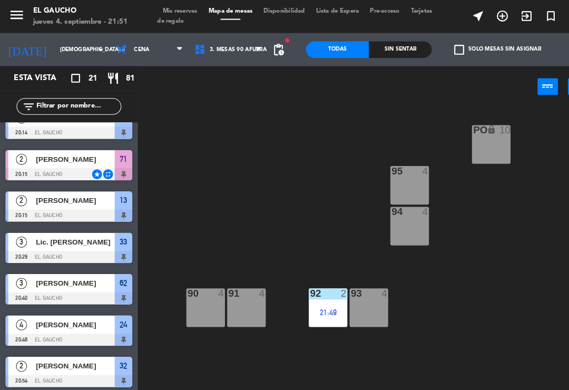
click at [61, 270] on span "[PERSON_NAME]" at bounding box center [71, 270] width 75 height 11
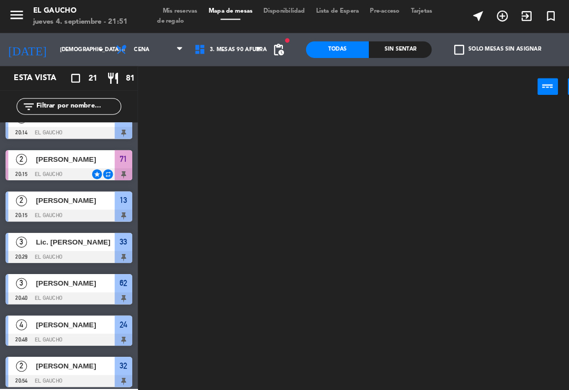
scroll to position [0, 0]
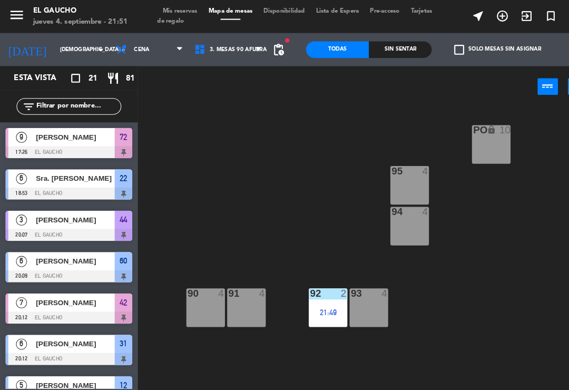
click at [94, 140] on div at bounding box center [65, 146] width 121 height 12
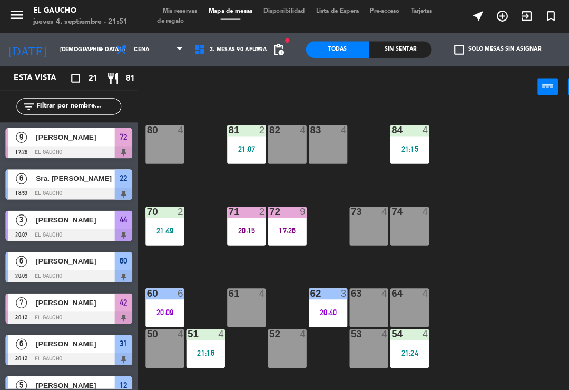
click at [251, 172] on div "84 4 21:15 80 4 83 4 82 4 81 2 21:07 70 2 21:49 71 2 20:15 72 9 17:26 73 4 74 4…" at bounding box center [354, 244] width 432 height 287
click at [239, 143] on div "21:07" at bounding box center [235, 142] width 37 height 7
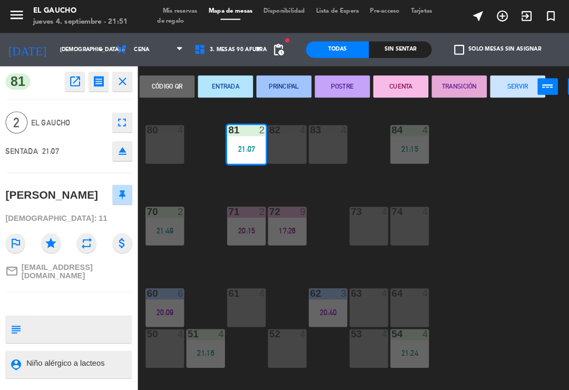
click at [264, 80] on button "PRINCIPAL" at bounding box center [271, 82] width 53 height 21
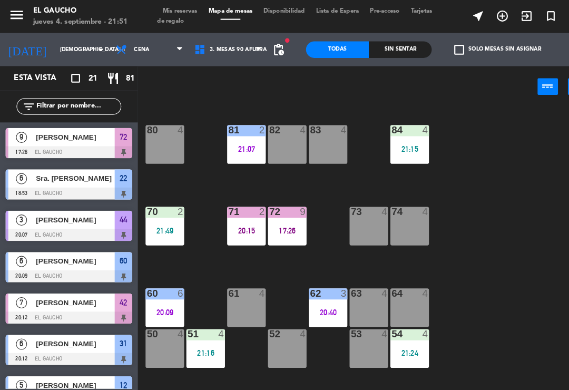
click at [400, 141] on div "21:15" at bounding box center [391, 142] width 37 height 7
click at [430, 157] on div "84 4 21:15 80 4 83 4 82 4 81 2 21:07 70 2 21:49 71 2 20:15 72 9 17:26 73 4 74 4…" at bounding box center [354, 244] width 432 height 287
click at [395, 140] on div "21:15" at bounding box center [391, 142] width 37 height 7
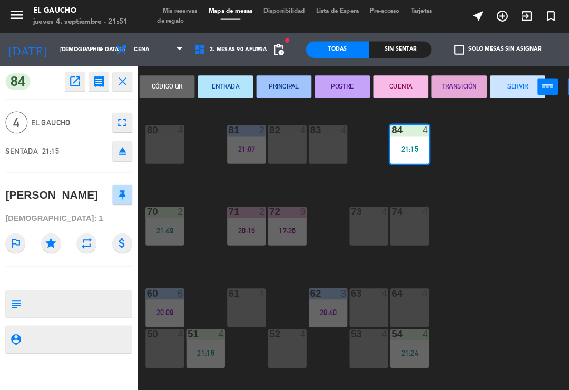
click at [279, 83] on button "PRINCIPAL" at bounding box center [271, 82] width 53 height 21
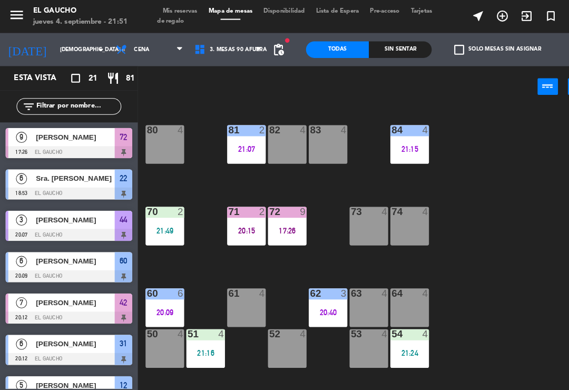
scroll to position [18, 0]
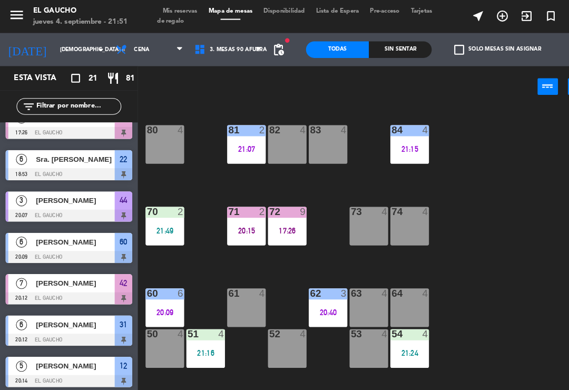
click at [233, 221] on div "20:15" at bounding box center [235, 220] width 37 height 7
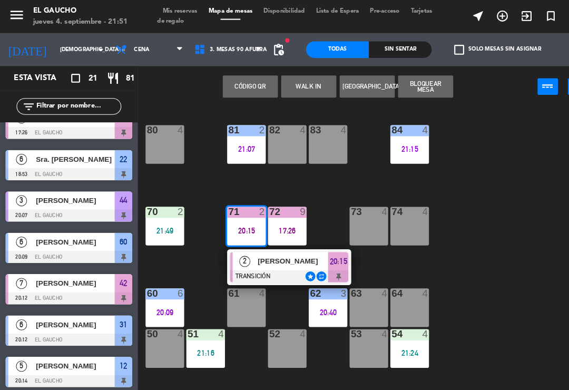
click at [259, 254] on span "[PERSON_NAME]" at bounding box center [280, 249] width 67 height 11
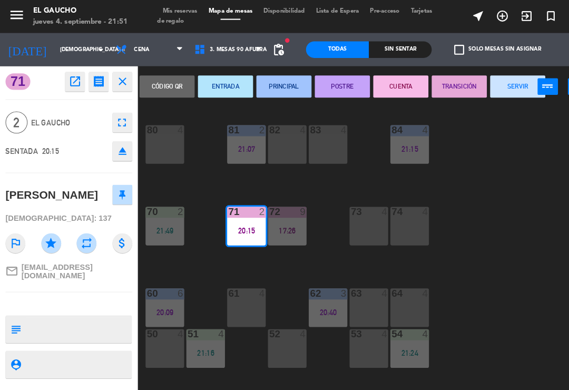
click at [483, 73] on button "SERVIR" at bounding box center [494, 82] width 53 height 21
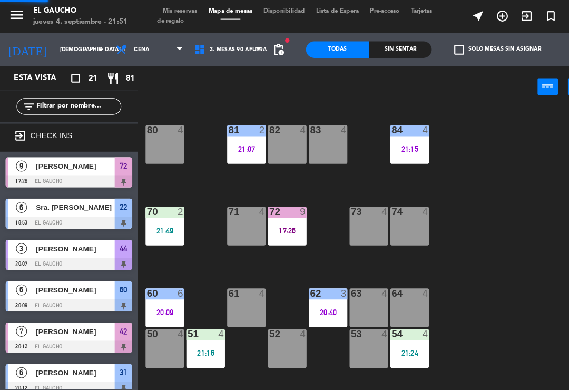
scroll to position [0, 0]
click at [278, 223] on div "17:26" at bounding box center [274, 220] width 37 height 7
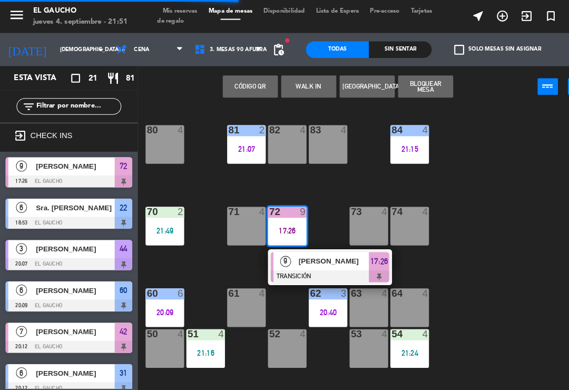
click at [313, 251] on span "[PERSON_NAME]" at bounding box center [319, 249] width 67 height 11
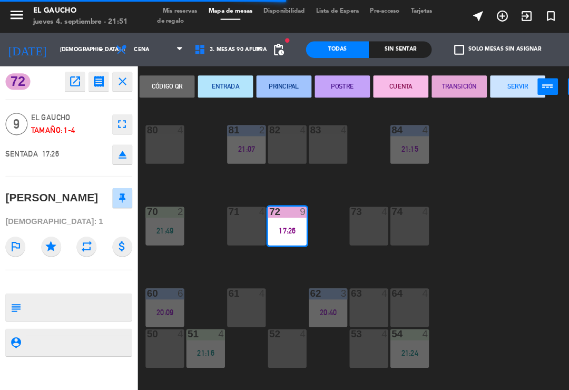
click at [486, 80] on button "SERVIR" at bounding box center [494, 82] width 53 height 21
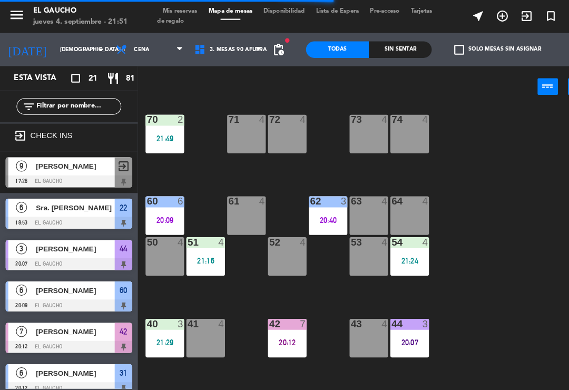
scroll to position [89, 0]
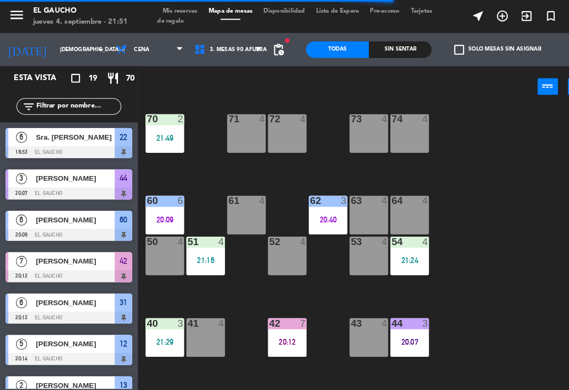
click at [163, 202] on div "60 6 20:09" at bounding box center [157, 205] width 37 height 37
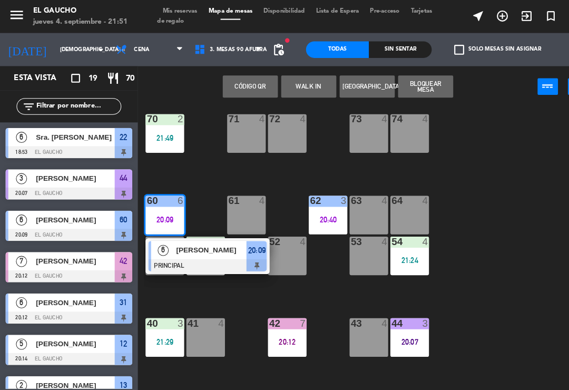
click at [193, 245] on div "[PERSON_NAME]" at bounding box center [202, 238] width 69 height 17
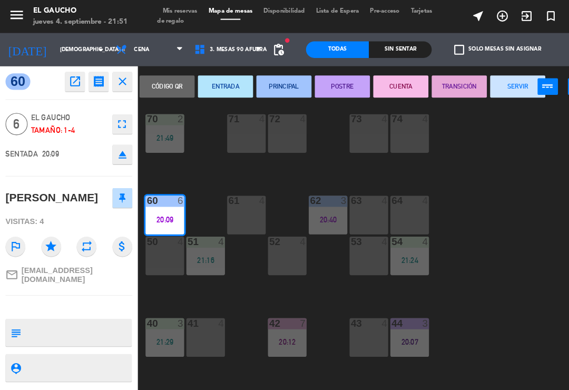
click at [487, 86] on button "SERVIR" at bounding box center [494, 82] width 53 height 21
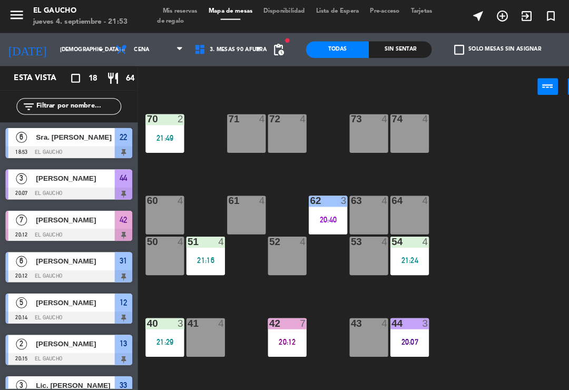
click at [199, 242] on div "51 4 21:16" at bounding box center [196, 244] width 37 height 37
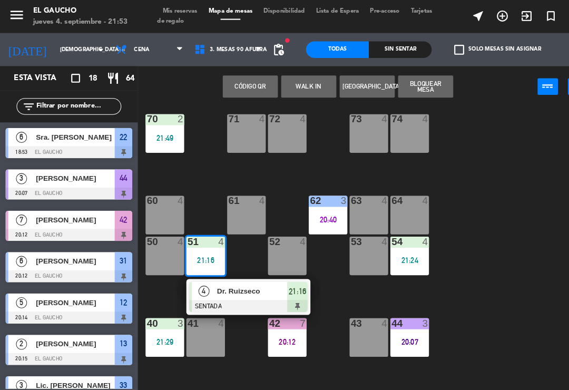
click at [221, 281] on span "Dr. Ruizseco" at bounding box center [241, 277] width 67 height 11
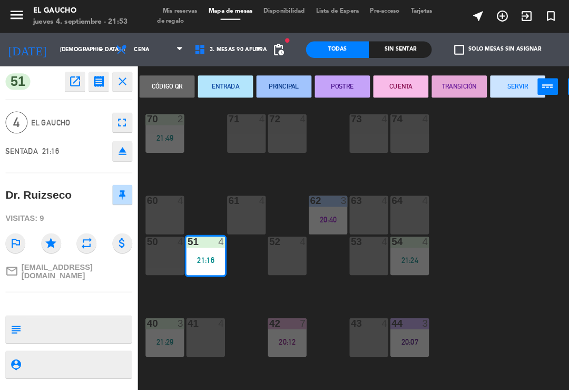
click at [268, 80] on button "PRINCIPAL" at bounding box center [271, 82] width 53 height 21
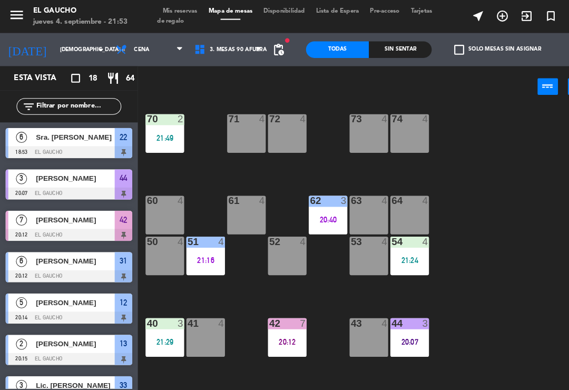
scroll to position [16, 0]
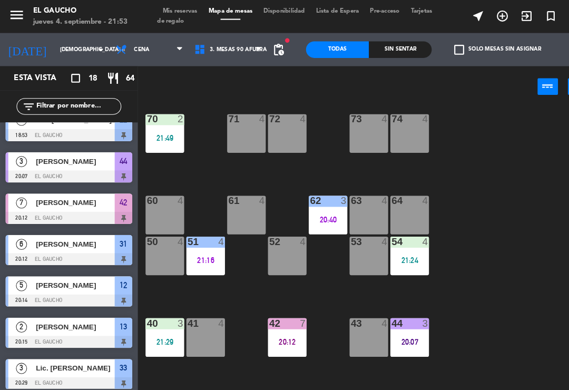
click at [390, 247] on div "21:24" at bounding box center [391, 248] width 37 height 7
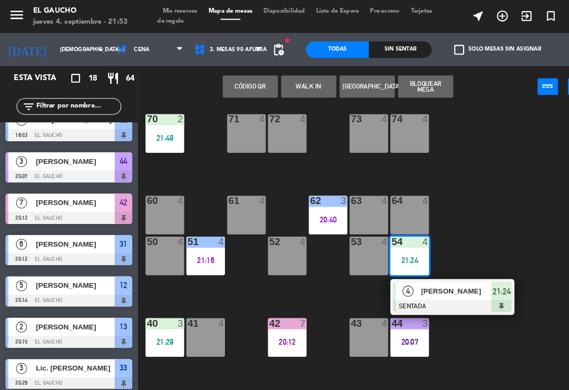
click at [412, 285] on div "[PERSON_NAME]" at bounding box center [436, 277] width 69 height 17
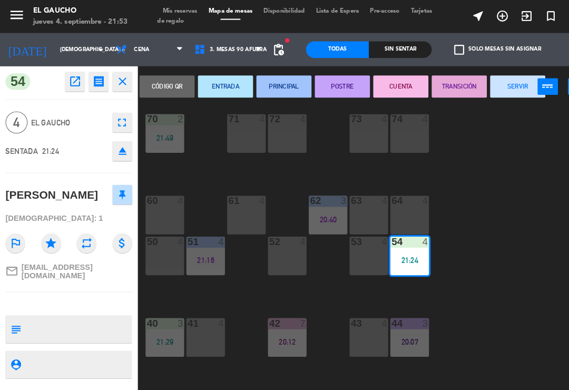
click at [266, 80] on button "PRINCIPAL" at bounding box center [271, 82] width 53 height 21
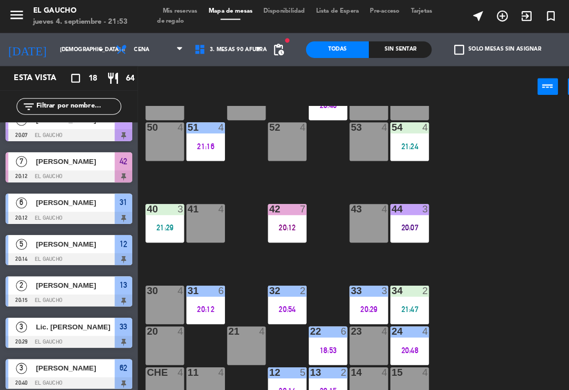
scroll to position [198, 0]
click at [165, 214] on div "21:29" at bounding box center [157, 217] width 37 height 7
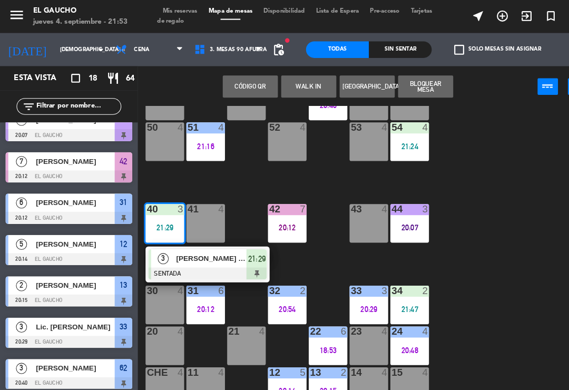
click at [185, 249] on span "[PERSON_NAME] [PERSON_NAME]" at bounding box center [202, 246] width 67 height 11
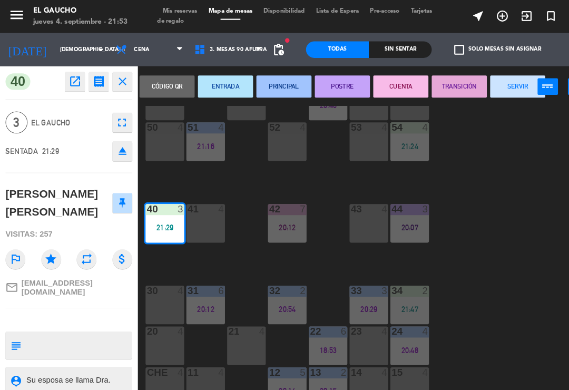
click at [267, 80] on button "PRINCIPAL" at bounding box center [271, 82] width 53 height 21
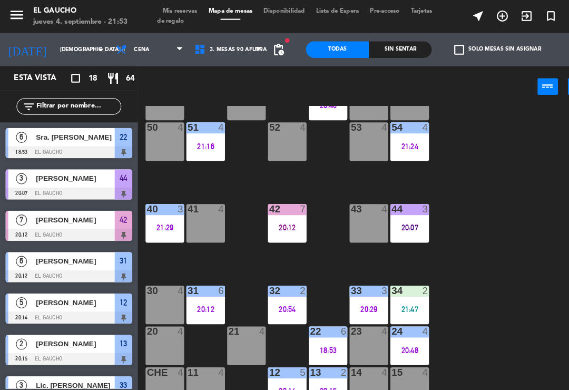
scroll to position [95, 0]
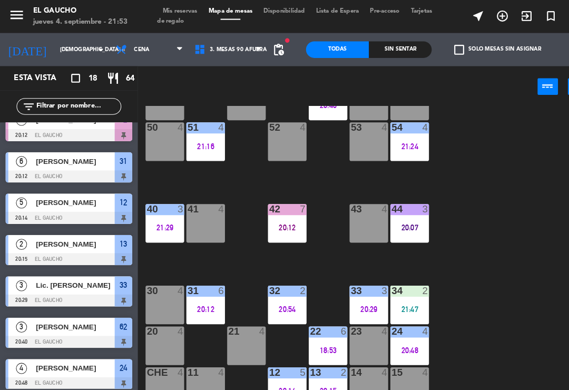
click at [393, 221] on div "20:07" at bounding box center [391, 217] width 37 height 7
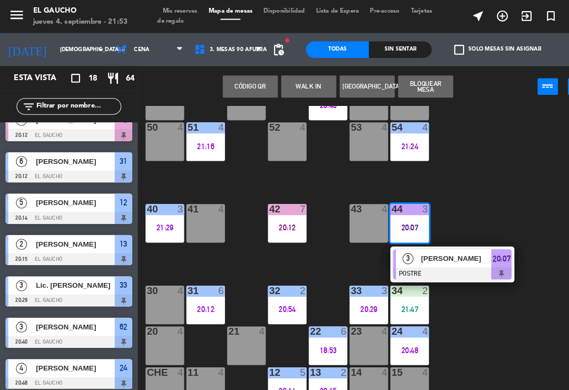
click at [426, 251] on span "[PERSON_NAME]" at bounding box center [436, 246] width 67 height 11
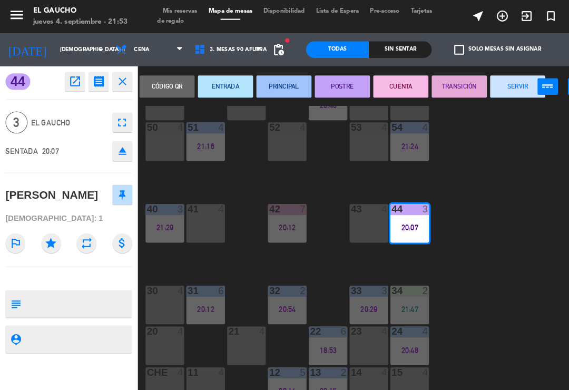
click at [487, 82] on button "SERVIR" at bounding box center [494, 82] width 53 height 21
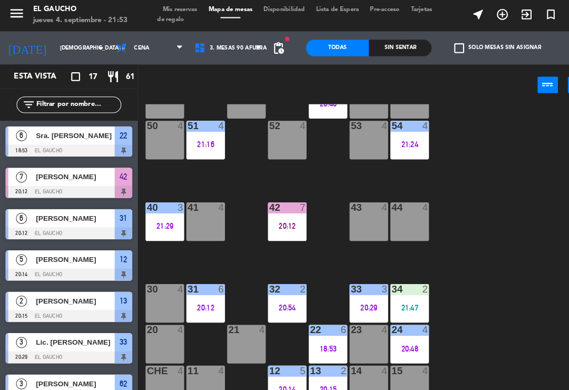
click at [396, 296] on div "21:47" at bounding box center [391, 295] width 37 height 7
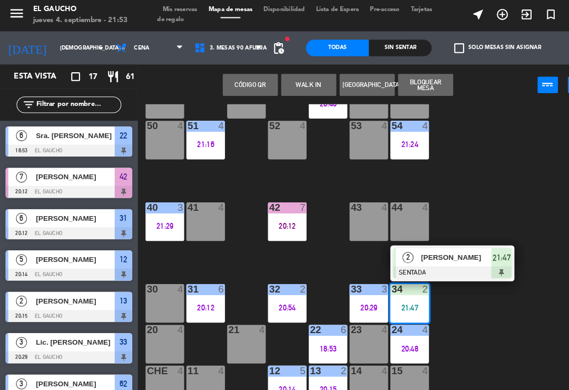
click at [421, 256] on div at bounding box center [432, 262] width 113 height 12
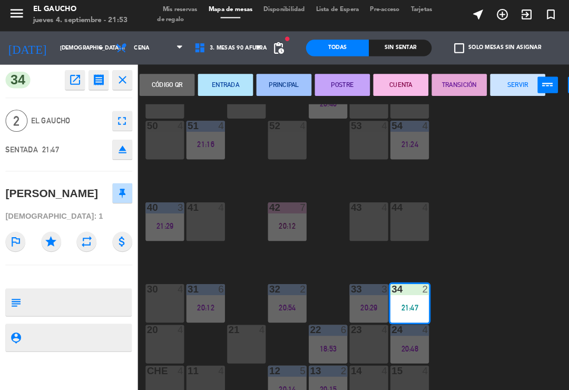
click at [270, 81] on button "PRINCIPAL" at bounding box center [271, 82] width 53 height 21
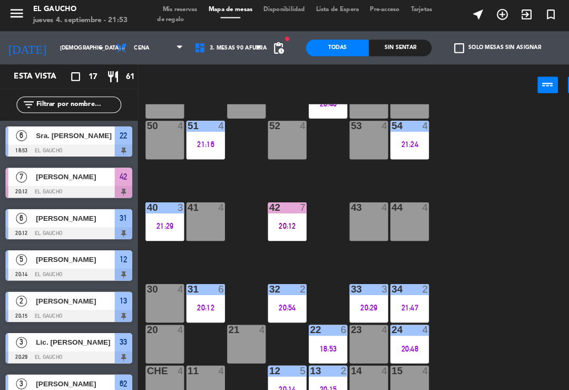
scroll to position [121, 0]
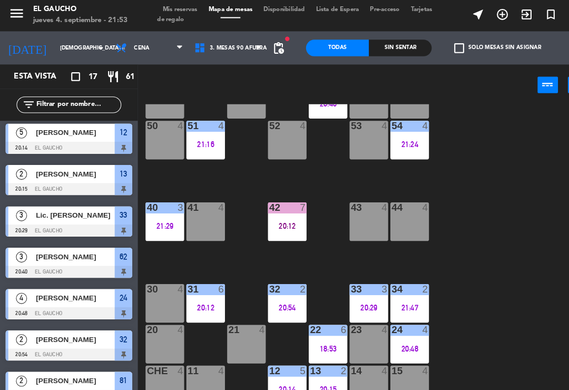
click at [319, 371] on div "20:15" at bounding box center [313, 373] width 37 height 7
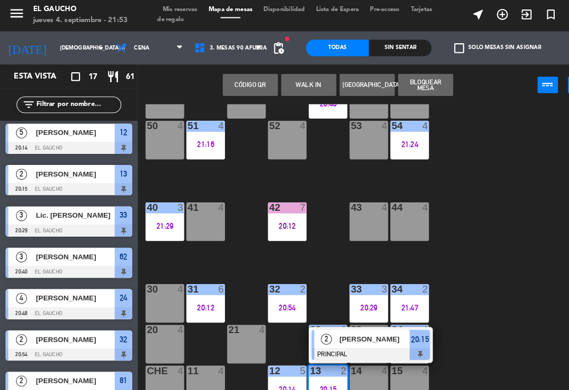
click at [331, 330] on div "[PERSON_NAME]" at bounding box center [358, 325] width 69 height 17
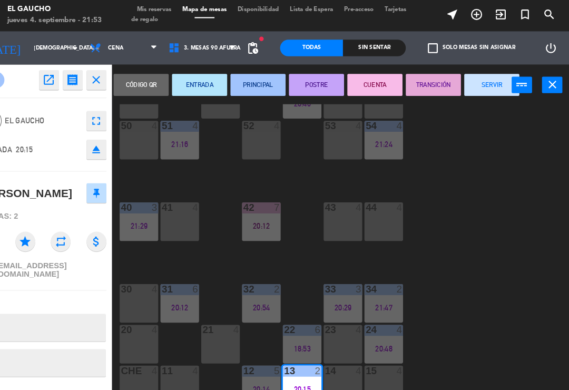
click at [468, 77] on button "SERVIR" at bounding box center [494, 82] width 53 height 21
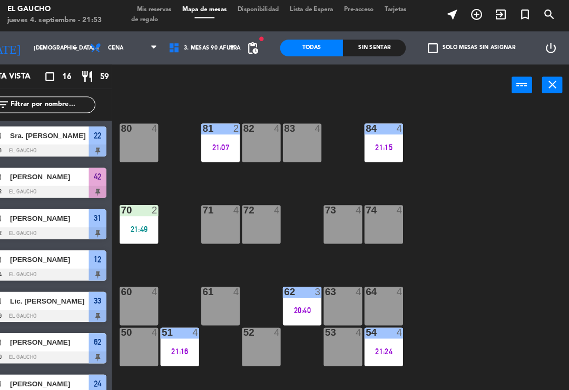
scroll to position [0, 0]
click at [449, 320] on div "84 4 21:15 80 4 83 4 82 4 81 2 21:07 70 2 21:49 71 4 72 4 73 4 74 4 63 4 62 3 2…" at bounding box center [354, 244] width 432 height 287
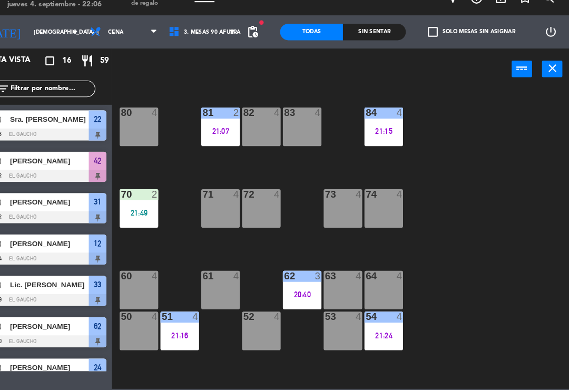
click at [427, 178] on div "84 4 21:15 80 4 83 4 82 4 81 2 21:07 70 2 21:49 71 4 72 4 73 4 74 4 63 4 62 3 2…" at bounding box center [354, 244] width 432 height 287
click at [295, 276] on div "62 3 20:40" at bounding box center [313, 294] width 37 height 37
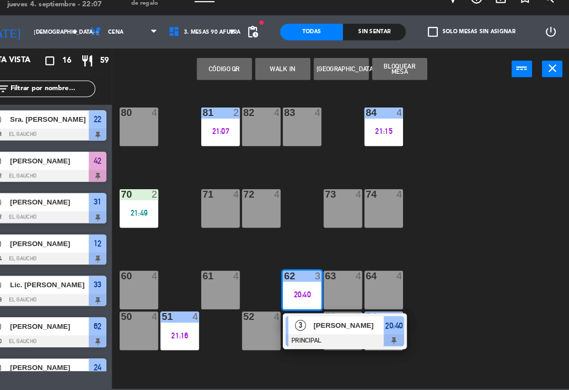
click at [324, 319] on div "[PERSON_NAME]" at bounding box center [358, 327] width 69 height 17
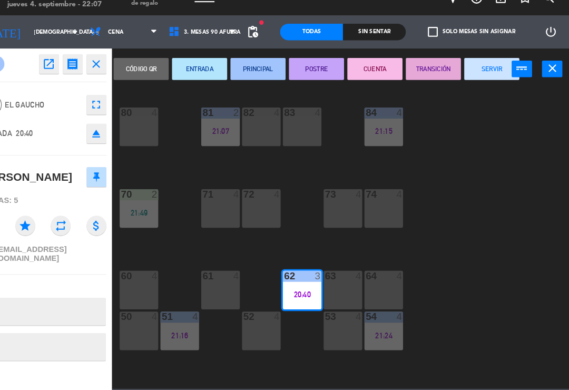
click at [468, 72] on button "SERVIR" at bounding box center [494, 82] width 53 height 21
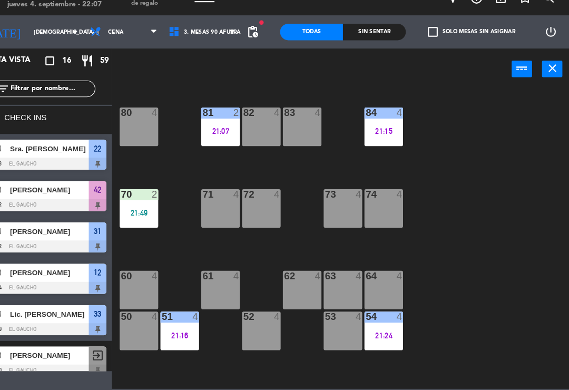
click at [295, 281] on div "62 4" at bounding box center [313, 294] width 37 height 37
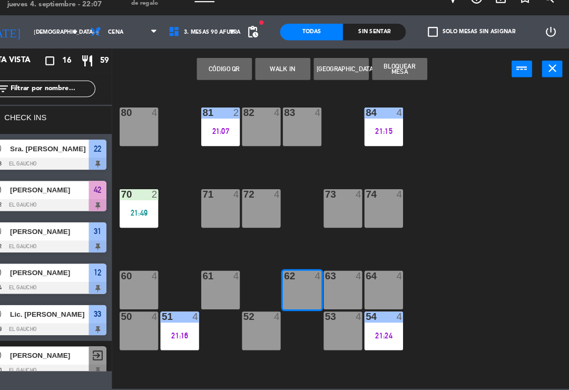
click at [270, 72] on button "WALK IN" at bounding box center [295, 82] width 53 height 21
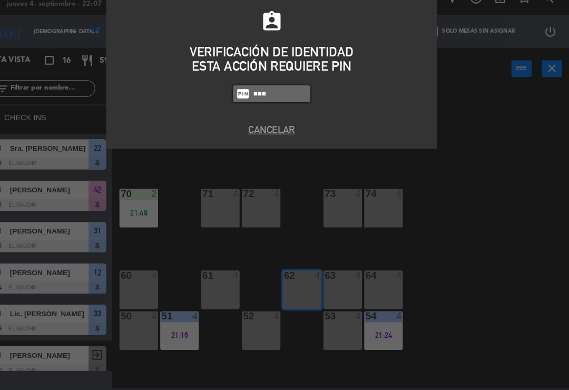
type input "3124"
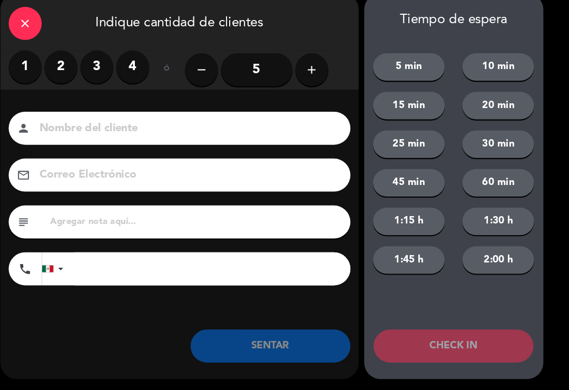
click at [102, 65] on label "3" at bounding box center [118, 81] width 32 height 32
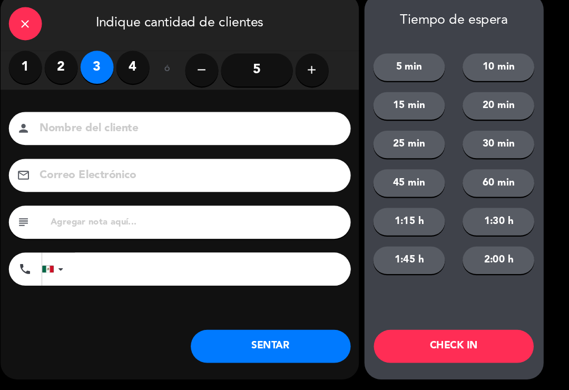
click at [174, 131] on input at bounding box center [204, 140] width 285 height 18
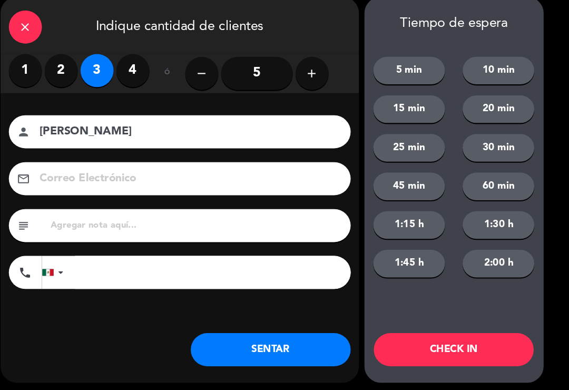
type input "[PERSON_NAME]"
click at [249, 335] on button "SENTAR" at bounding box center [283, 348] width 153 height 32
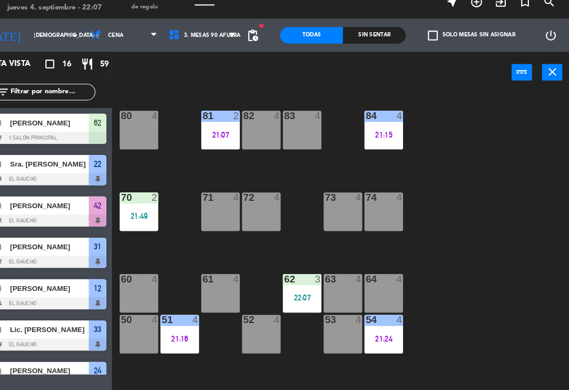
click at [217, 139] on div "21:07" at bounding box center [235, 142] width 37 height 7
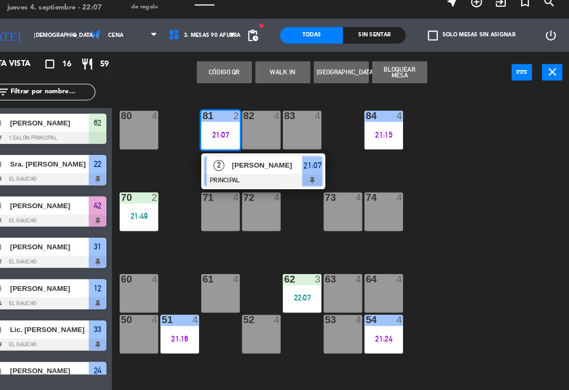
click at [250, 166] on span "[PERSON_NAME]" at bounding box center [280, 171] width 67 height 11
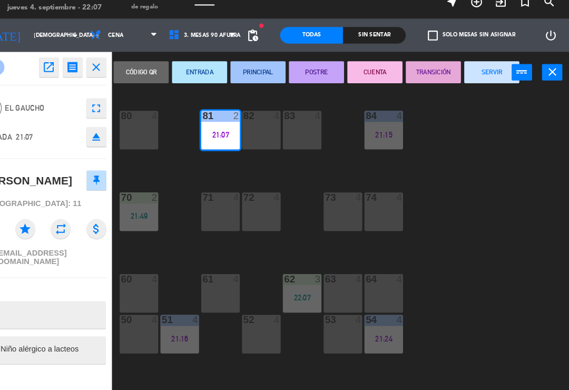
click at [468, 74] on button "SERVIR" at bounding box center [494, 82] width 53 height 21
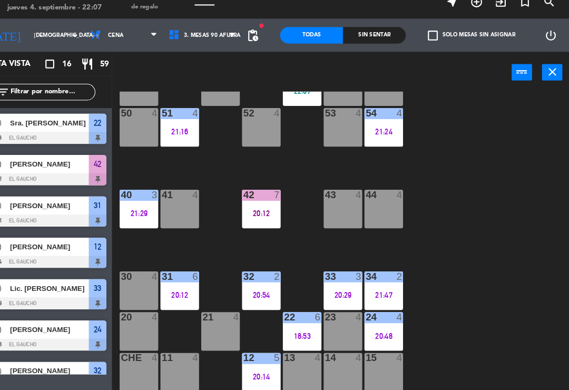
scroll to position [198, 0]
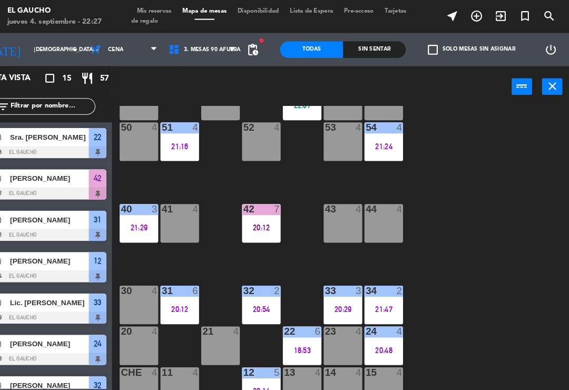
click at [404, 126] on div "4" at bounding box center [407, 121] width 6 height 9
click at [504, 126] on div "84 4 21:15 80 4 83 4 82 4 81 4 70 2 21:49 71 4 72 4 73 4 74 4 63 4 62 3 22:07 6…" at bounding box center [354, 244] width 432 height 287
click at [383, 126] on div at bounding box center [391, 121] width 17 height 9
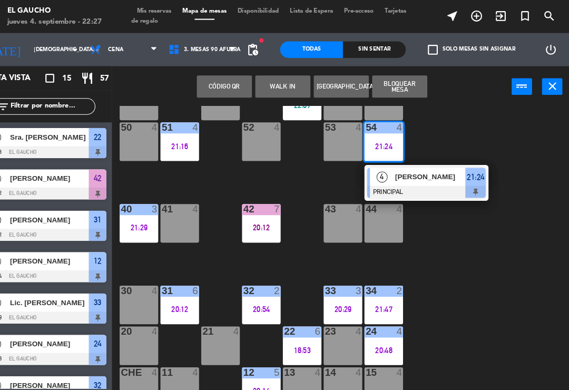
click at [410, 168] on span "[PERSON_NAME]" at bounding box center [436, 168] width 67 height 11
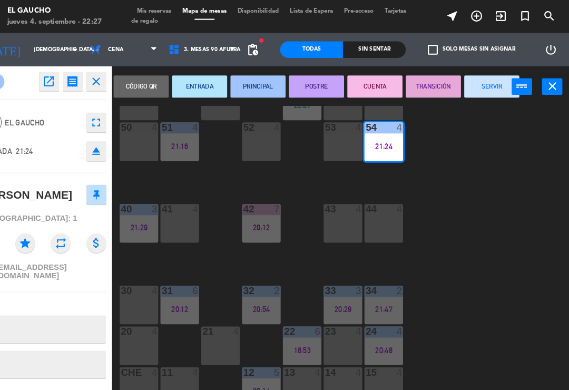
click at [468, 79] on button "SERVIR" at bounding box center [494, 82] width 53 height 21
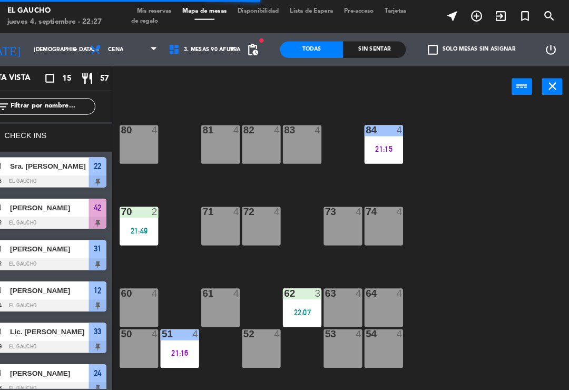
scroll to position [0, 0]
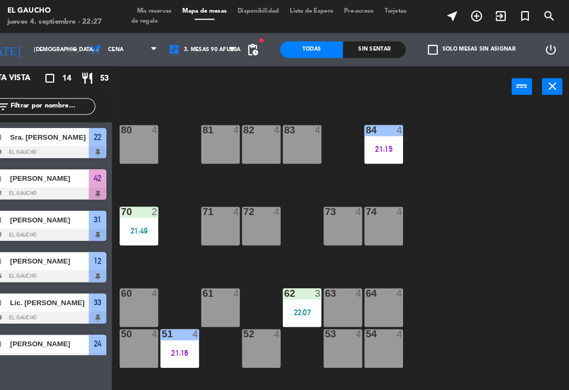
click at [139, 226] on div "70 2 21:49" at bounding box center [157, 216] width 37 height 37
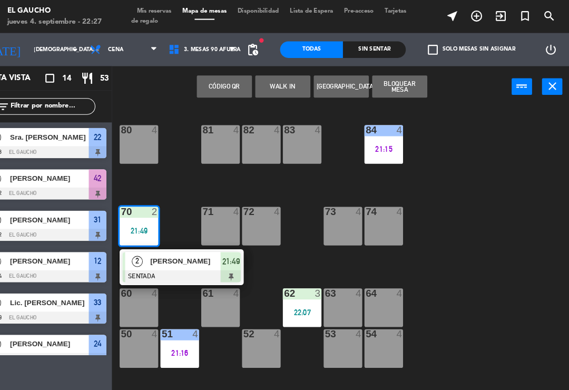
click at [180, 252] on span "[PERSON_NAME]" at bounding box center [202, 249] width 67 height 11
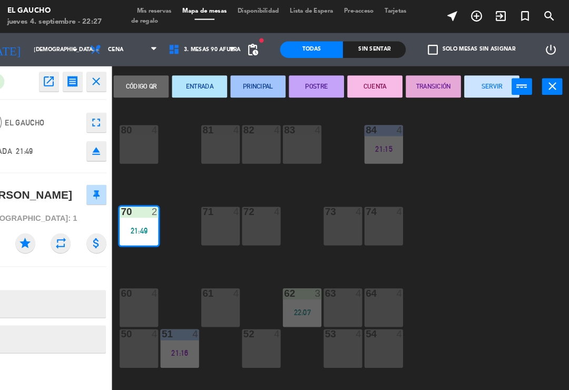
click at [256, 79] on button "PRINCIPAL" at bounding box center [271, 82] width 53 height 21
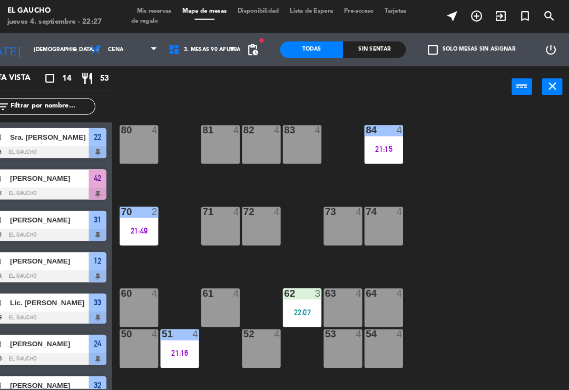
scroll to position [80, 0]
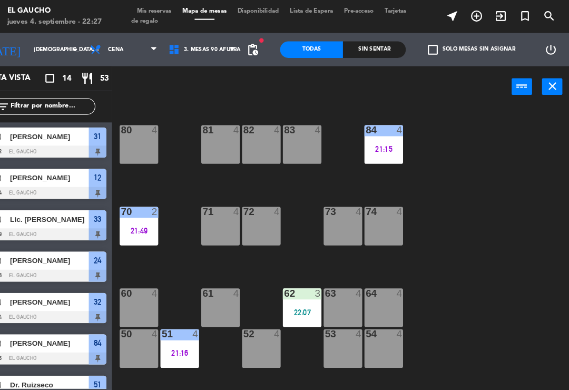
click at [454, 206] on div "84 4 21:15 80 4 83 4 82 4 81 4 70 2 21:49 71 4 72 4 73 4 74 4 63 4 62 3 22:07 6…" at bounding box center [354, 244] width 432 height 287
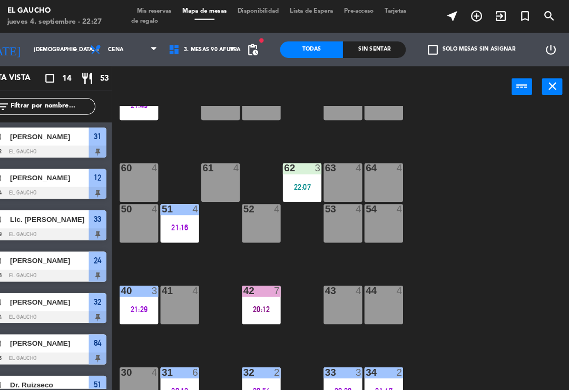
scroll to position [119, 0]
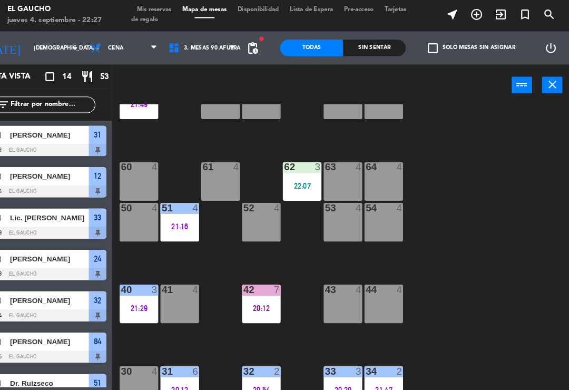
click at [188, 200] on div at bounding box center [196, 199] width 17 height 9
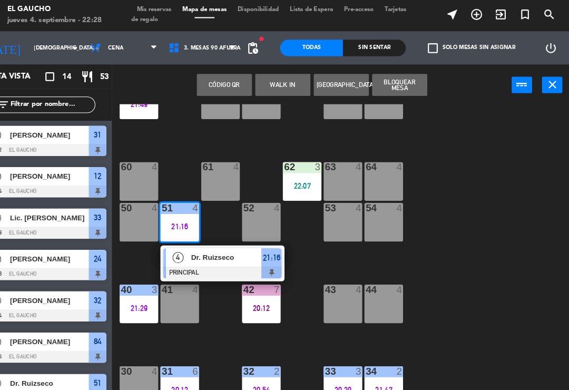
click at [218, 248] on span "Dr. Ruizseco" at bounding box center [241, 247] width 67 height 11
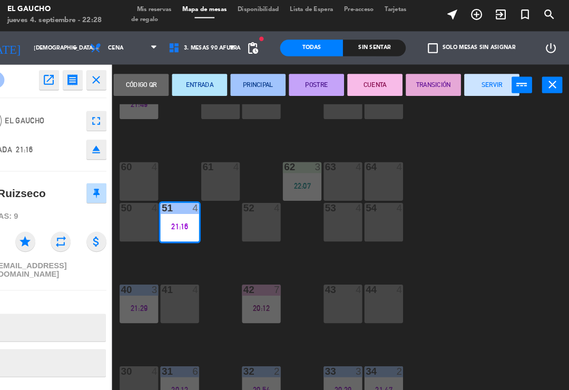
click at [468, 78] on button "SERVIR" at bounding box center [494, 82] width 53 height 21
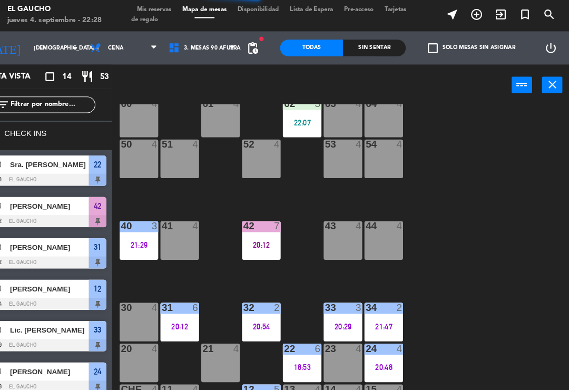
scroll to position [184, 0]
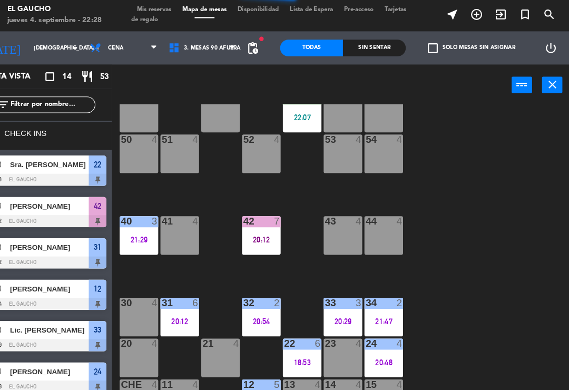
click at [139, 228] on div "21:29" at bounding box center [157, 230] width 37 height 7
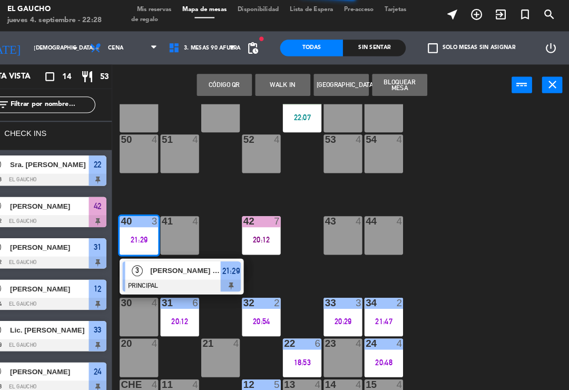
click at [482, 226] on div "84 4 21:15 80 4 83 4 82 4 81 4 70 2 21:49 71 4 72 4 73 4 74 4 63 4 62 3 22:07 6…" at bounding box center [354, 244] width 432 height 287
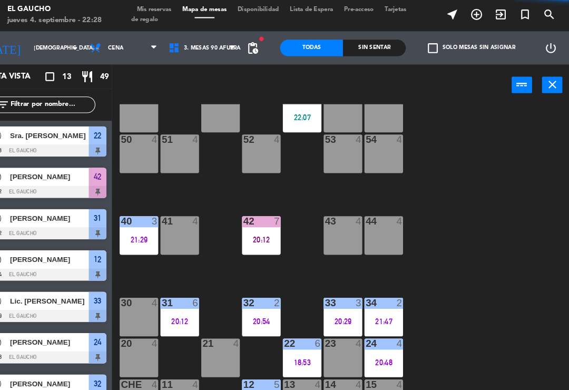
click at [256, 227] on div "20:12" at bounding box center [274, 230] width 37 height 7
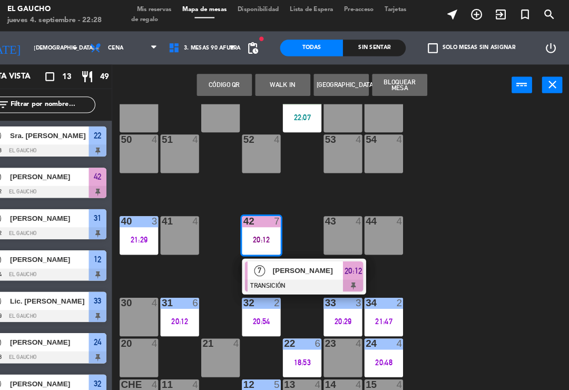
click at [472, 209] on div "84 4 21:15 80 4 83 4 82 4 81 4 70 2 21:49 71 4 72 4 73 4 74 4 63 4 62 3 22:07 6…" at bounding box center [354, 244] width 432 height 287
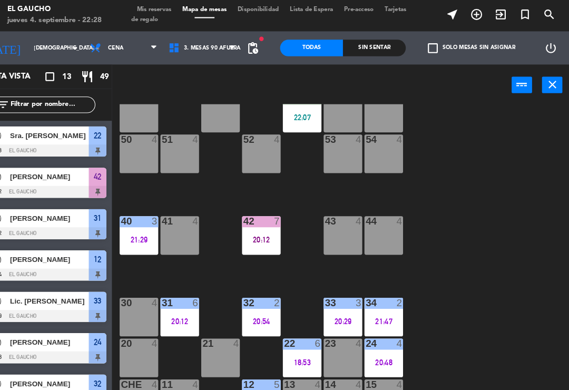
click at [256, 297] on div "32 2 20:54" at bounding box center [274, 304] width 37 height 37
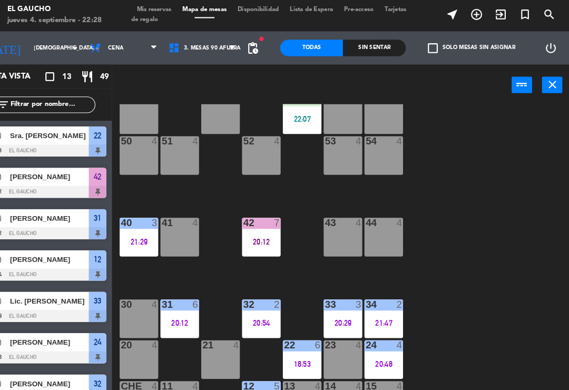
scroll to position [183, 0]
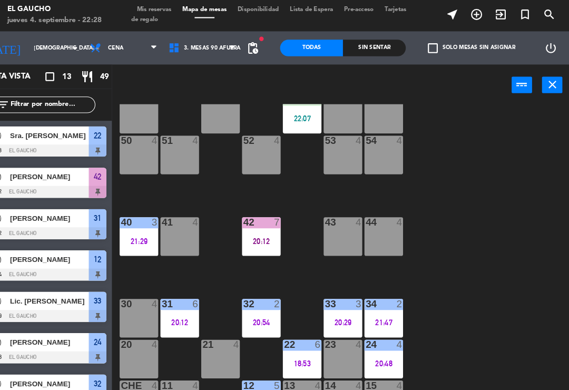
click at [344, 288] on div at bounding box center [352, 291] width 17 height 9
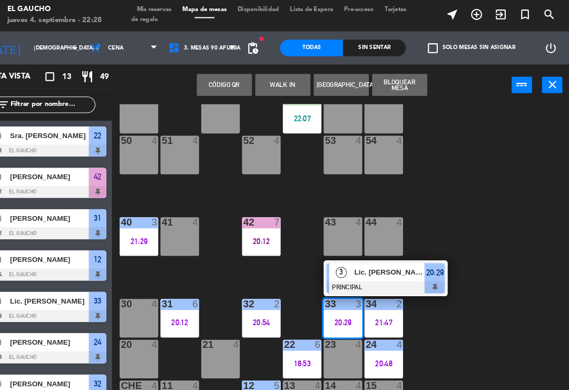
click at [66, 283] on span "Lic. [PERSON_NAME]" at bounding box center [71, 288] width 75 height 11
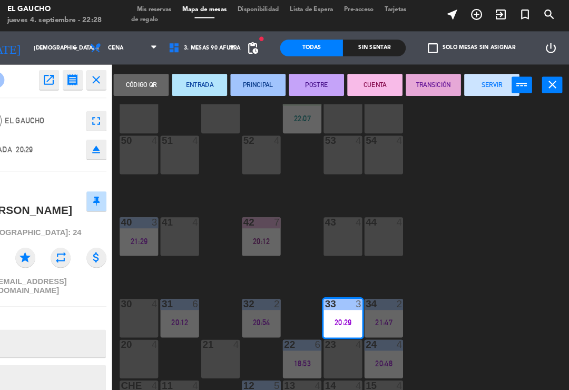
click at [468, 77] on button "SERVIR" at bounding box center [494, 82] width 53 height 21
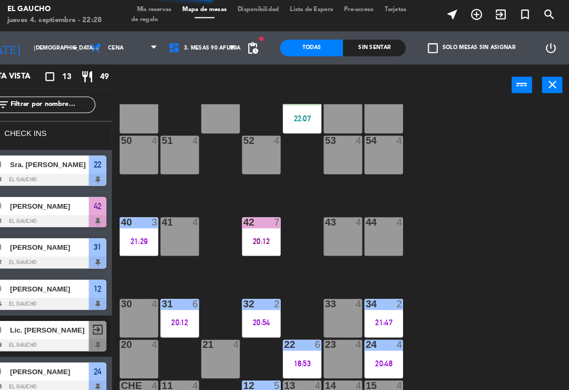
scroll to position [184, 0]
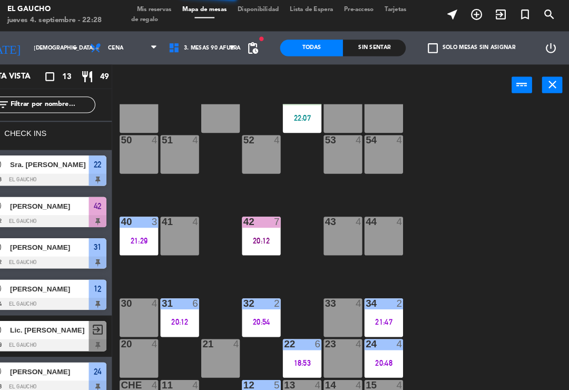
click at [256, 298] on div "32 2 20:54" at bounding box center [274, 305] width 37 height 37
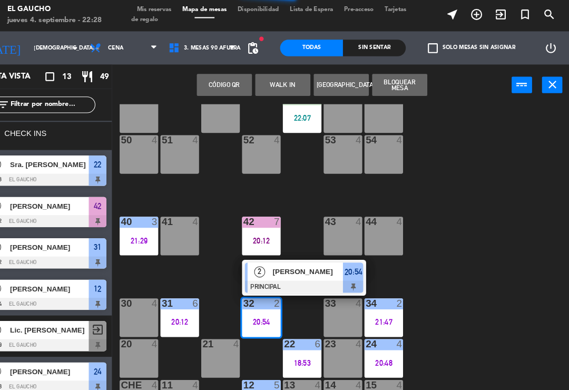
click at [311, 256] on span "[PERSON_NAME]" at bounding box center [319, 261] width 67 height 11
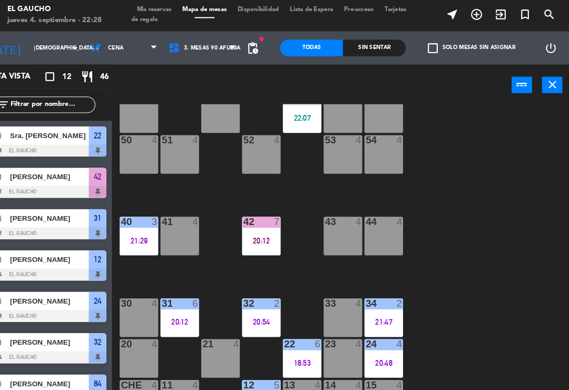
click at [256, 298] on div "32 2 20:54" at bounding box center [274, 305] width 37 height 37
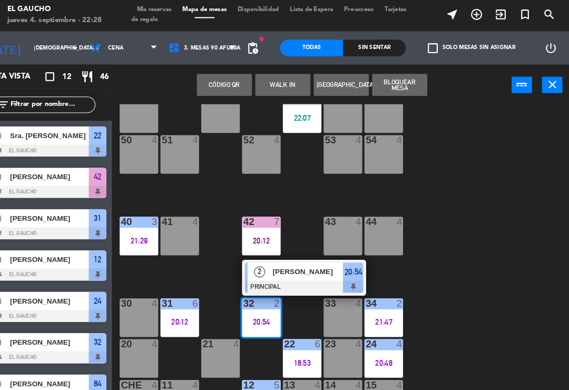
click at [297, 253] on div "[PERSON_NAME]" at bounding box center [319, 260] width 69 height 17
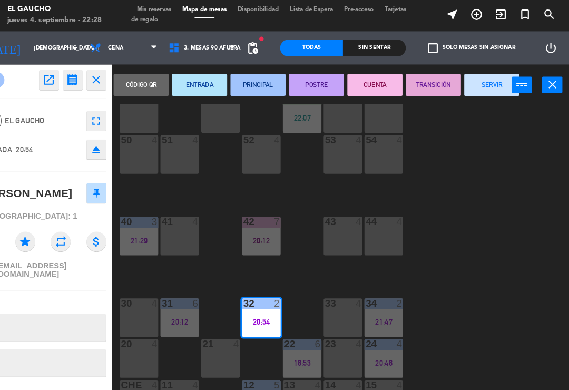
click at [468, 81] on button "SERVIR" at bounding box center [494, 82] width 53 height 21
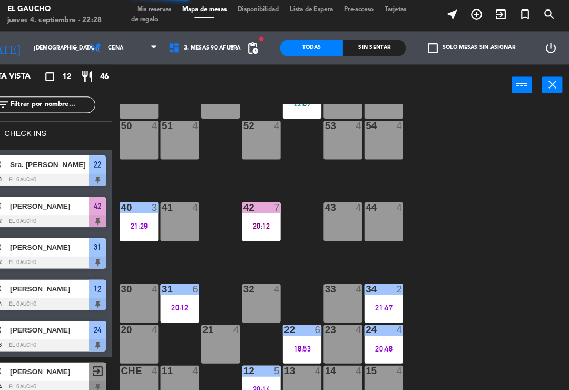
scroll to position [198, 0]
click at [178, 283] on div "31 6 20:12" at bounding box center [196, 291] width 37 height 37
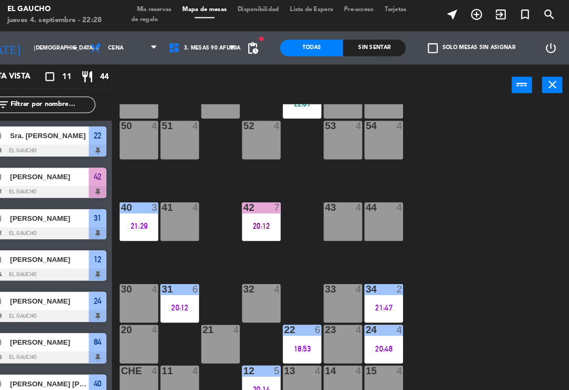
click at [295, 324] on div "22 6 18:53" at bounding box center [313, 330] width 37 height 37
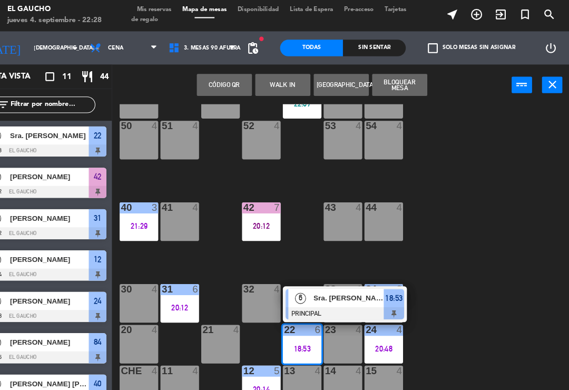
click at [467, 335] on div "84 4 21:15 80 4 83 4 82 4 81 4 70 2 21:49 71 4 72 4 73 4 74 4 63 4 62 3 22:07 6…" at bounding box center [354, 244] width 432 height 287
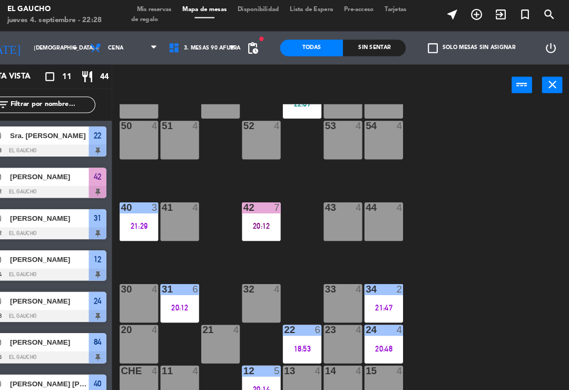
click at [375, 327] on div "24 4 20:48" at bounding box center [391, 330] width 37 height 37
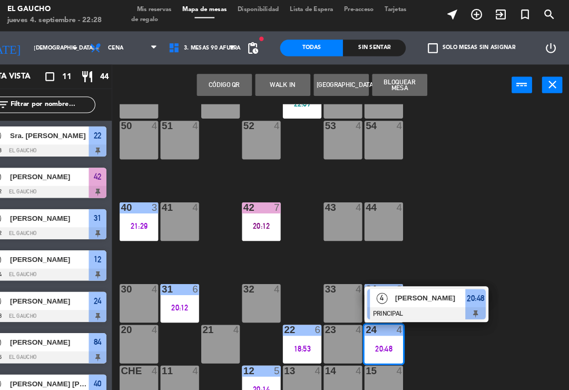
click at [416, 287] on span "[PERSON_NAME]" at bounding box center [436, 286] width 67 height 11
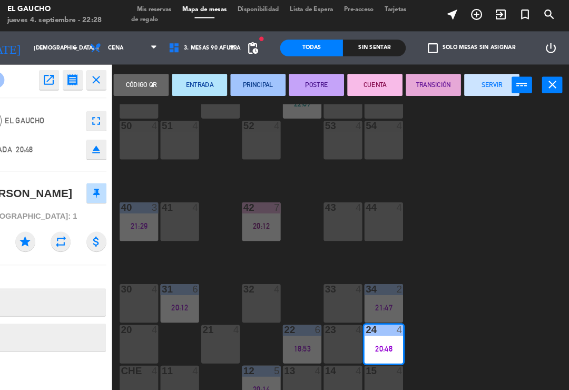
click at [468, 79] on button "SERVIR" at bounding box center [494, 82] width 53 height 21
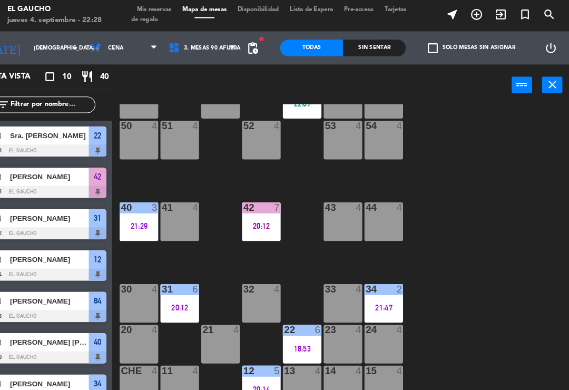
click at [256, 361] on div "12 5 20:14" at bounding box center [274, 369] width 37 height 37
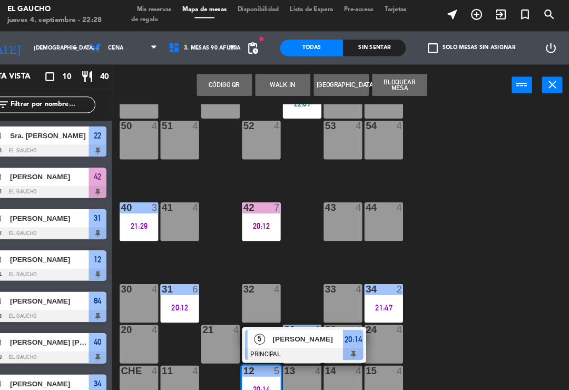
click at [288, 323] on span "[PERSON_NAME]" at bounding box center [319, 325] width 67 height 11
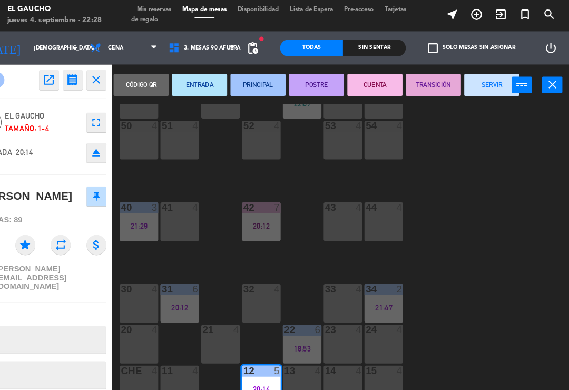
click at [471, 80] on button "SERVIR" at bounding box center [494, 82] width 53 height 21
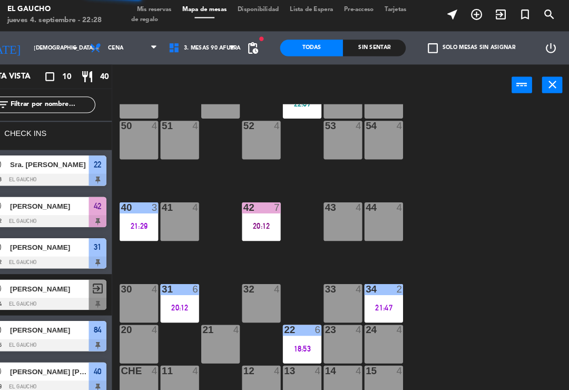
click at [488, 255] on div "84 4 21:15 80 4 83 4 82 4 81 4 70 2 21:49 71 4 72 4 73 4 74 4 63 4 62 3 22:07 6…" at bounding box center [354, 244] width 432 height 287
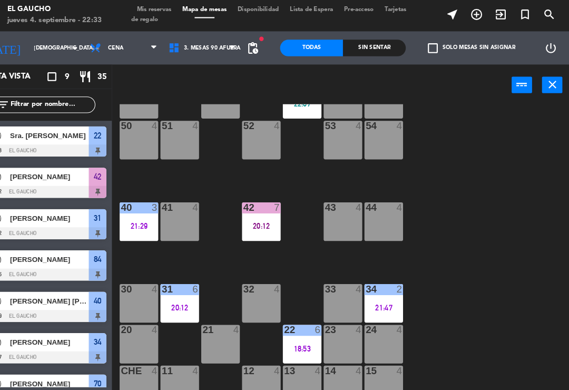
click at [335, 317] on div "23" at bounding box center [335, 316] width 1 height 9
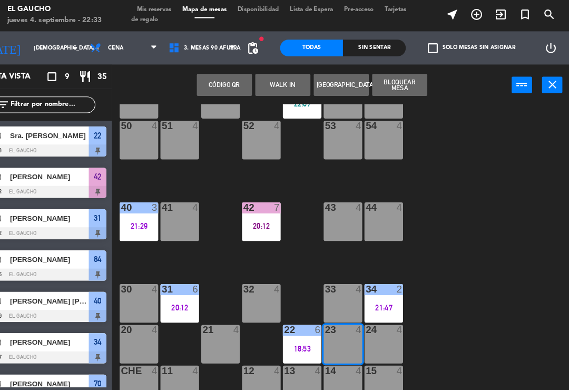
click at [286, 80] on button "WALK IN" at bounding box center [295, 82] width 53 height 21
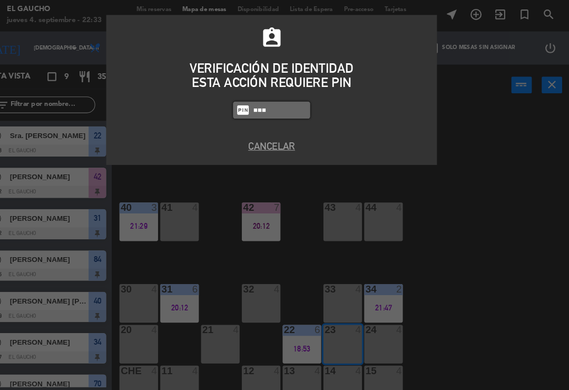
type input "4058"
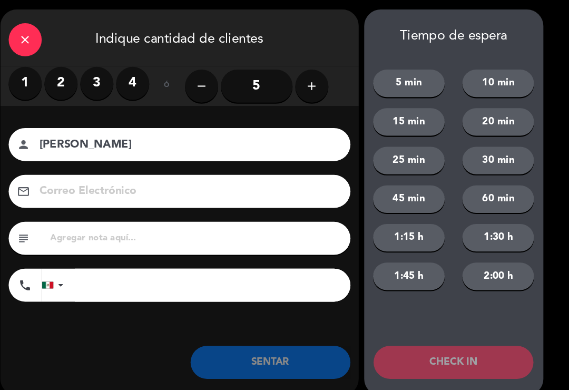
type input "[PERSON_NAME]"
click at [102, 73] on label "3" at bounding box center [118, 81] width 32 height 32
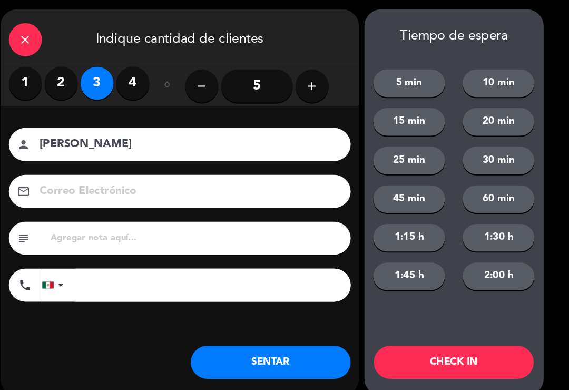
click at [275, 343] on button "SENTAR" at bounding box center [283, 348] width 153 height 32
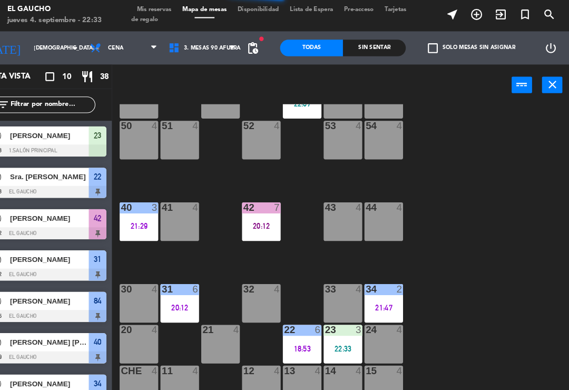
click at [479, 275] on div "84 4 21:15 80 4 83 4 82 4 81 4 70 2 21:49 71 4 72 4 73 4 74 4 63 4 62 3 22:07 6…" at bounding box center [354, 244] width 432 height 287
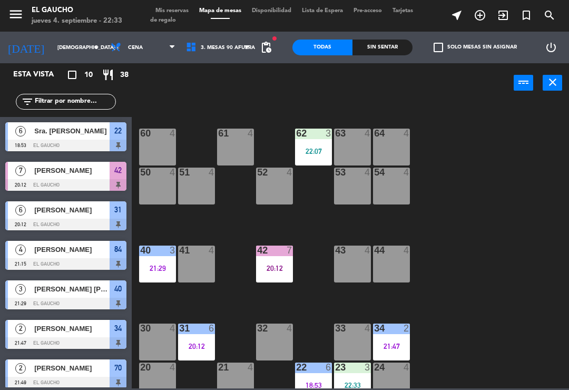
scroll to position [153, 0]
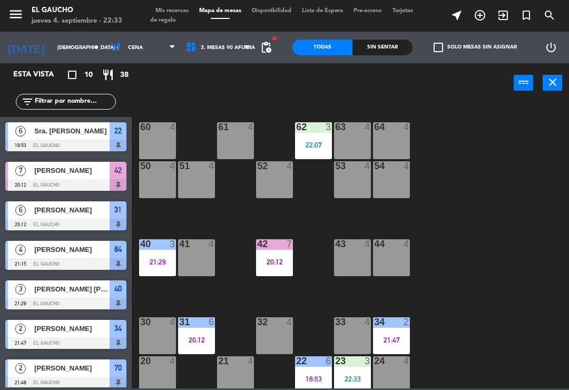
click at [419, 151] on div "84 4 21:15 80 4 83 4 82 4 81 4 70 2 21:49 71 4 72 4 73 4 74 4 63 4 62 3 22:07 6…" at bounding box center [354, 244] width 432 height 287
click at [440, 308] on div "84 4 21:15 80 4 83 4 82 4 81 4 70 2 21:49 71 4 72 4 73 4 74 4 63 4 62 3 22:07 6…" at bounding box center [354, 244] width 432 height 287
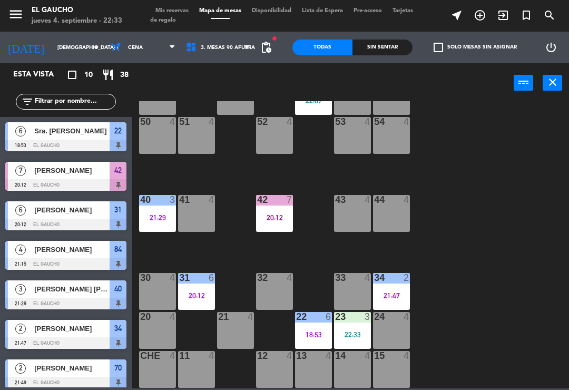
scroll to position [198, 0]
click at [480, 331] on div "84 4 21:15 80 4 83 4 82 4 81 4 70 2 21:49 71 4 72 4 73 4 74 4 63 4 62 3 22:07 6…" at bounding box center [354, 244] width 432 height 287
click at [456, 286] on div "84 4 21:15 80 4 83 4 82 4 81 4 70 2 21:49 71 4 72 4 73 4 74 4 63 4 62 3 22:07 6…" at bounding box center [354, 244] width 432 height 287
click at [492, 271] on div "84 4 21:15 80 4 83 4 82 4 81 4 70 2 21:49 71 4 72 4 73 4 74 4 63 4 62 3 22:07 6…" at bounding box center [354, 244] width 432 height 287
click at [459, 339] on div "84 4 21:15 80 4 83 4 82 4 81 4 70 2 21:49 71 4 72 4 73 4 74 4 63 4 62 3 22:07 6…" at bounding box center [354, 244] width 432 height 287
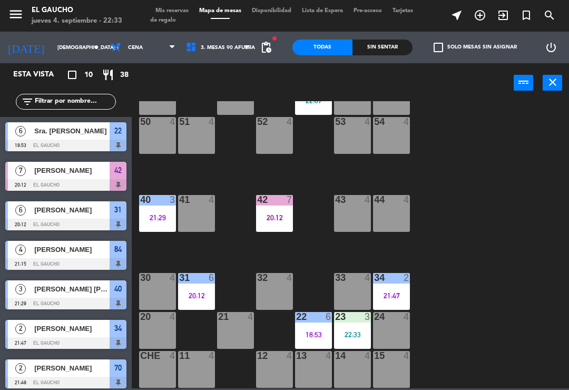
click at [476, 318] on div "84 4 21:15 80 4 83 4 82 4 81 4 70 2 21:49 71 4 72 4 73 4 74 4 63 4 62 3 22:07 6…" at bounding box center [354, 244] width 432 height 287
click at [396, 288] on div "34 2 21:47" at bounding box center [391, 291] width 37 height 37
click at [516, 349] on div "84 4 21:15 80 4 83 4 82 4 81 4 70 2 21:49 71 4 72 4 73 4 74 4 63 4 62 3 22:07 6…" at bounding box center [354, 244] width 432 height 287
click at [397, 299] on div "21:47" at bounding box center [391, 295] width 37 height 7
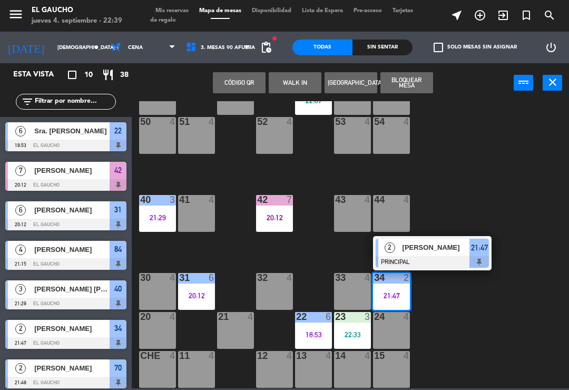
click at [428, 257] on div at bounding box center [432, 262] width 113 height 12
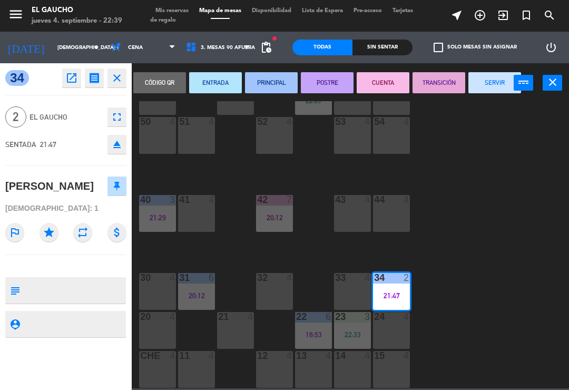
click at [493, 79] on button "SERVIR" at bounding box center [494, 82] width 53 height 21
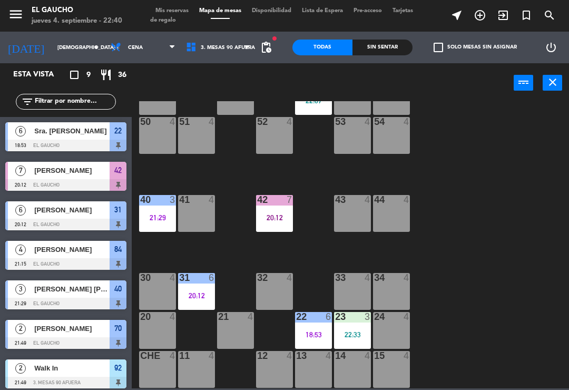
click at [477, 291] on div "84 4 21:15 80 4 83 4 82 4 81 4 70 2 21:49 71 4 72 4 73 4 74 4 63 4 62 3 22:07 6…" at bounding box center [354, 244] width 432 height 287
click at [350, 334] on div "22:33" at bounding box center [352, 334] width 37 height 7
click at [507, 274] on div "84 4 21:15 80 4 83 4 82 4 81 4 70 2 21:49 71 4 72 4 73 4 74 4 63 4 62 3 22:07 6…" at bounding box center [354, 244] width 432 height 287
click at [157, 216] on div "21:29" at bounding box center [157, 217] width 37 height 7
click at [483, 232] on div "84 4 21:15 80 4 83 4 82 4 81 4 70 2 21:49 71 4 72 4 73 4 74 4 63 4 62 3 22:07 6…" at bounding box center [354, 244] width 432 height 287
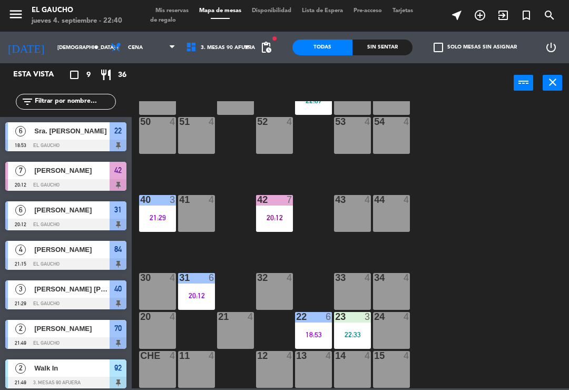
click at [192, 301] on div "31 6 20:12" at bounding box center [196, 291] width 37 height 37
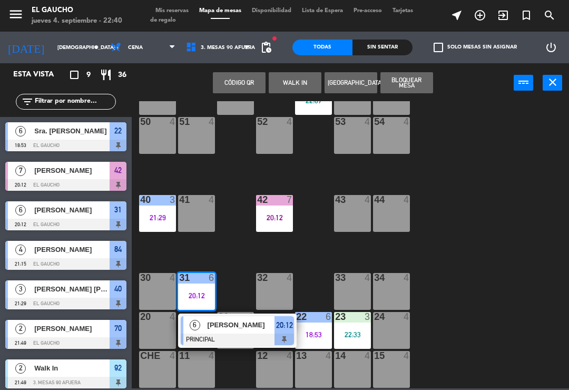
click at [189, 289] on div "31 6 20:12" at bounding box center [196, 291] width 37 height 37
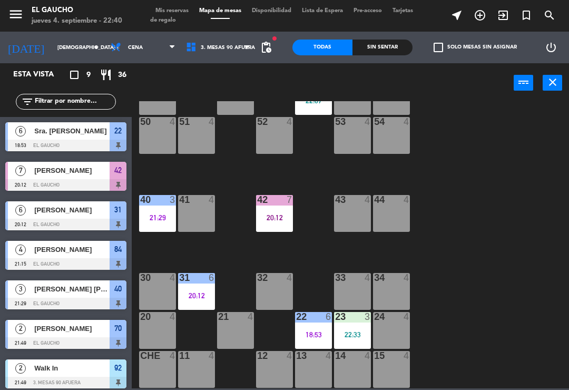
click at [486, 174] on div "84 4 21:15 80 4 83 4 82 4 81 4 70 2 21:49 71 4 72 4 73 4 74 4 63 4 62 3 22:07 6…" at bounding box center [354, 244] width 432 height 287
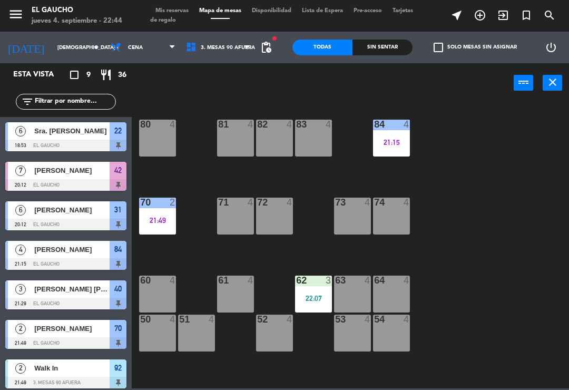
scroll to position [0, 0]
click at [300, 290] on div "62 3 22:07" at bounding box center [313, 294] width 37 height 37
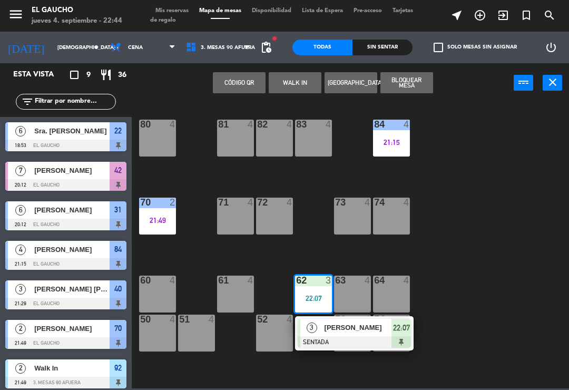
click at [309, 299] on div "22:07" at bounding box center [313, 298] width 37 height 7
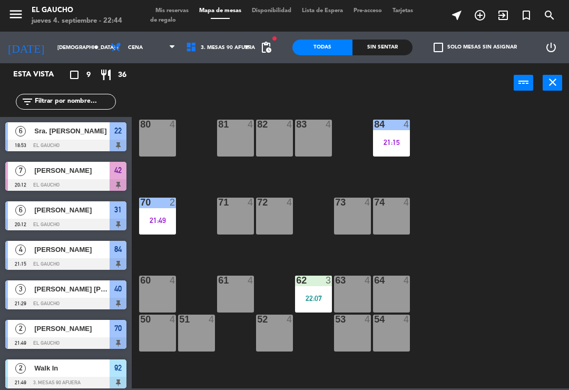
click at [318, 288] on div "62 3 22:07" at bounding box center [313, 294] width 37 height 37
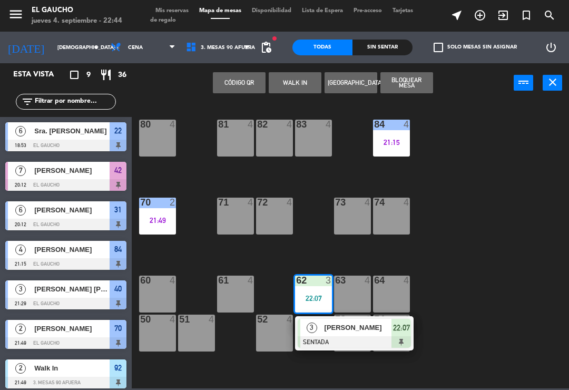
click at [366, 335] on div "[PERSON_NAME]" at bounding box center [358, 327] width 69 height 17
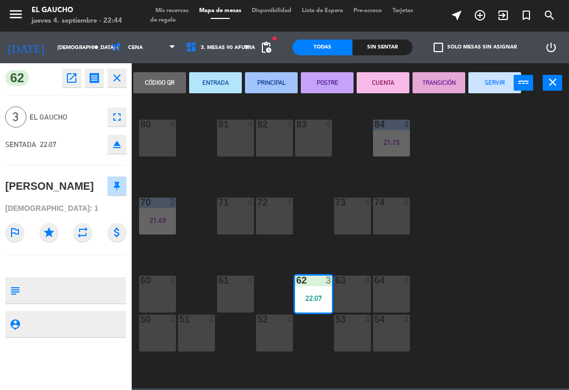
click at [271, 88] on button "PRINCIPAL" at bounding box center [271, 82] width 53 height 21
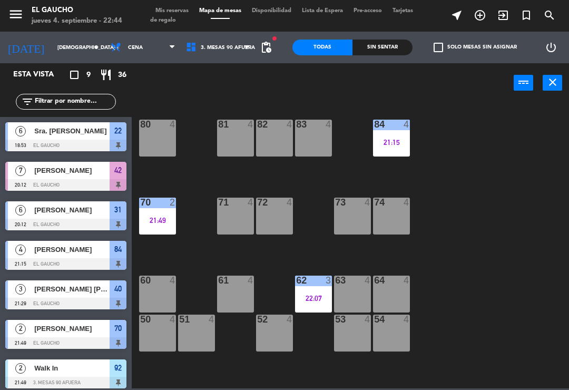
scroll to position [50, 0]
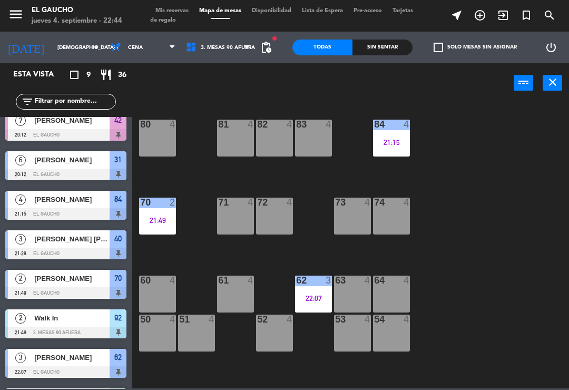
click at [390, 130] on div "84 4" at bounding box center [391, 125] width 37 height 11
click at [526, 158] on div "84 4 21:15 80 4 83 4 82 4 81 4 70 2 21:49 71 4 72 4 73 4 74 4 63 4 62 3 22:07 6…" at bounding box center [354, 244] width 432 height 287
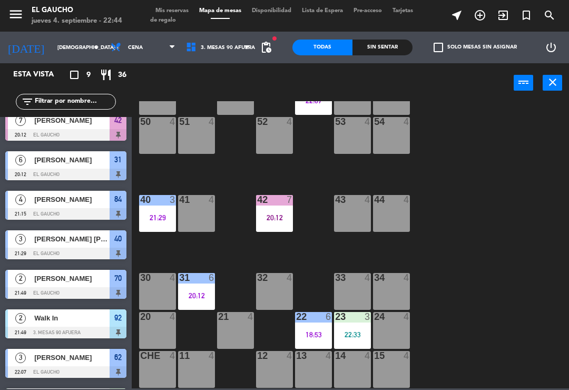
scroll to position [198, 0]
click at [164, 200] on div at bounding box center [157, 199] width 17 height 9
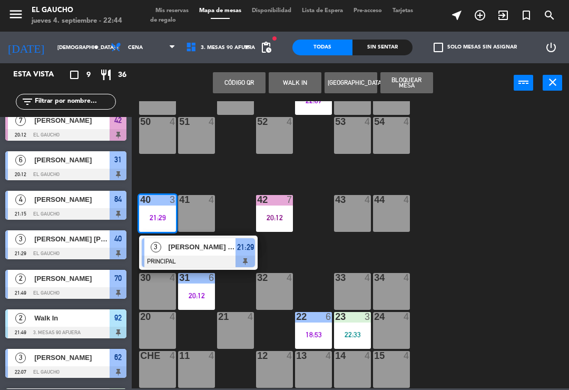
click at [219, 243] on span "[PERSON_NAME] [PERSON_NAME]" at bounding box center [202, 246] width 67 height 11
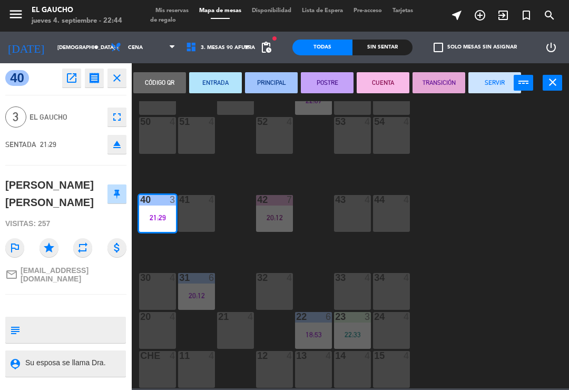
click at [330, 76] on button "POSTRE" at bounding box center [327, 82] width 53 height 21
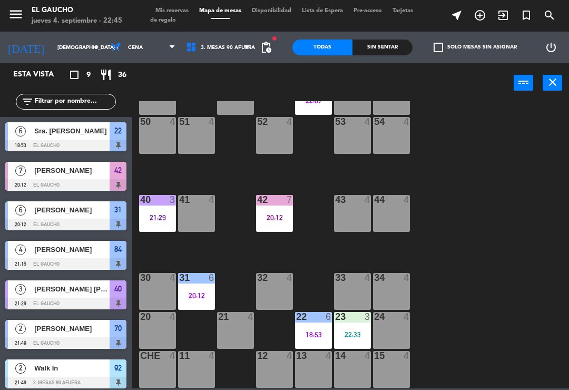
click at [352, 338] on div "22:33" at bounding box center [352, 334] width 37 height 7
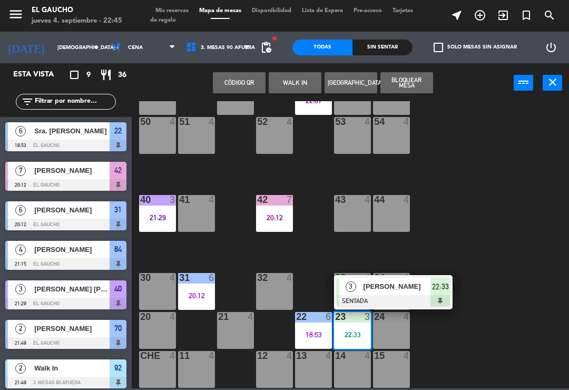
click at [401, 289] on span "[PERSON_NAME]" at bounding box center [397, 286] width 67 height 11
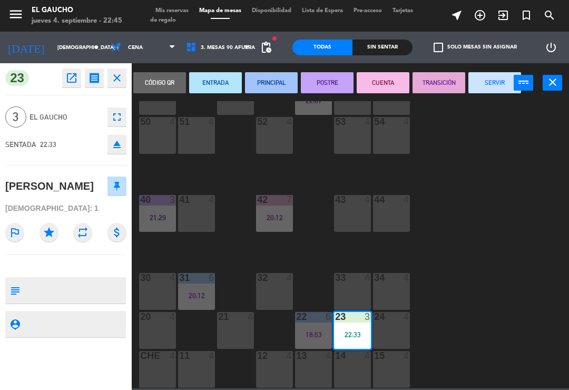
click at [278, 80] on button "PRINCIPAL" at bounding box center [271, 82] width 53 height 21
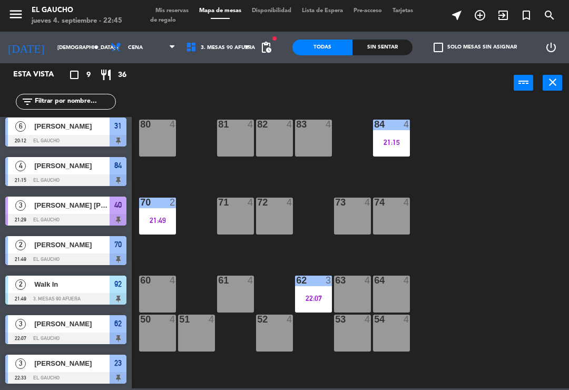
scroll to position [0, 0]
click at [403, 131] on div "84 4 21:15" at bounding box center [391, 138] width 37 height 37
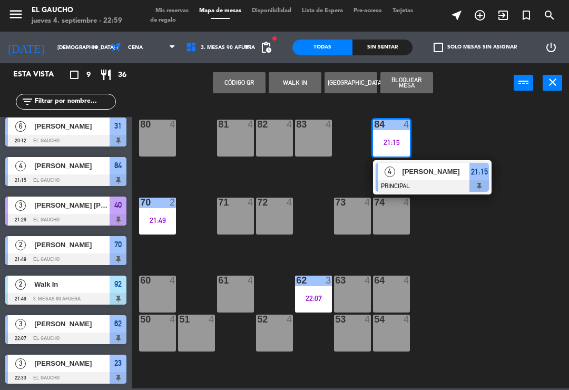
click at [439, 169] on span "[PERSON_NAME]" at bounding box center [436, 171] width 67 height 11
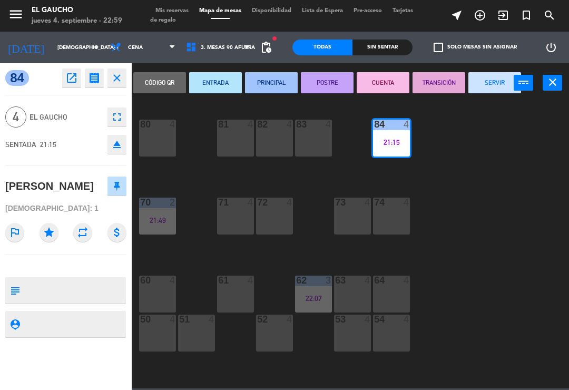
click at [489, 77] on button "SERVIR" at bounding box center [494, 82] width 53 height 21
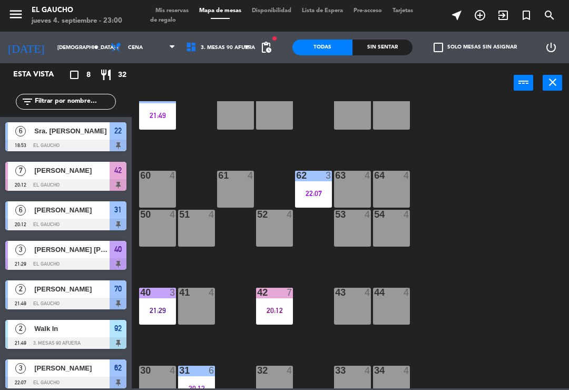
scroll to position [69, 0]
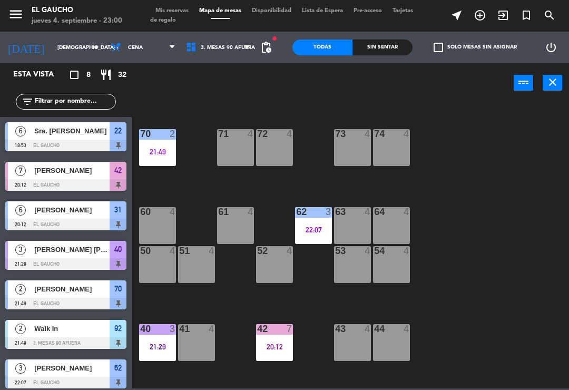
click at [149, 148] on div "21:49" at bounding box center [157, 152] width 37 height 8
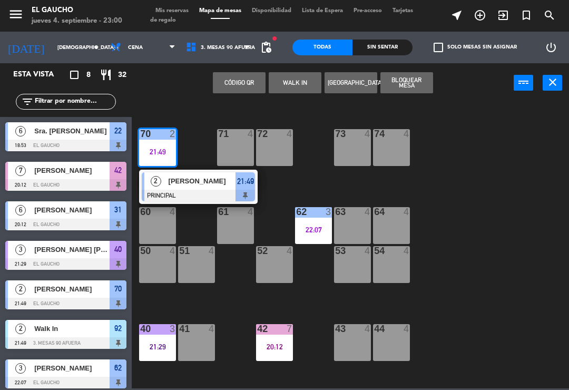
click at [220, 188] on div "[PERSON_NAME]" at bounding box center [202, 180] width 69 height 17
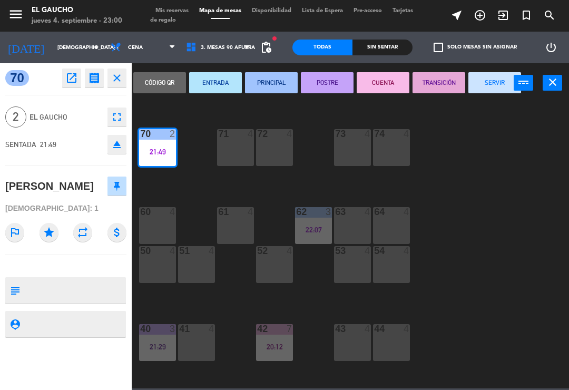
click at [497, 86] on button "SERVIR" at bounding box center [494, 82] width 53 height 21
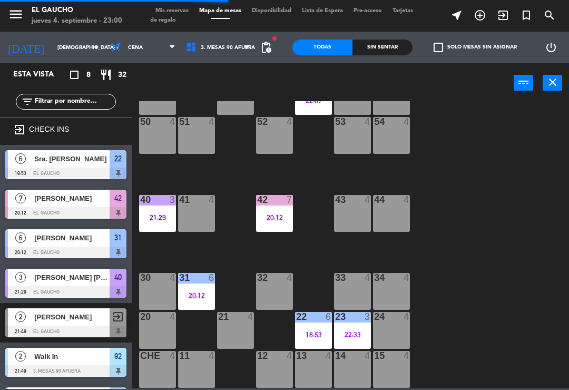
scroll to position [198, 0]
click at [359, 335] on div "22:33" at bounding box center [352, 334] width 37 height 7
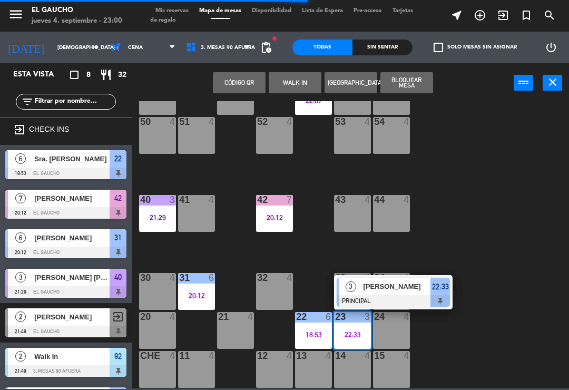
click at [413, 288] on span "[PERSON_NAME]" at bounding box center [397, 286] width 67 height 11
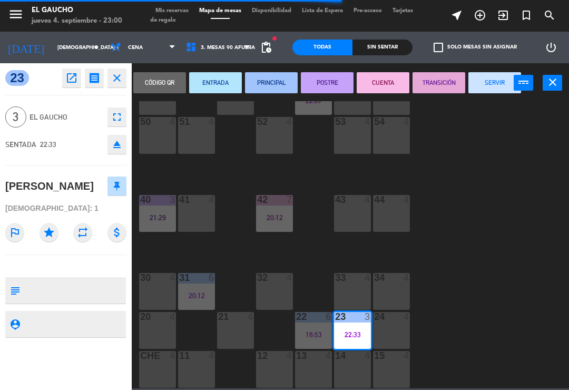
click at [385, 80] on button "CUENTA" at bounding box center [383, 82] width 53 height 21
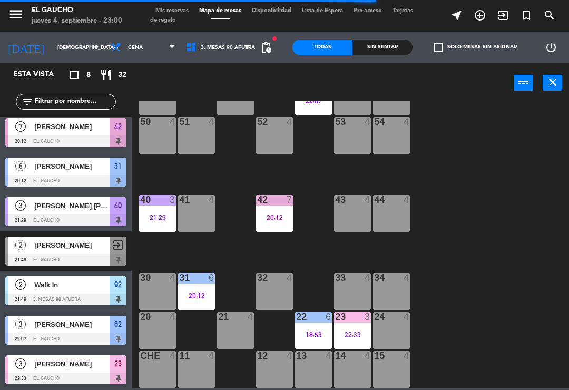
click at [308, 327] on div "22 6 18:53" at bounding box center [313, 330] width 37 height 37
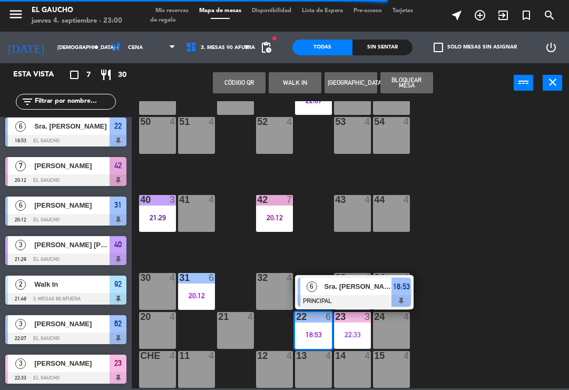
scroll to position [5, 0]
click at [359, 288] on span "Sra. [PERSON_NAME]" at bounding box center [358, 286] width 67 height 11
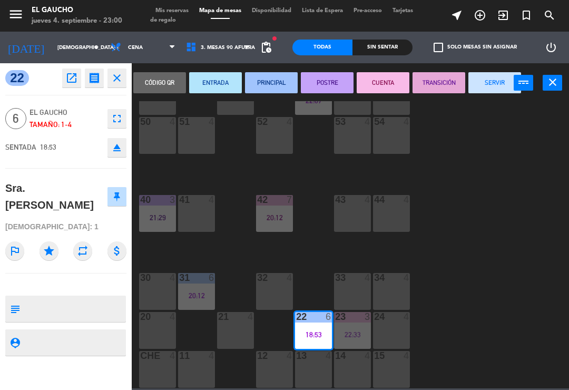
click at [500, 77] on button "SERVIR" at bounding box center [494, 82] width 53 height 21
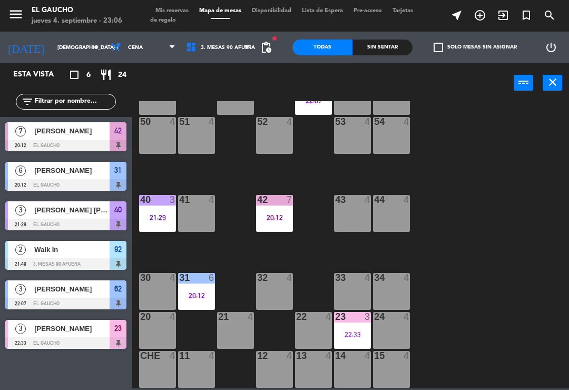
scroll to position [198, 0]
click at [353, 333] on div "22:33" at bounding box center [352, 334] width 37 height 7
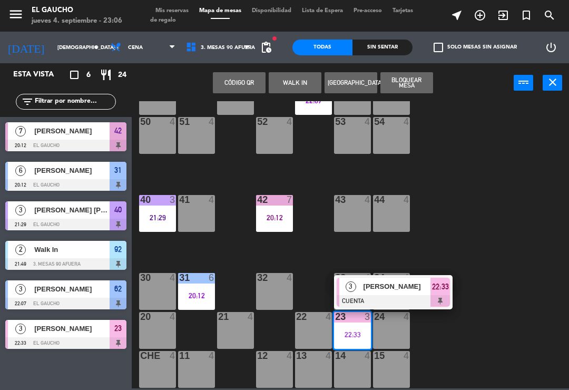
click at [412, 283] on span "[PERSON_NAME]" at bounding box center [397, 286] width 67 height 11
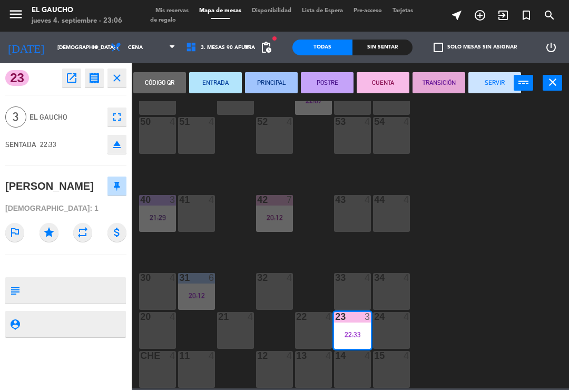
click at [487, 83] on button "SERVIR" at bounding box center [494, 82] width 53 height 21
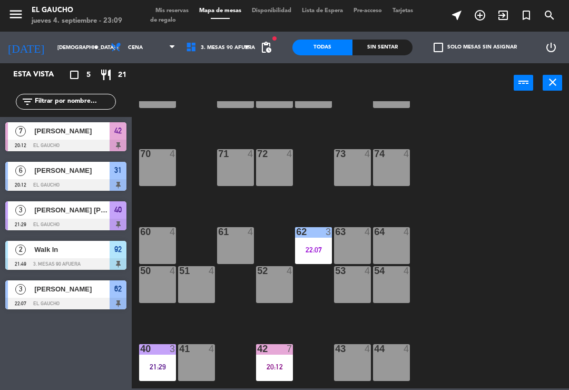
scroll to position [50, 0]
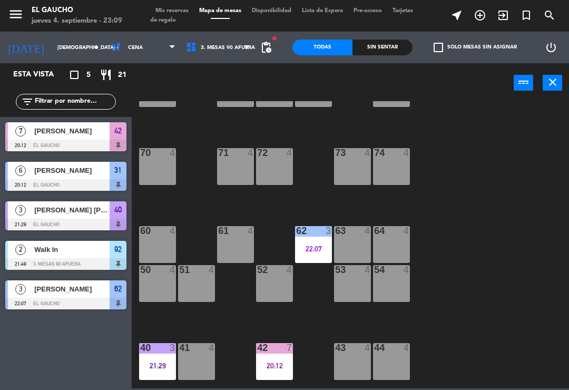
click at [342, 251] on div "63 4" at bounding box center [352, 244] width 37 height 37
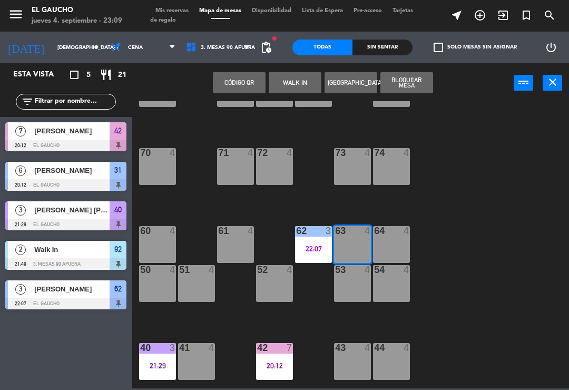
click at [286, 76] on button "WALK IN" at bounding box center [295, 82] width 53 height 21
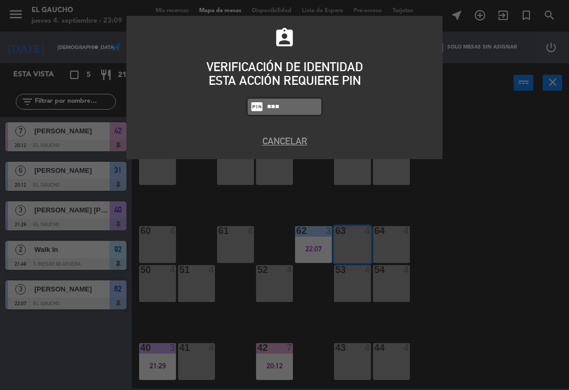
type input "4058"
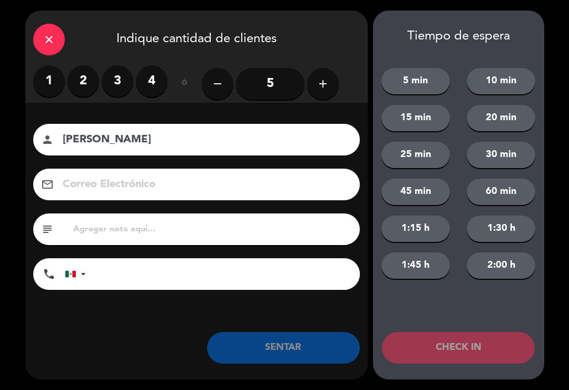
type input "[PERSON_NAME]"
click at [55, 79] on label "1" at bounding box center [49, 81] width 32 height 32
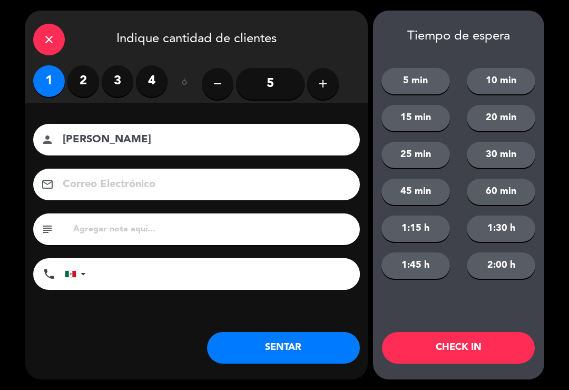
click at [51, 40] on icon "close" at bounding box center [49, 39] width 13 height 13
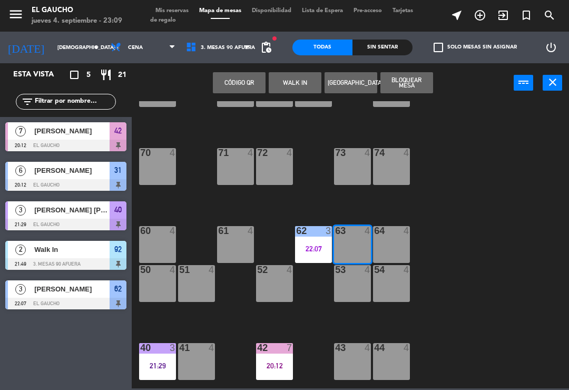
click at [359, 246] on div "63 4" at bounding box center [352, 244] width 37 height 37
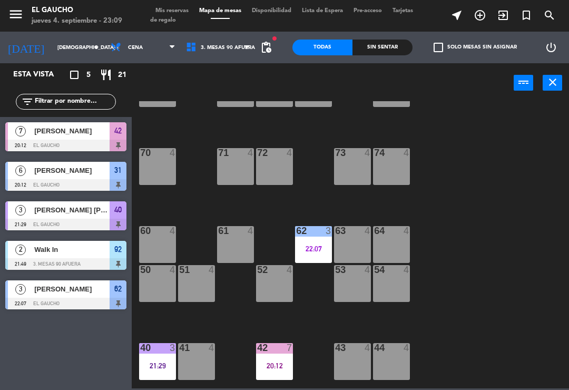
click at [351, 245] on div "63 4" at bounding box center [352, 244] width 37 height 37
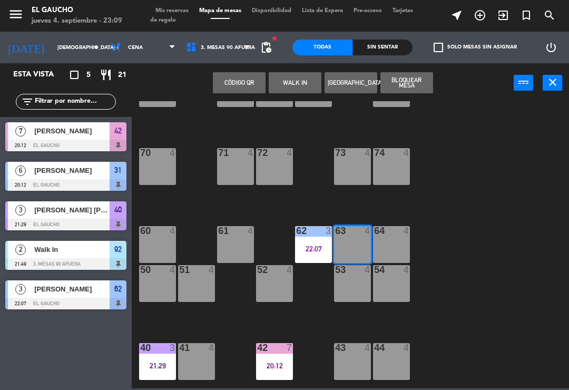
click at [289, 75] on button "WALK IN" at bounding box center [295, 82] width 53 height 21
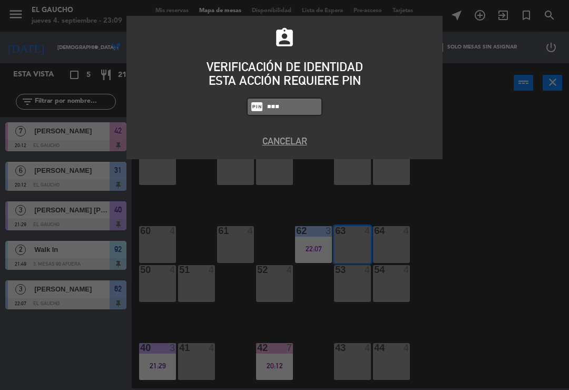
type input "4058"
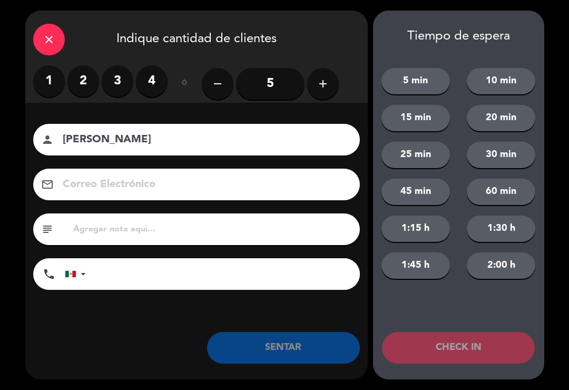
type input "[PERSON_NAME]"
click at [50, 77] on label "1" at bounding box center [49, 81] width 32 height 32
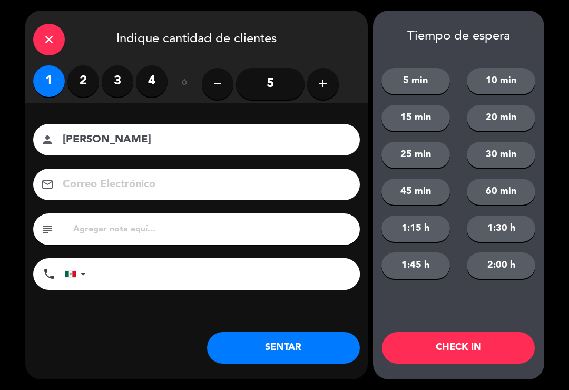
click at [304, 346] on button "SENTAR" at bounding box center [283, 348] width 153 height 32
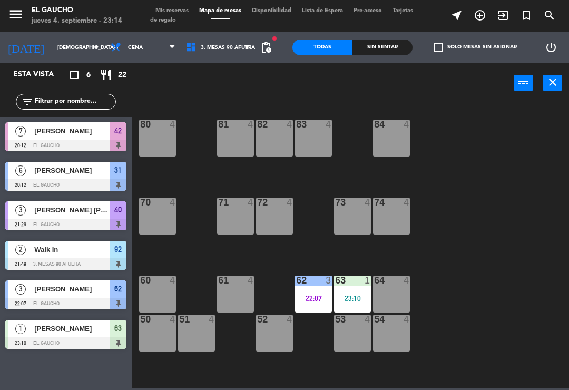
scroll to position [0, 0]
click at [319, 283] on div at bounding box center [313, 280] width 17 height 9
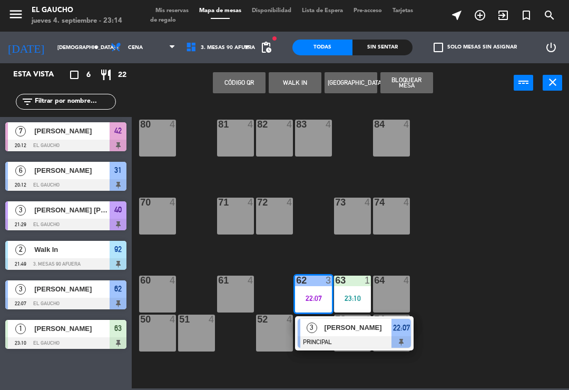
click at [343, 330] on span "[PERSON_NAME]" at bounding box center [358, 327] width 67 height 11
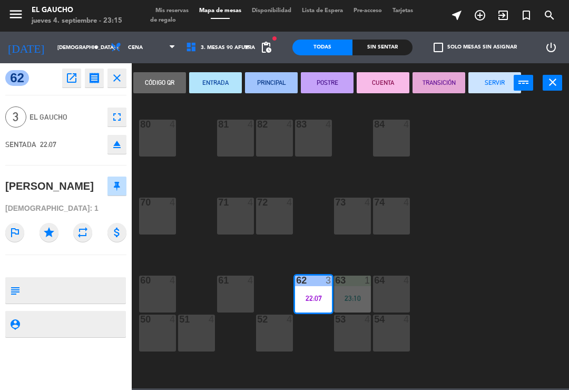
click at [488, 81] on button "SERVIR" at bounding box center [494, 82] width 53 height 21
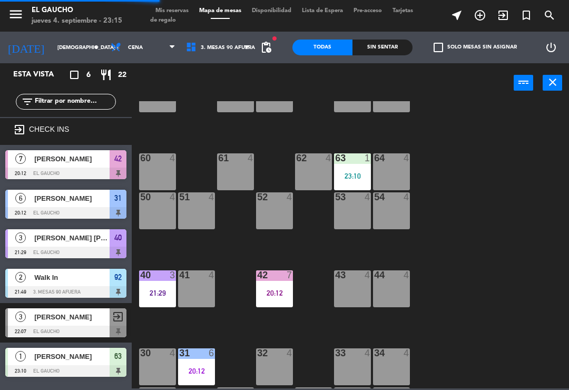
scroll to position [130, 0]
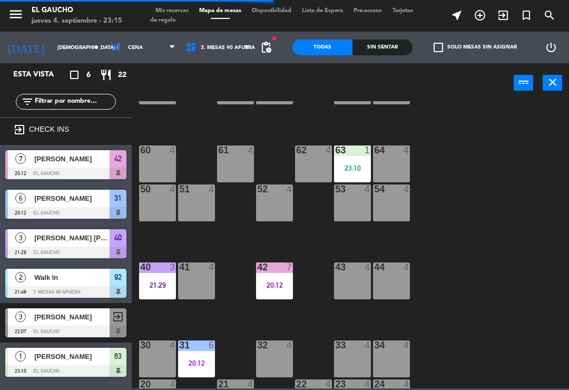
click at [347, 155] on div "63 1" at bounding box center [352, 150] width 37 height 11
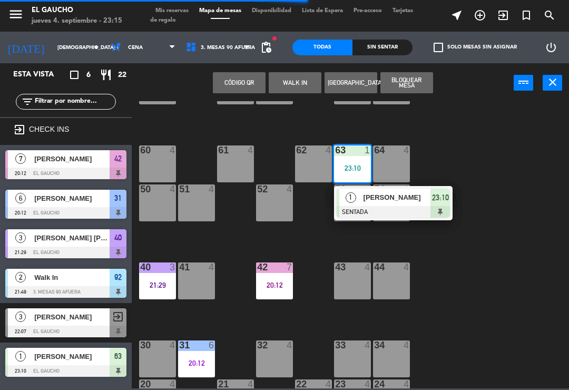
click at [385, 197] on span "[PERSON_NAME]" at bounding box center [397, 197] width 67 height 11
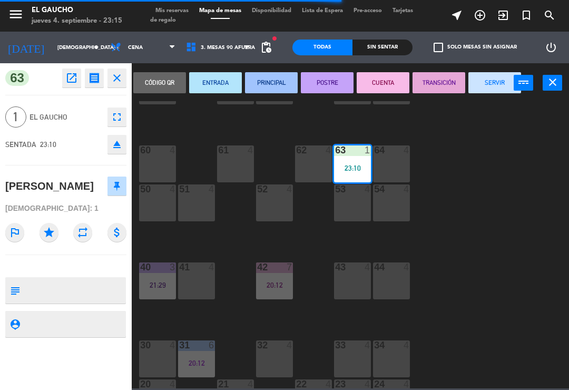
click at [264, 74] on button "PRINCIPAL" at bounding box center [271, 82] width 53 height 21
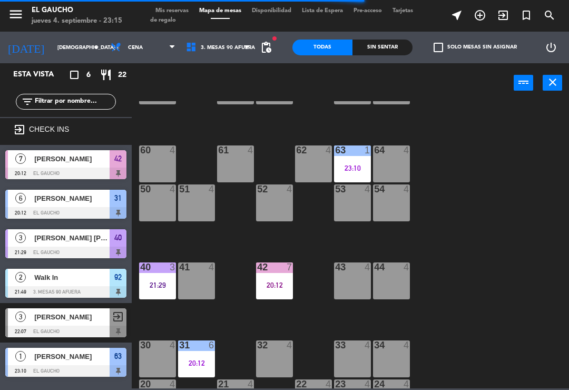
click at [498, 245] on div "84 4 80 4 83 4 82 4 81 4 70 4 71 4 72 4 73 4 74 4 63 1 23:10 62 4 61 4 60 4 64 …" at bounding box center [354, 244] width 432 height 287
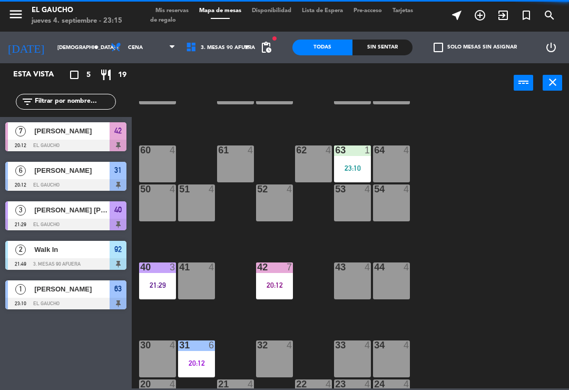
click at [153, 272] on div "40 3" at bounding box center [157, 267] width 37 height 11
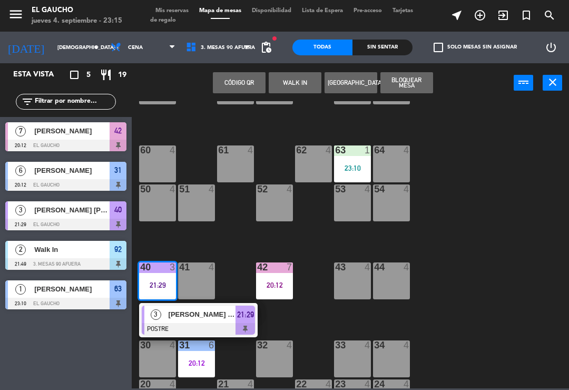
click at [203, 311] on span "[PERSON_NAME] [PERSON_NAME]" at bounding box center [202, 314] width 67 height 11
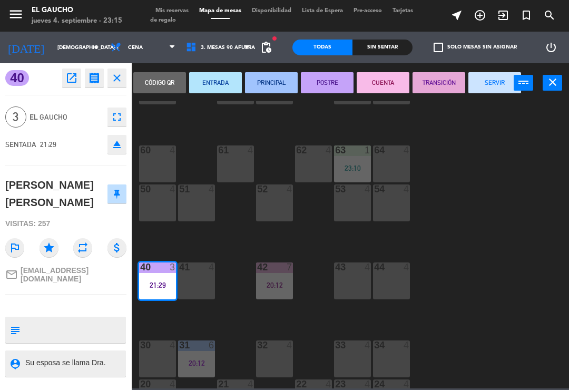
click at [487, 77] on button "SERVIR" at bounding box center [494, 82] width 53 height 21
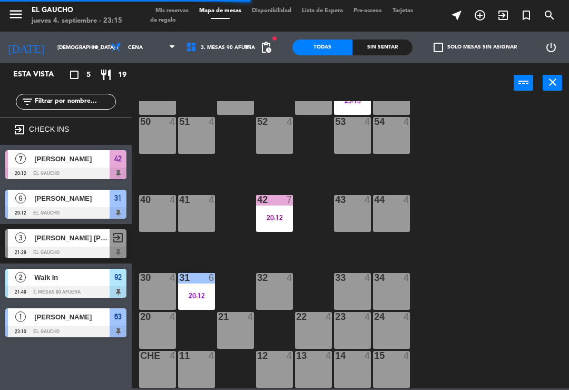
scroll to position [198, 0]
click at [193, 287] on div "31 6 20:12" at bounding box center [196, 291] width 37 height 37
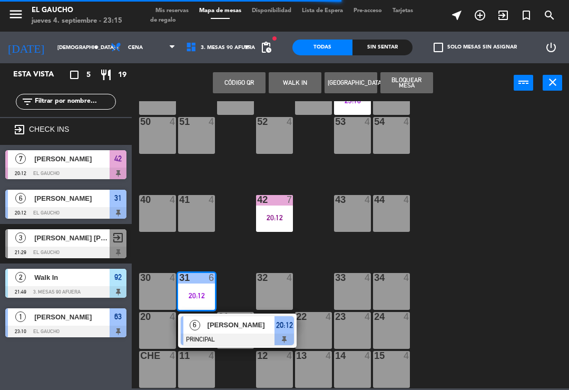
click at [238, 325] on span "[PERSON_NAME]" at bounding box center [241, 324] width 67 height 11
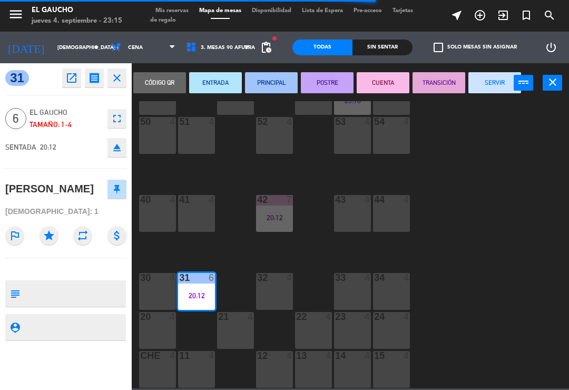
click at [383, 80] on button "CUENTA" at bounding box center [383, 82] width 53 height 21
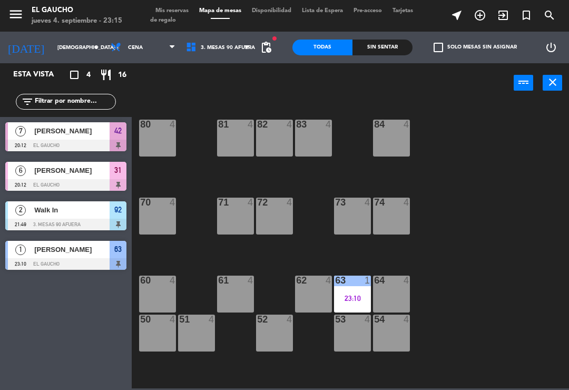
scroll to position [0, 0]
click at [64, 215] on span "Walk In" at bounding box center [71, 209] width 75 height 11
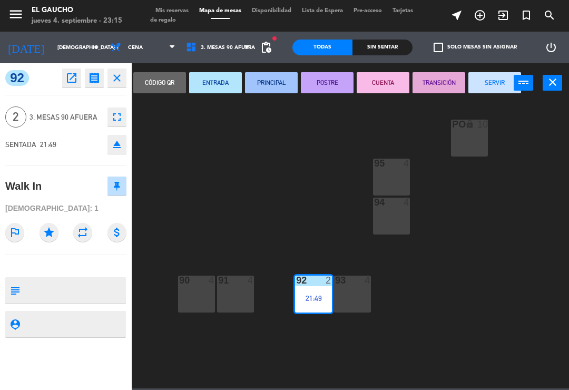
click at [502, 73] on button "SERVIR" at bounding box center [494, 82] width 53 height 21
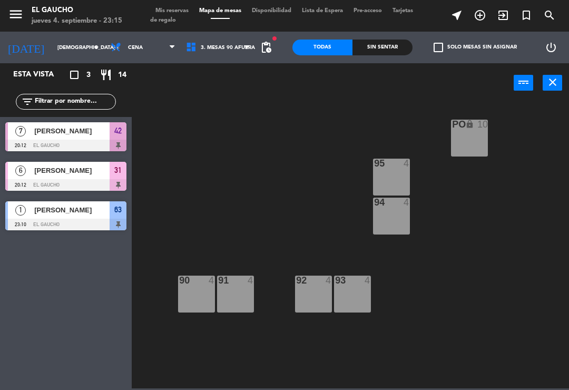
click at [220, 158] on div "PO lock 10 95 4 94 4 93 4 92 4 91 4 90 4" at bounding box center [354, 244] width 432 height 287
click at [84, 140] on div at bounding box center [65, 146] width 121 height 12
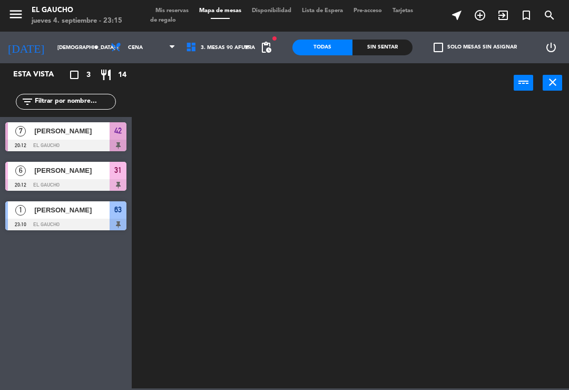
click at [73, 178] on div "[PERSON_NAME]" at bounding box center [71, 170] width 76 height 17
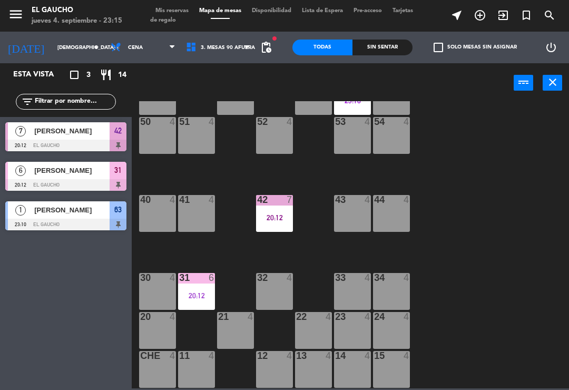
scroll to position [198, 0]
click at [492, 224] on div "84 4 80 4 83 4 82 4 81 4 70 4 71 4 72 4 73 4 74 4 63 1 23:10 62 4 61 4 60 4 64 …" at bounding box center [354, 244] width 432 height 287
click at [524, 207] on div "84 4 80 4 83 4 82 4 81 4 70 4 71 4 72 4 73 4 74 4 63 1 23:10 62 4 61 4 60 4 64 …" at bounding box center [354, 244] width 432 height 287
click at [473, 141] on div "84 4 80 4 83 4 82 4 81 4 70 4 71 4 72 4 73 4 74 4 63 1 23:10 62 4 61 4 60 4 64 …" at bounding box center [354, 244] width 432 height 287
click at [464, 128] on div "84 4 80 4 83 4 82 4 81 4 70 4 71 4 72 4 73 4 74 4 63 1 23:10 62 4 61 4 60 4 64 …" at bounding box center [354, 244] width 432 height 287
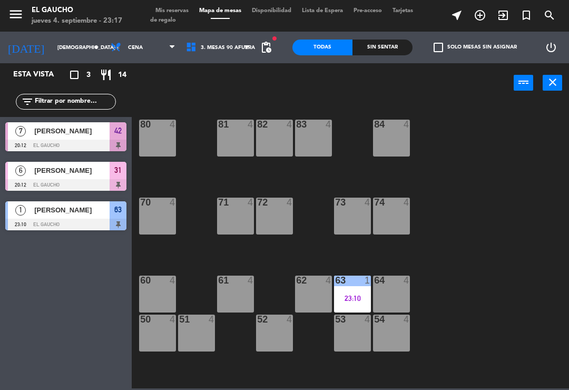
scroll to position [0, 0]
click at [46, 292] on div "Esta vista crop_square 3 restaurant 14 filter_list 7 [PERSON_NAME] 20:12 El Gau…" at bounding box center [66, 226] width 132 height 327
click at [77, 126] on span "[PERSON_NAME]" at bounding box center [71, 130] width 75 height 11
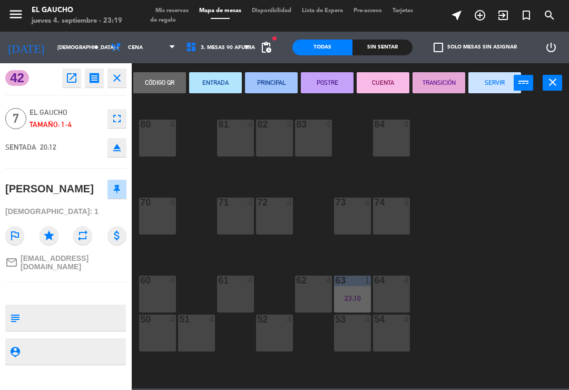
click at [491, 80] on button "SERVIR" at bounding box center [494, 82] width 53 height 21
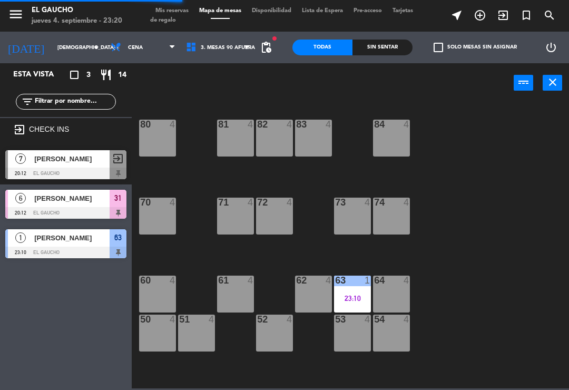
click at [76, 204] on div "[PERSON_NAME]" at bounding box center [71, 198] width 76 height 17
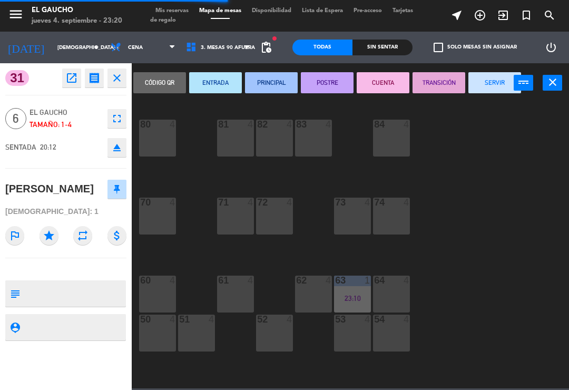
click at [488, 76] on button "SERVIR" at bounding box center [494, 82] width 53 height 21
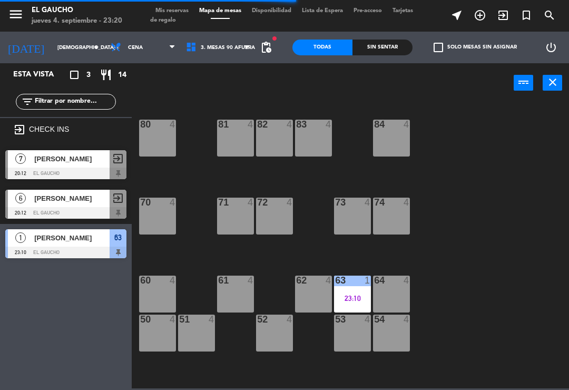
click at [522, 259] on div "84 4 80 4 83 4 82 4 81 4 70 4 71 4 72 4 73 4 74 4 63 1 23:10 62 4 61 4 60 4 64 …" at bounding box center [354, 244] width 432 height 287
click at [498, 282] on div "84 4 80 4 83 4 82 4 81 4 70 4 71 4 72 4 73 4 74 4 63 1 23:10 62 4 61 4 60 4 64 …" at bounding box center [354, 244] width 432 height 287
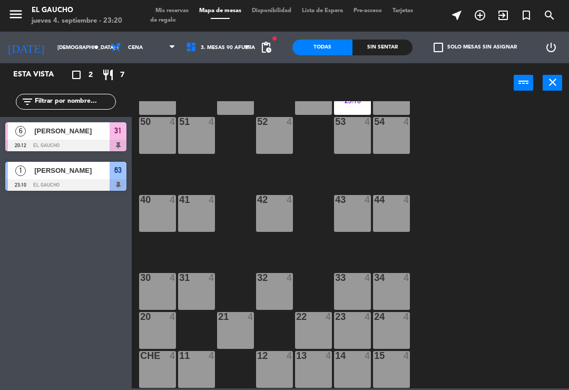
scroll to position [198, 0]
click at [63, 136] on span "[PERSON_NAME]" at bounding box center [71, 130] width 75 height 11
